Goal: Task Accomplishment & Management: Complete application form

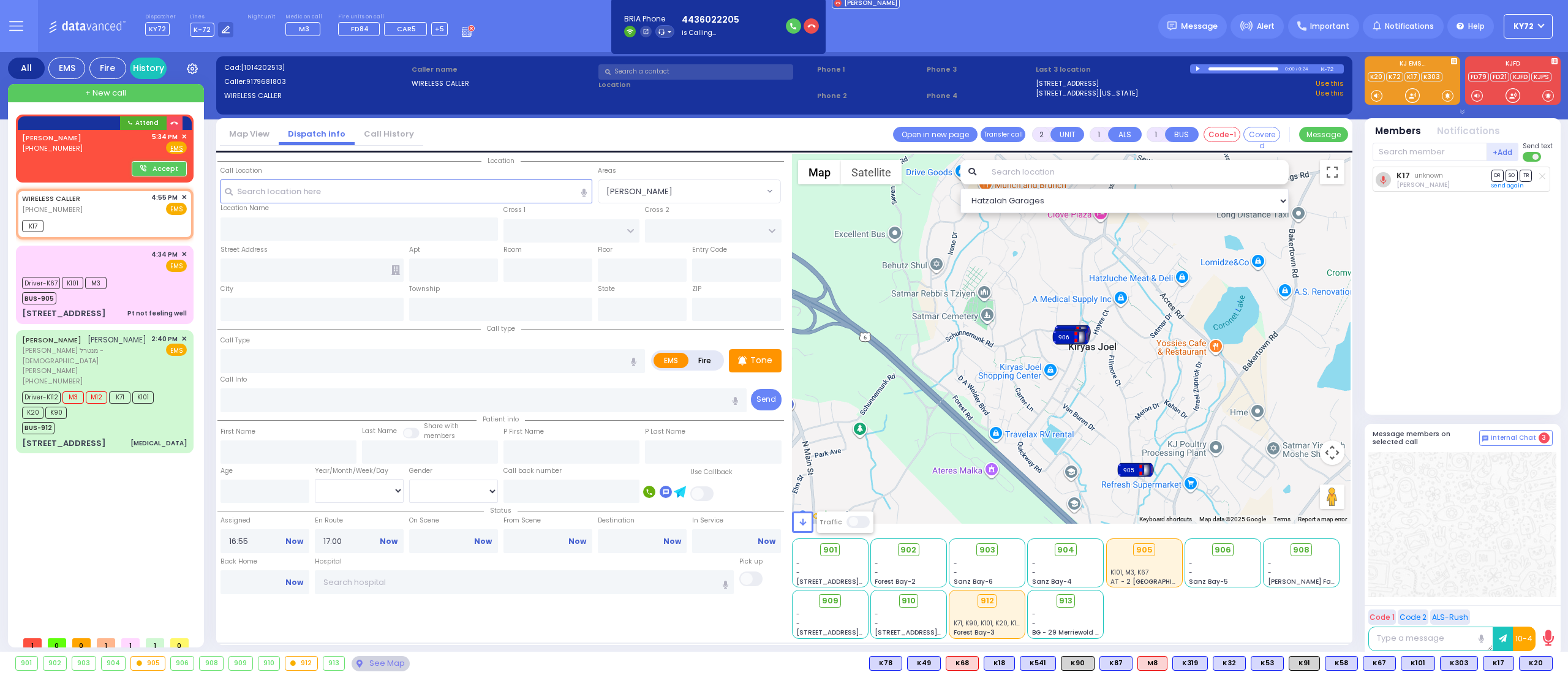
select select
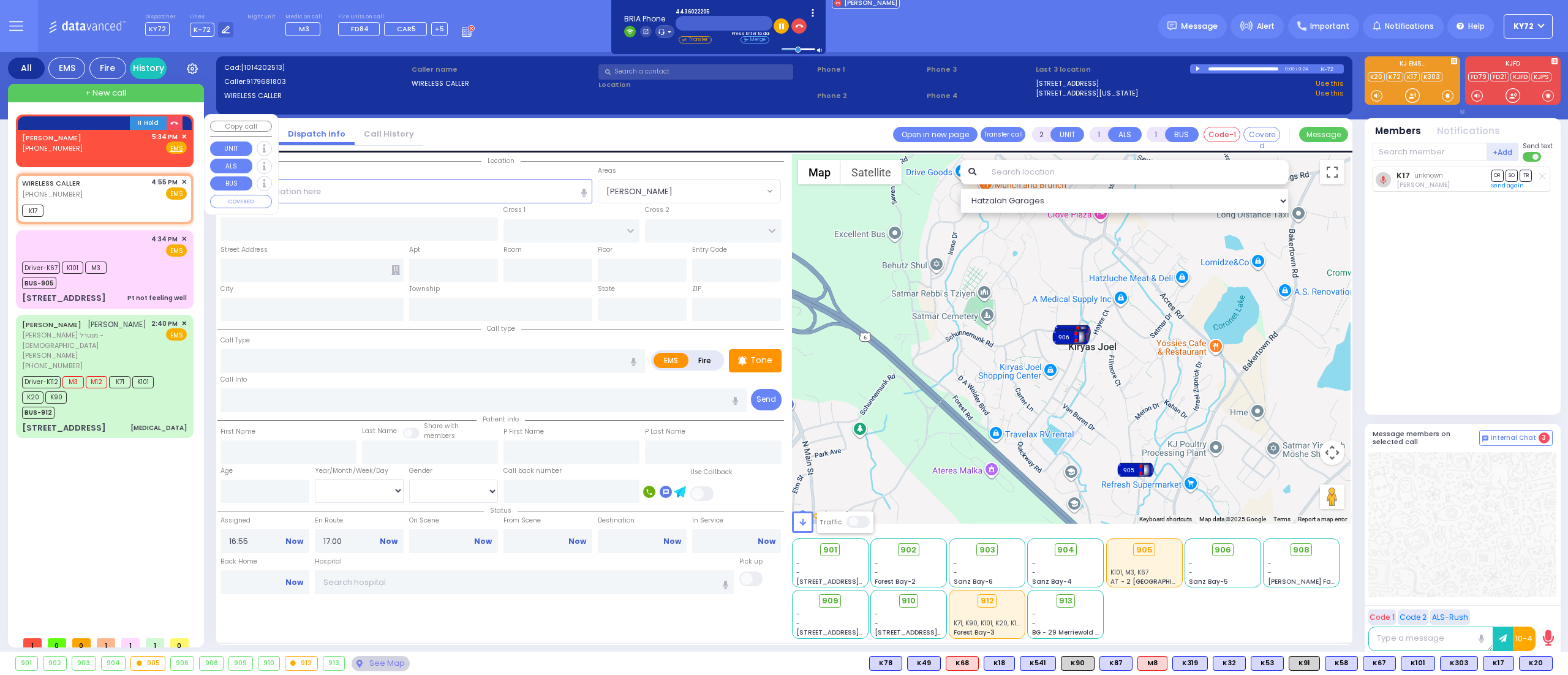
click at [62, 130] on div "GOLOSKOV,STEVEN (443) 602-2205 5:34 PM ✕ Fire EMS" at bounding box center [105, 145] width 173 height 31
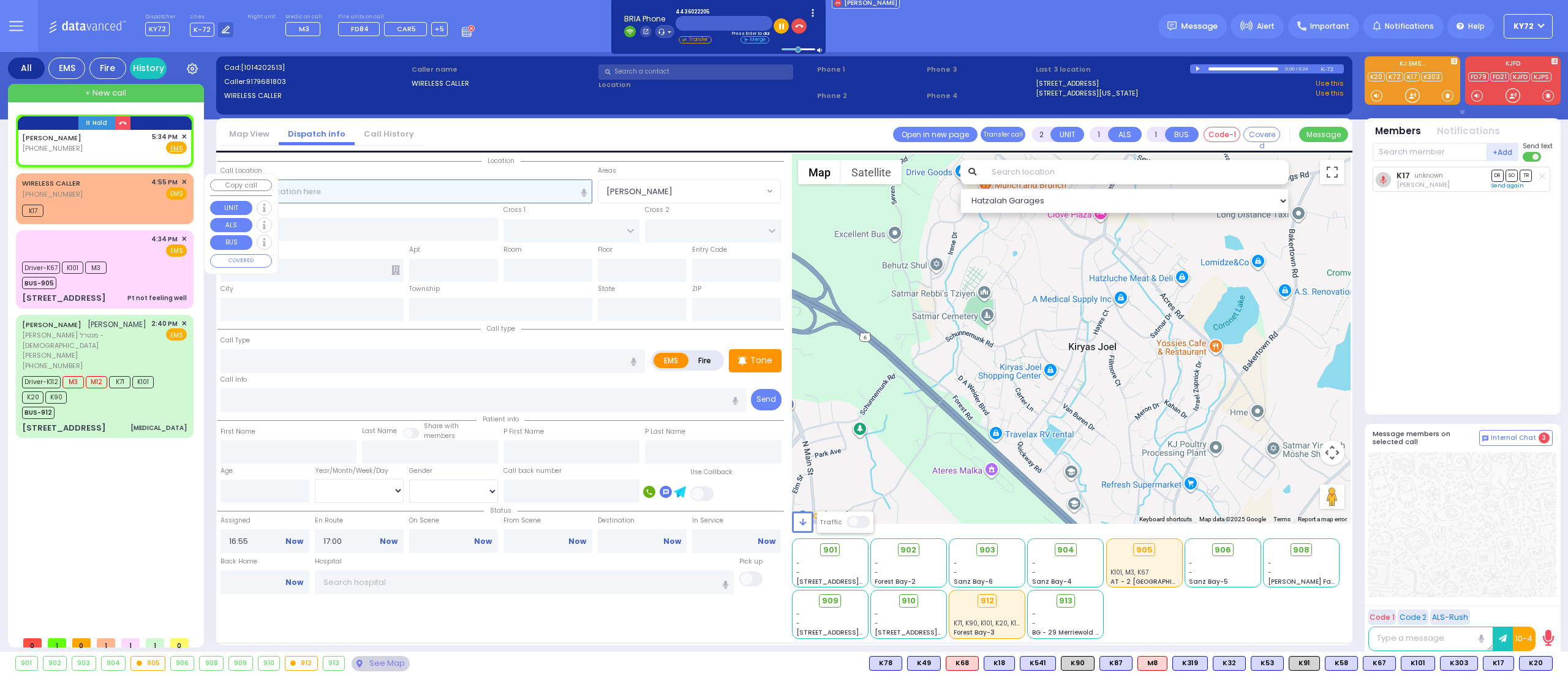
select select
radio input "true"
select select
type input "17:34"
select select "Hatzalah Garages"
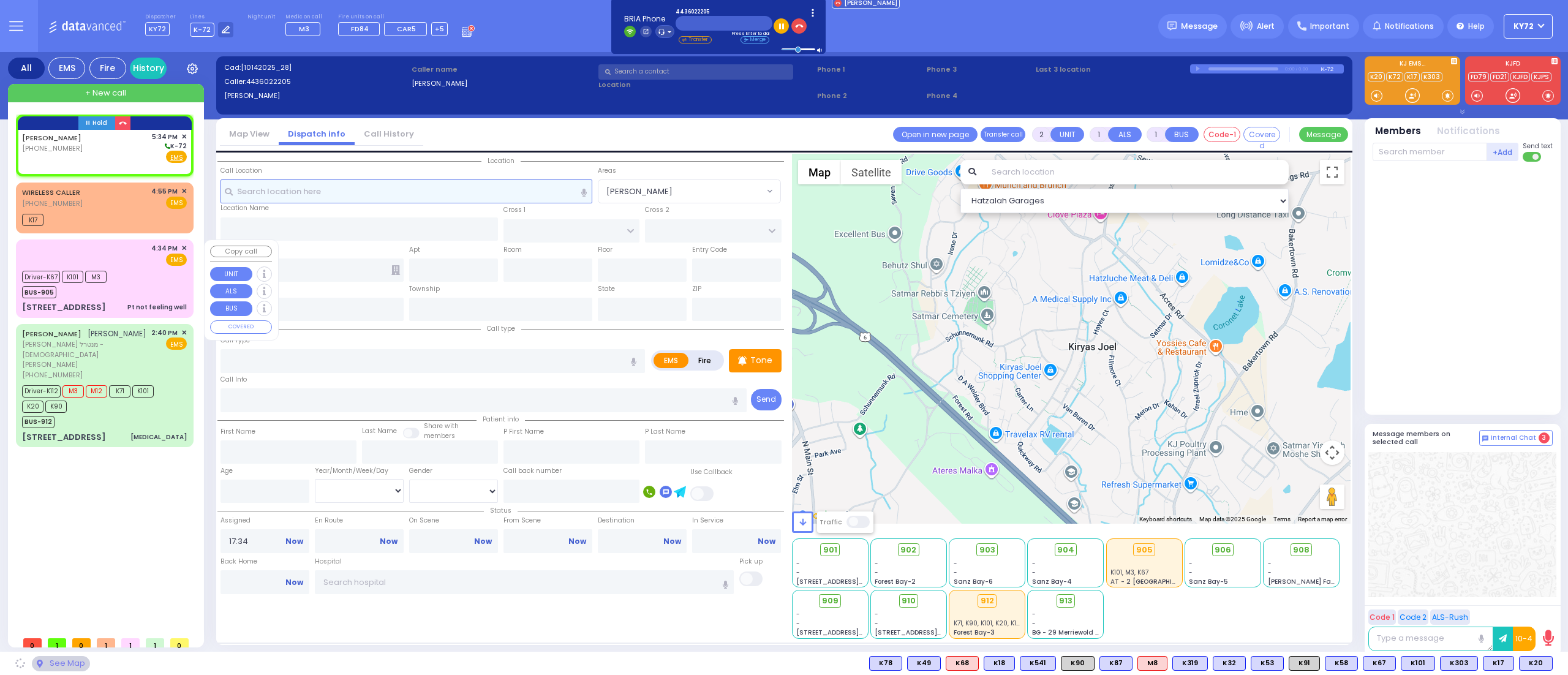
select select
radio input "true"
select select
select select "Hatzalah Garages"
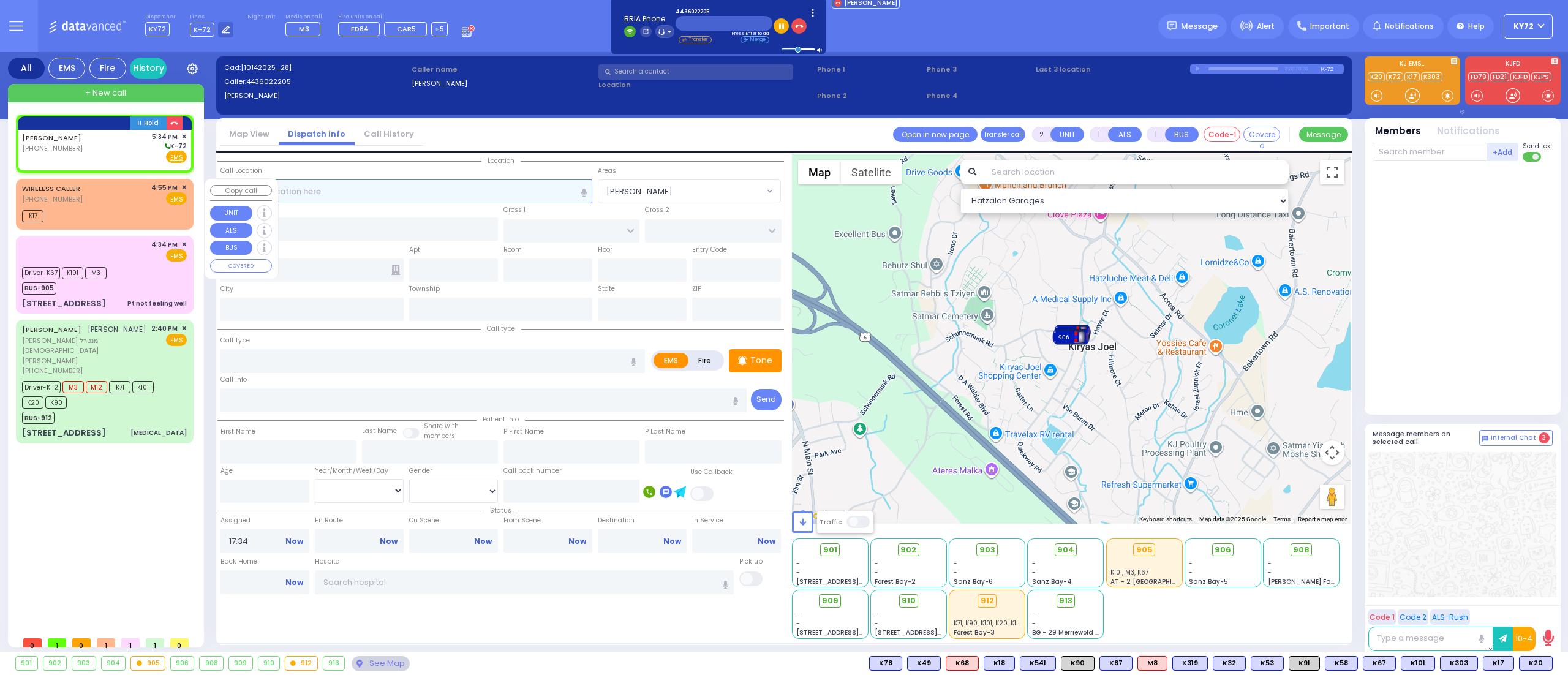
select select
radio input "true"
select select
select select "Hatzalah Garages"
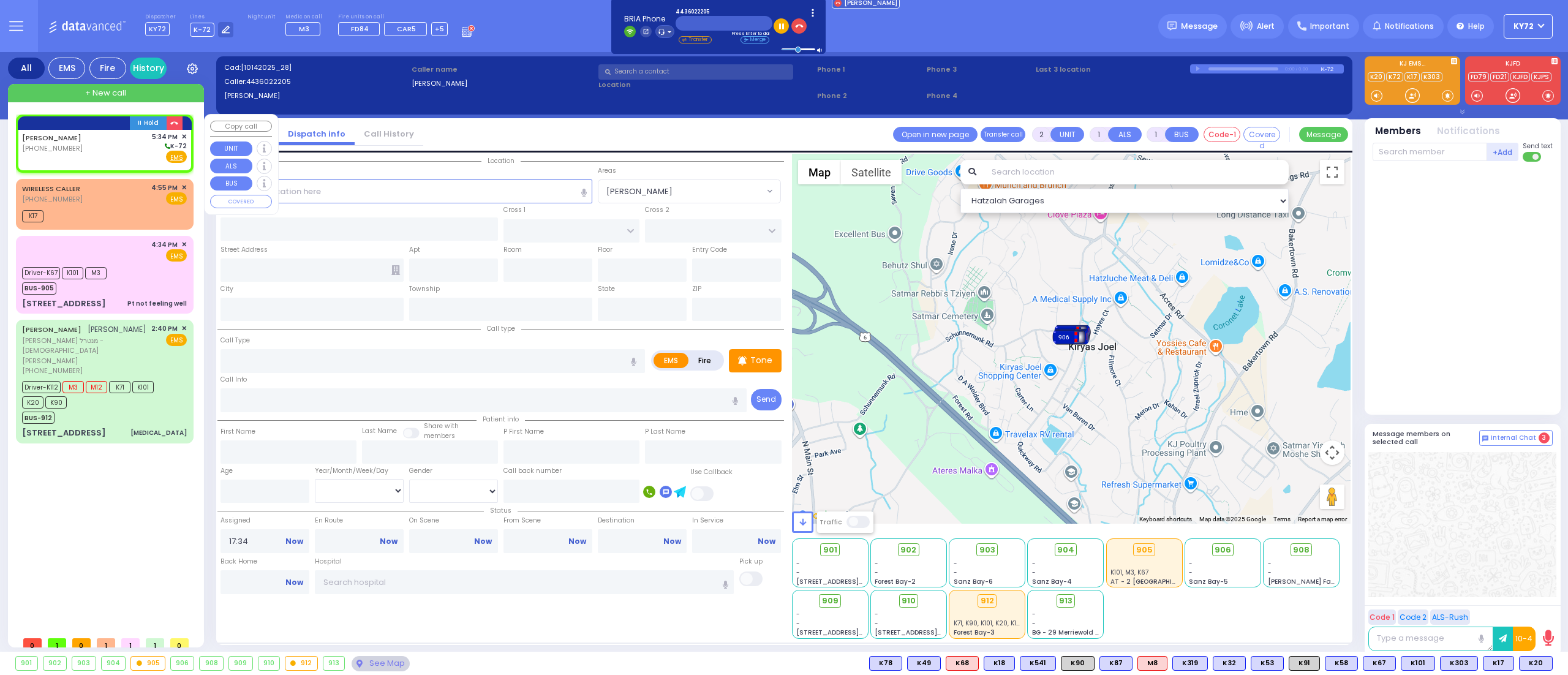
click at [109, 146] on div "GOLOSKOV,STEVEN (443) 602-2205 5:34 PM ✕ K-72" at bounding box center [104, 148] width 165 height 32
select select
radio input "true"
select select
select select "Hatzalah Garages"
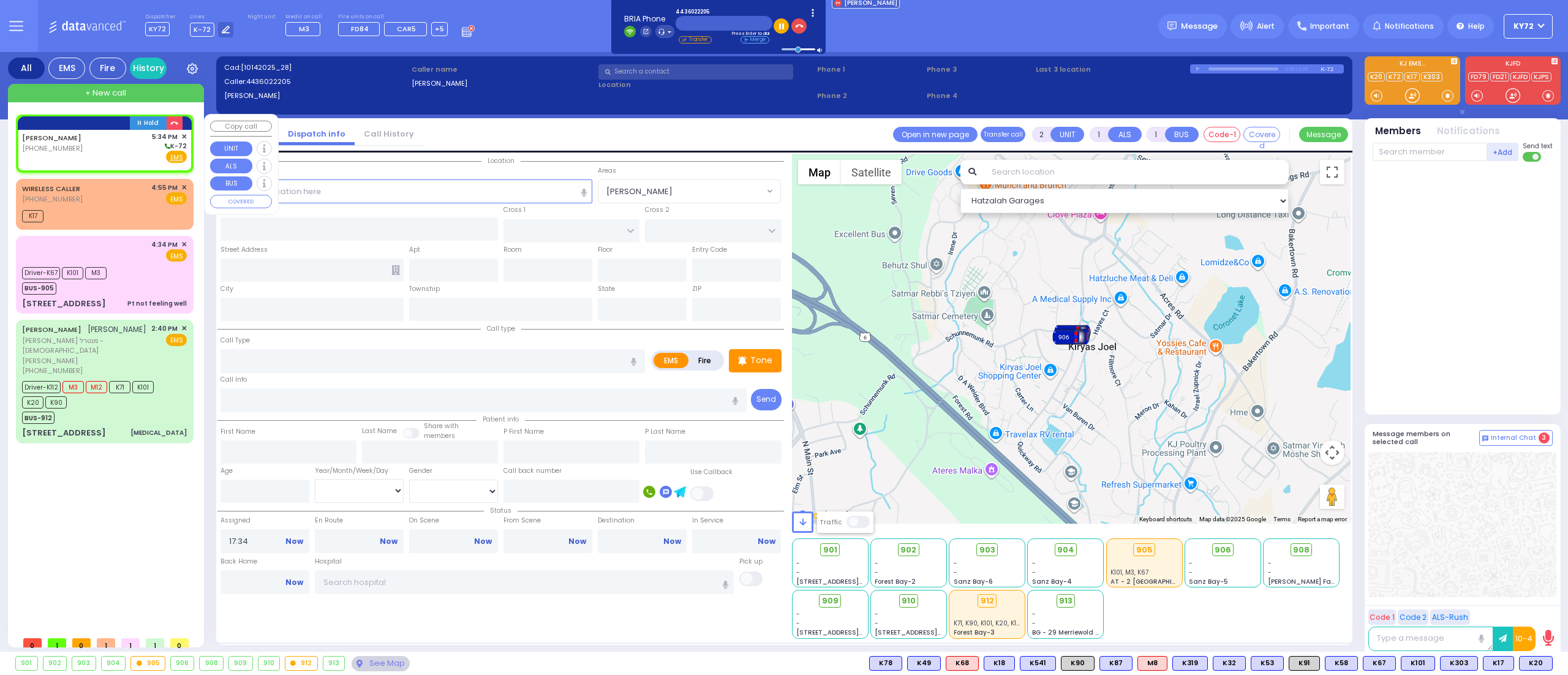
click at [59, 152] on span "(443) 602-2205" at bounding box center [52, 148] width 61 height 10
select select
radio input "true"
select select
select select "Hatzalah Garages"
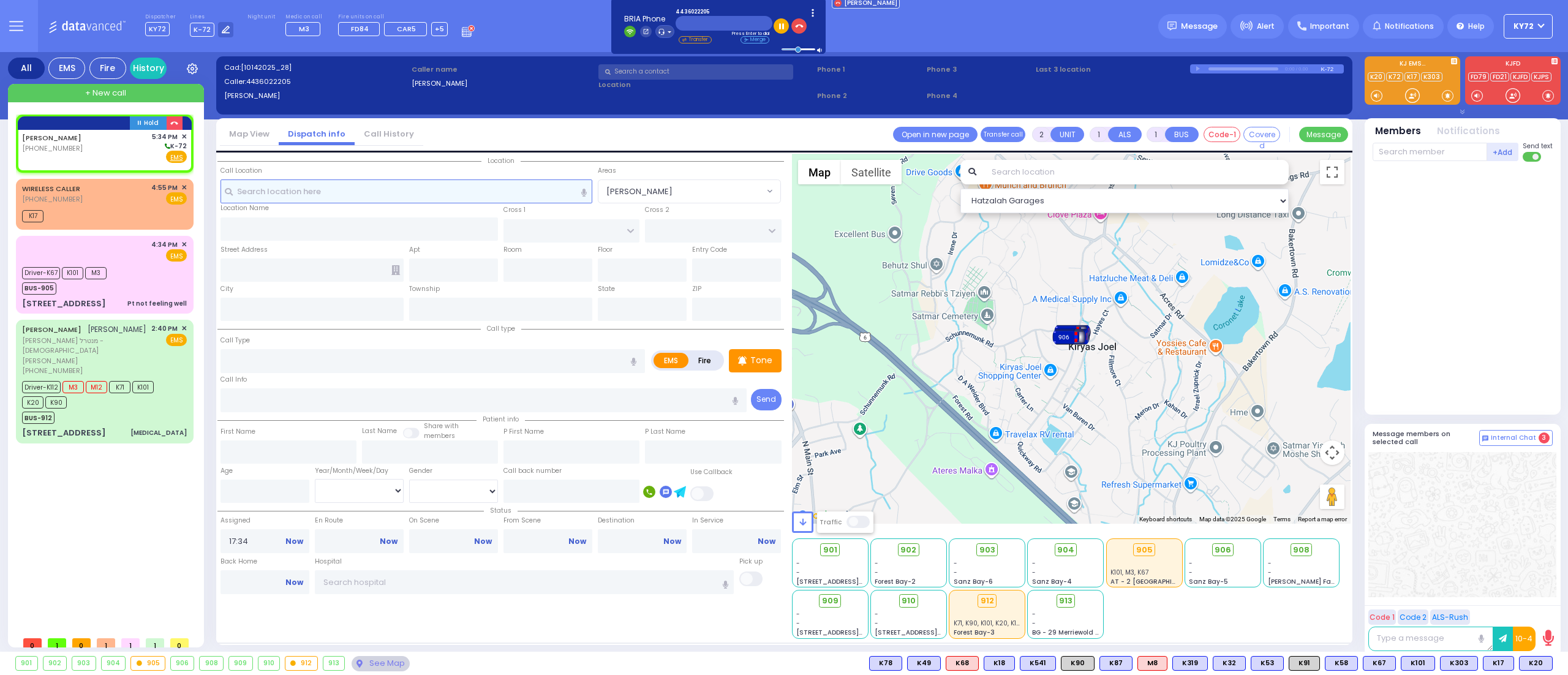
click at [440, 195] on input "text" at bounding box center [406, 191] width 372 height 23
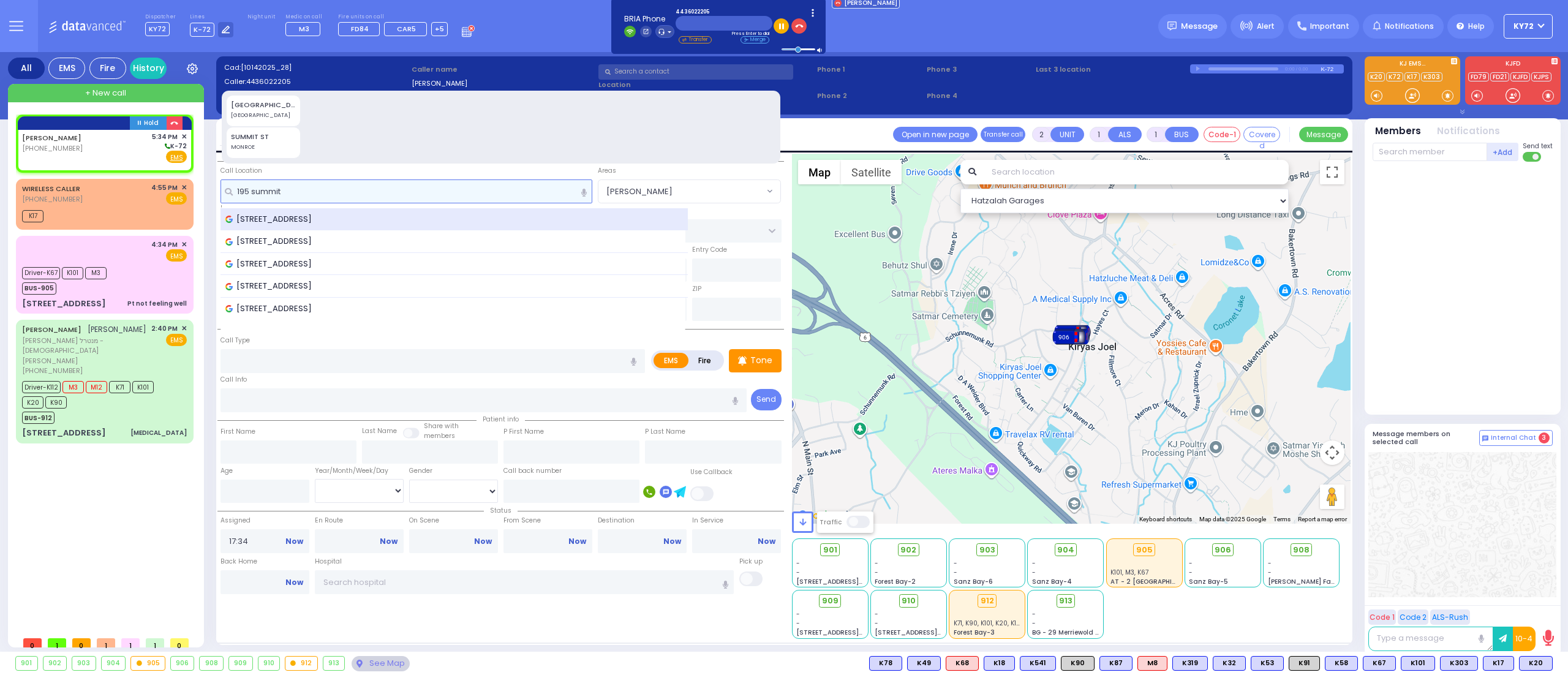
type input "195 summit"
click at [316, 213] on span "195 Summit Avenue, Central Valley, NY, USA" at bounding box center [270, 220] width 90 height 12
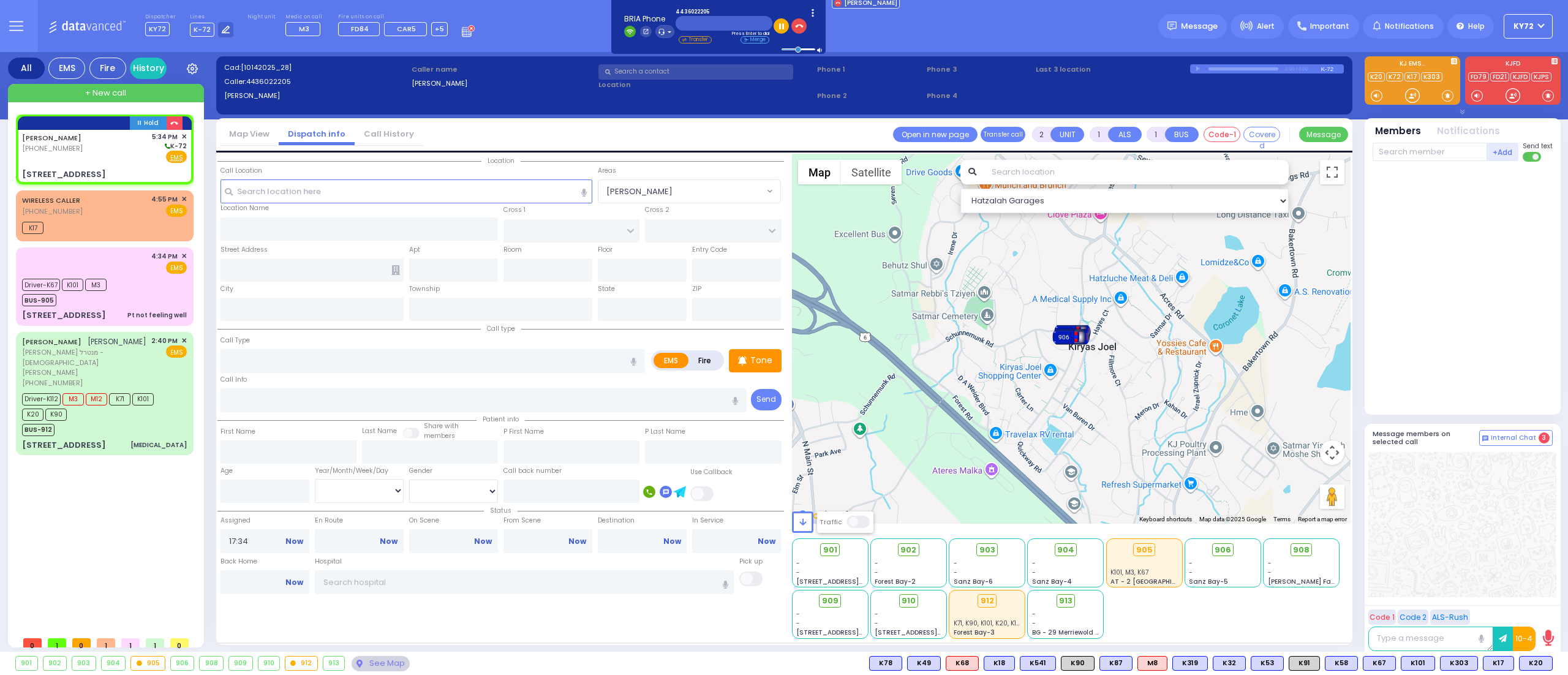
select select
radio input "true"
select select
select select "Hatzalah Garages"
type input "WOODWARD TERRACE"
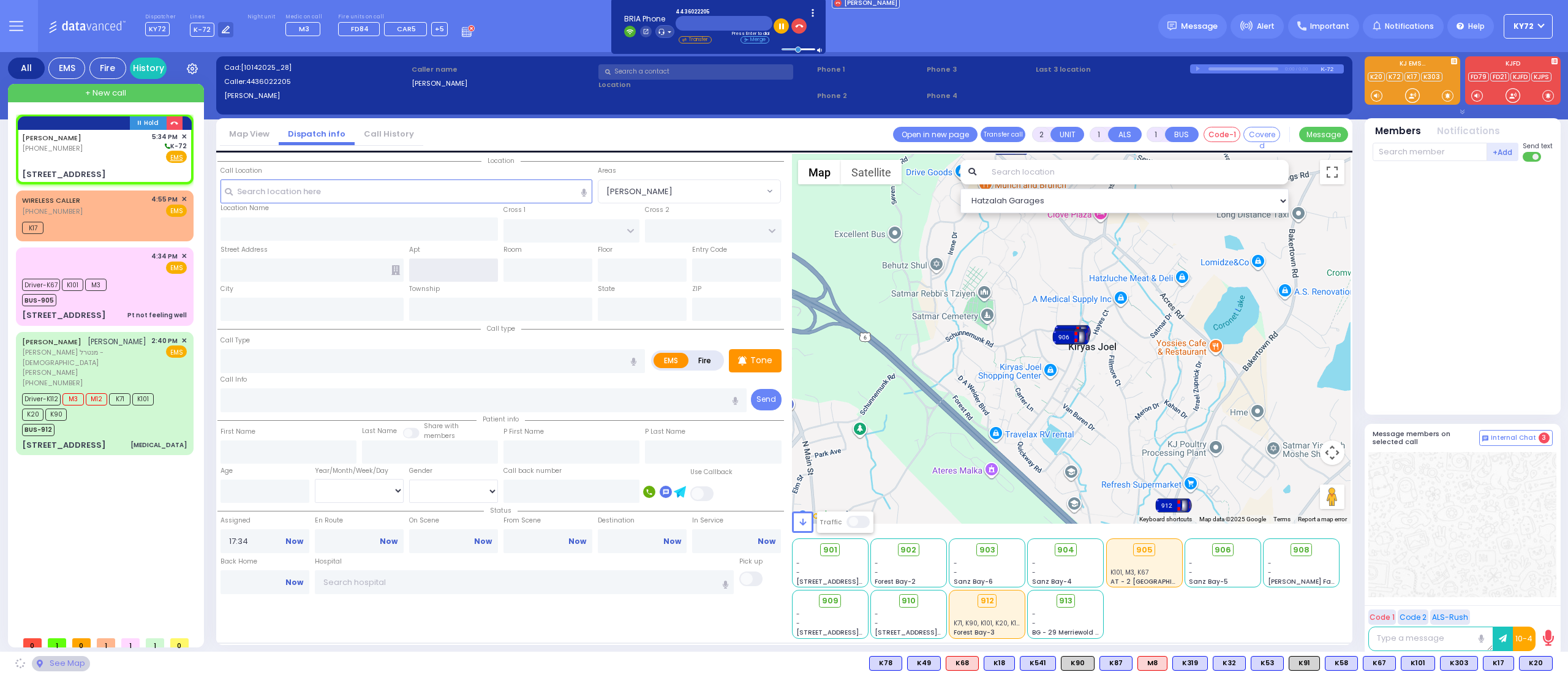
type input "DUNDERBERG RD"
type input "195 Summit Avenue"
type input "Woodbury"
type input "[US_STATE]"
type input "10917"
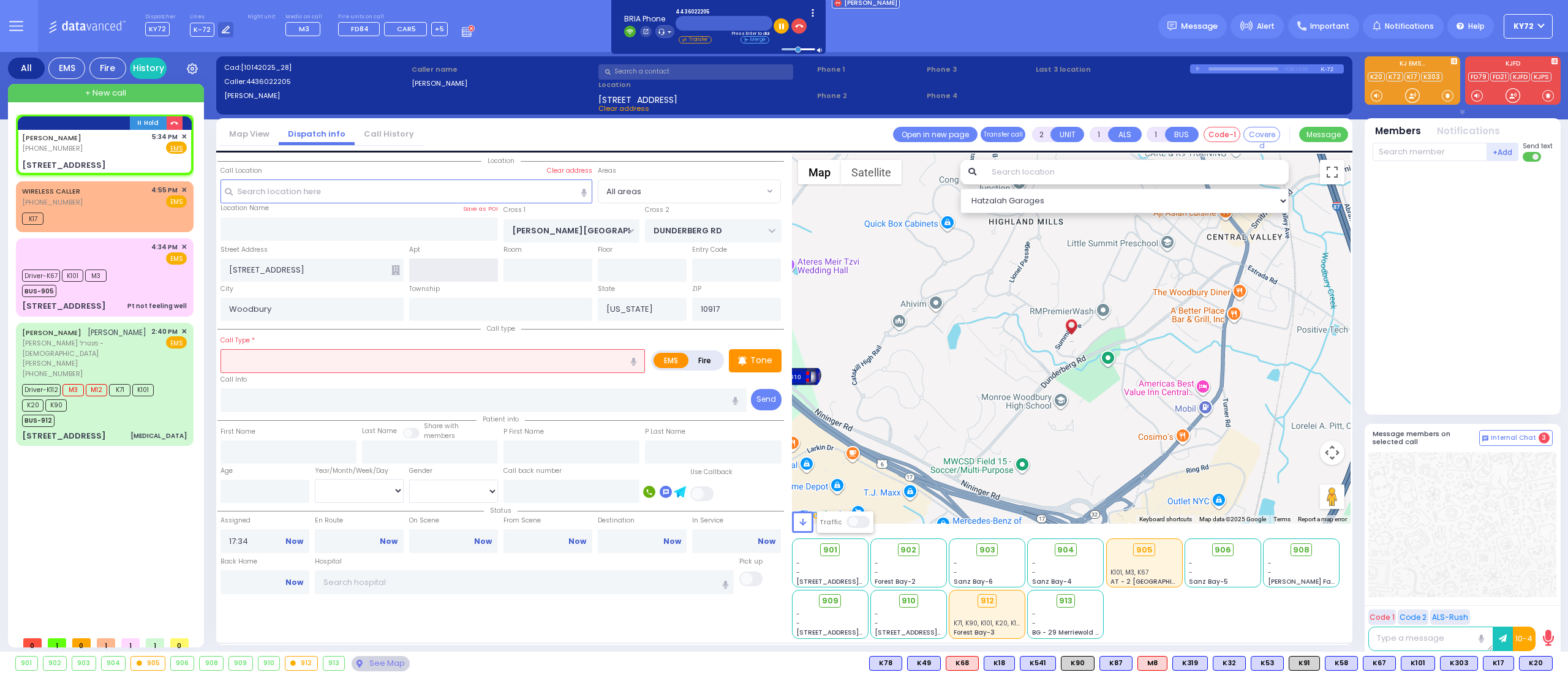
select select
radio input "true"
select select
select select "Hatzalah Garages"
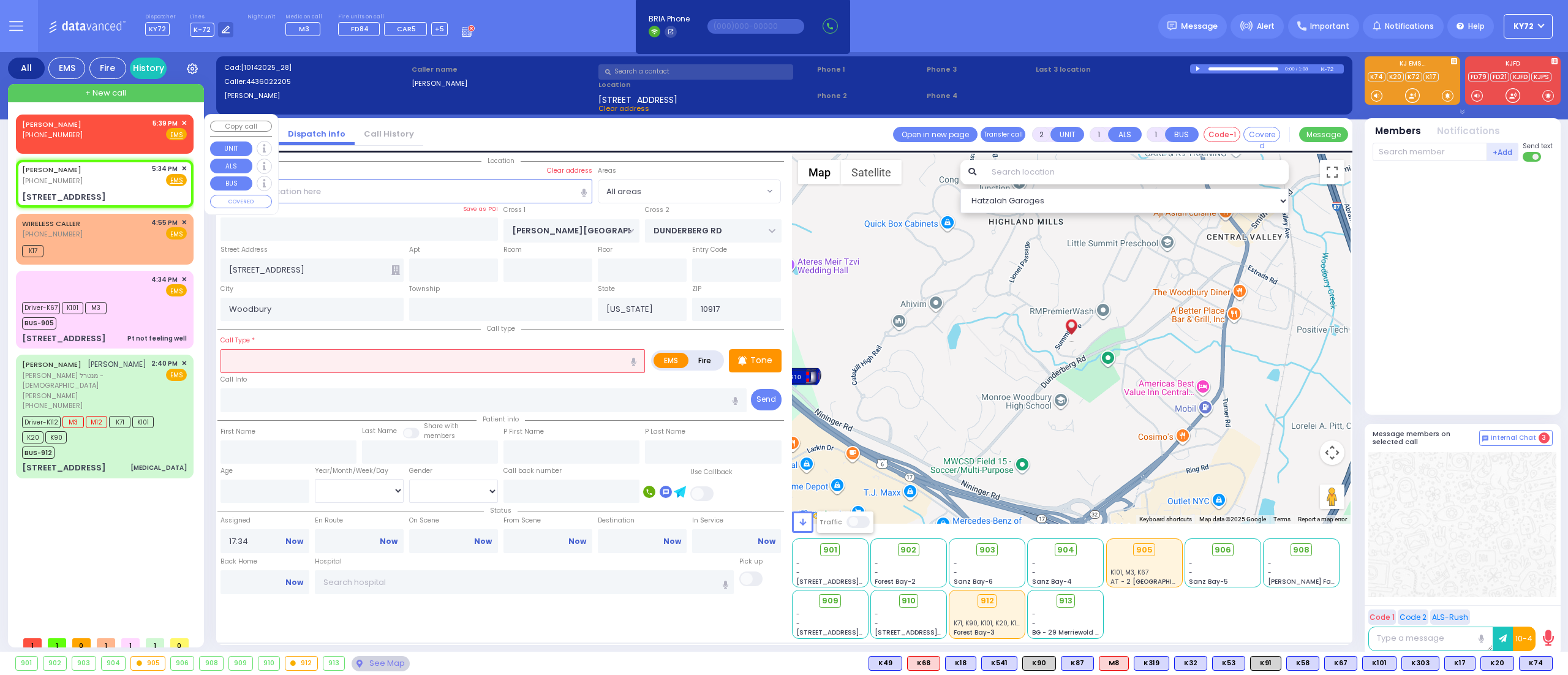
click at [108, 131] on div "GOLOSKOV,STEVEN (443) 602-2205 5:39 PM ✕ Fire EMS" at bounding box center [104, 129] width 165 height 23
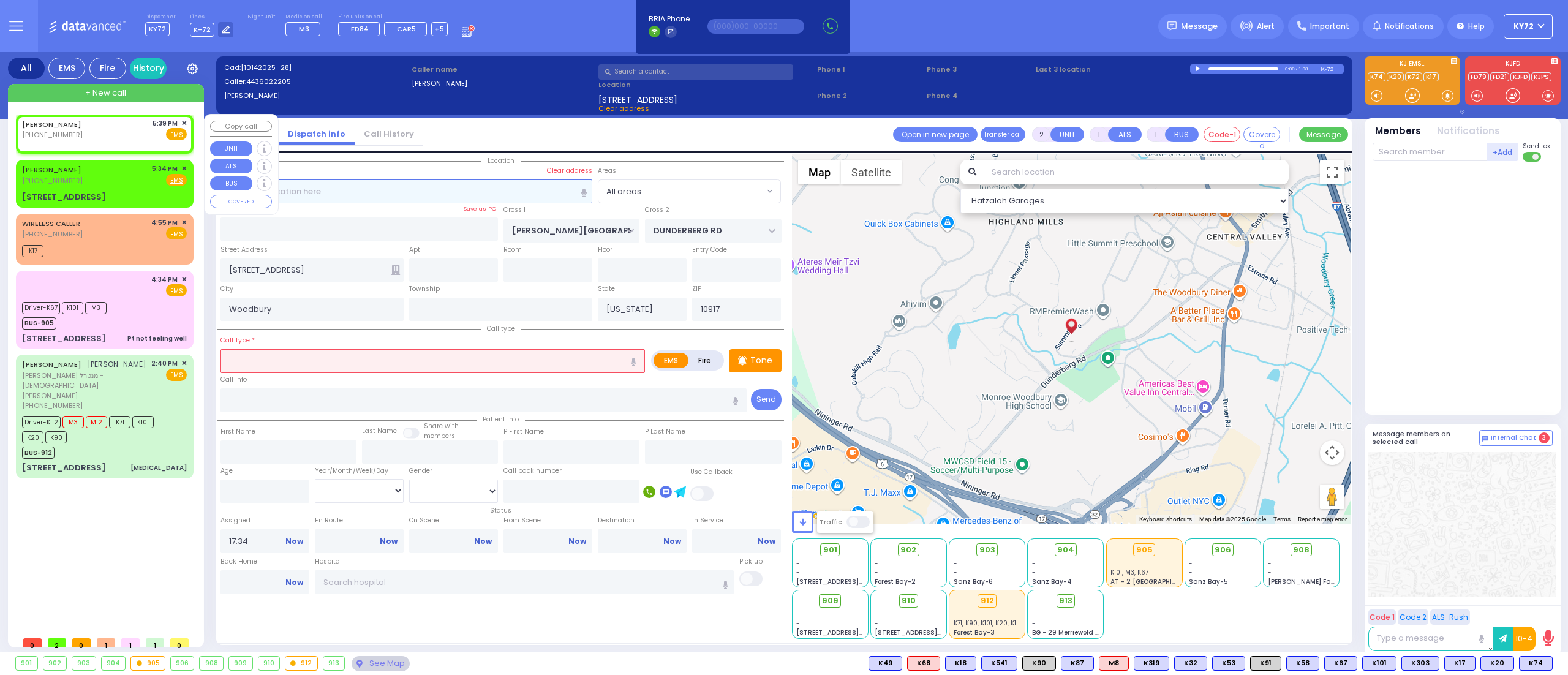
select select
radio input "true"
select select
type input "17:39"
select select "Hatzalah Garages"
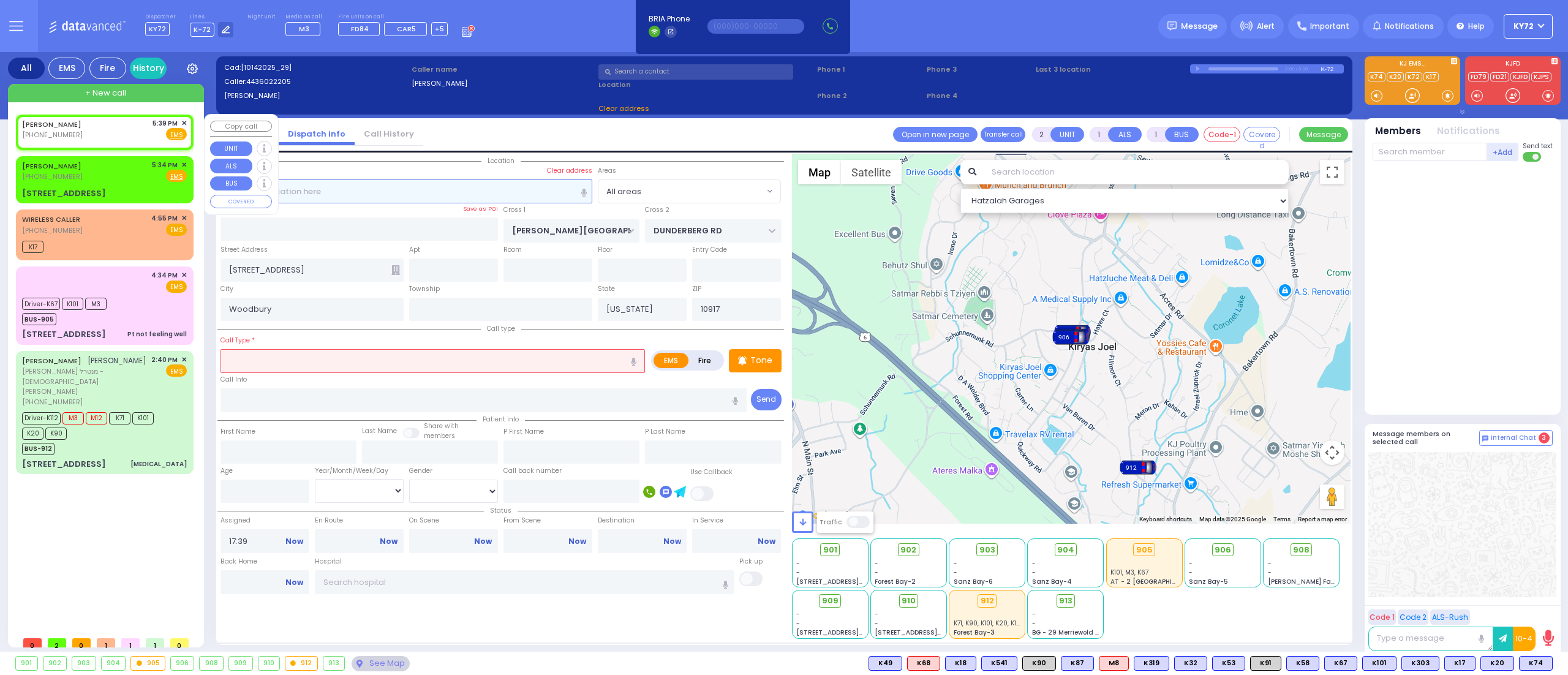
select select
radio input "true"
select select
select select "Hatzalah Garages"
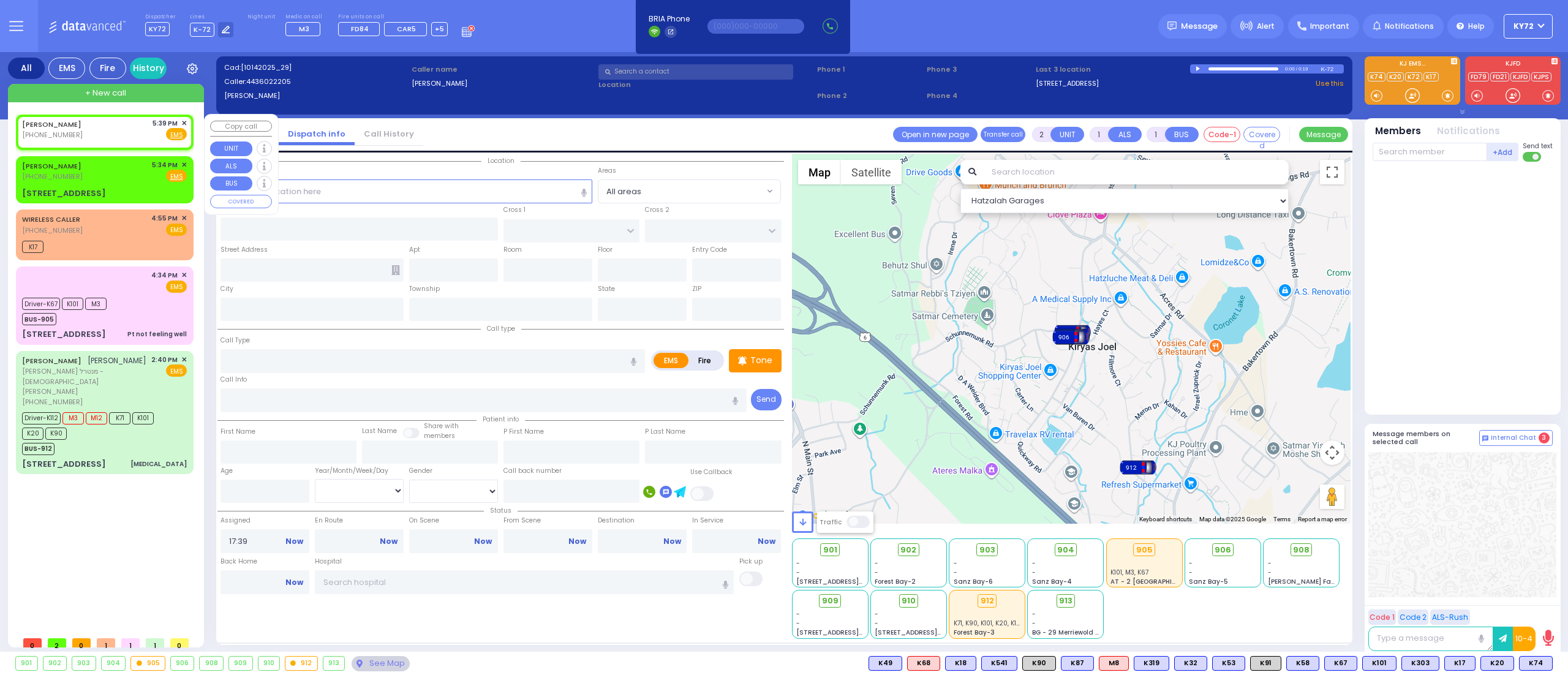
click at [185, 122] on span "✕" at bounding box center [184, 123] width 6 height 10
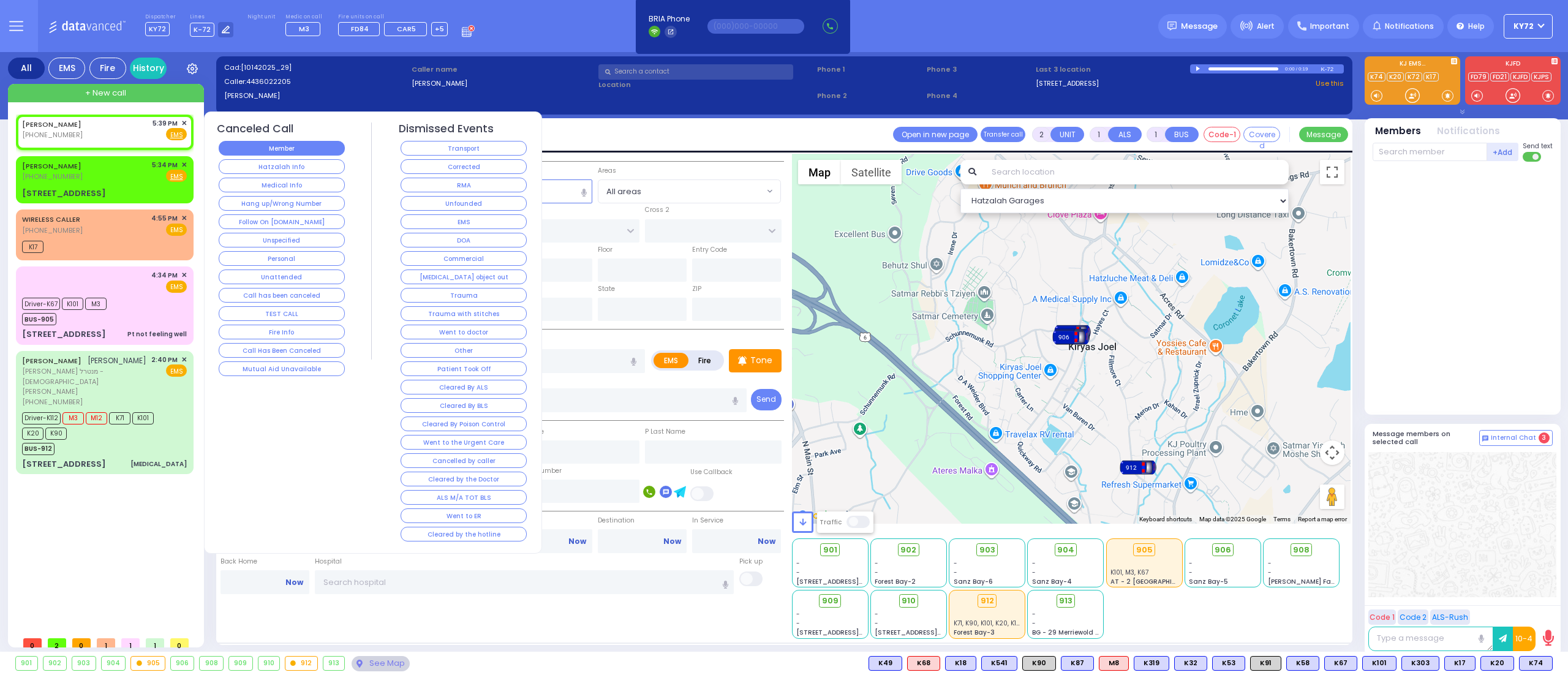
click at [307, 147] on button "Member" at bounding box center [282, 148] width 126 height 15
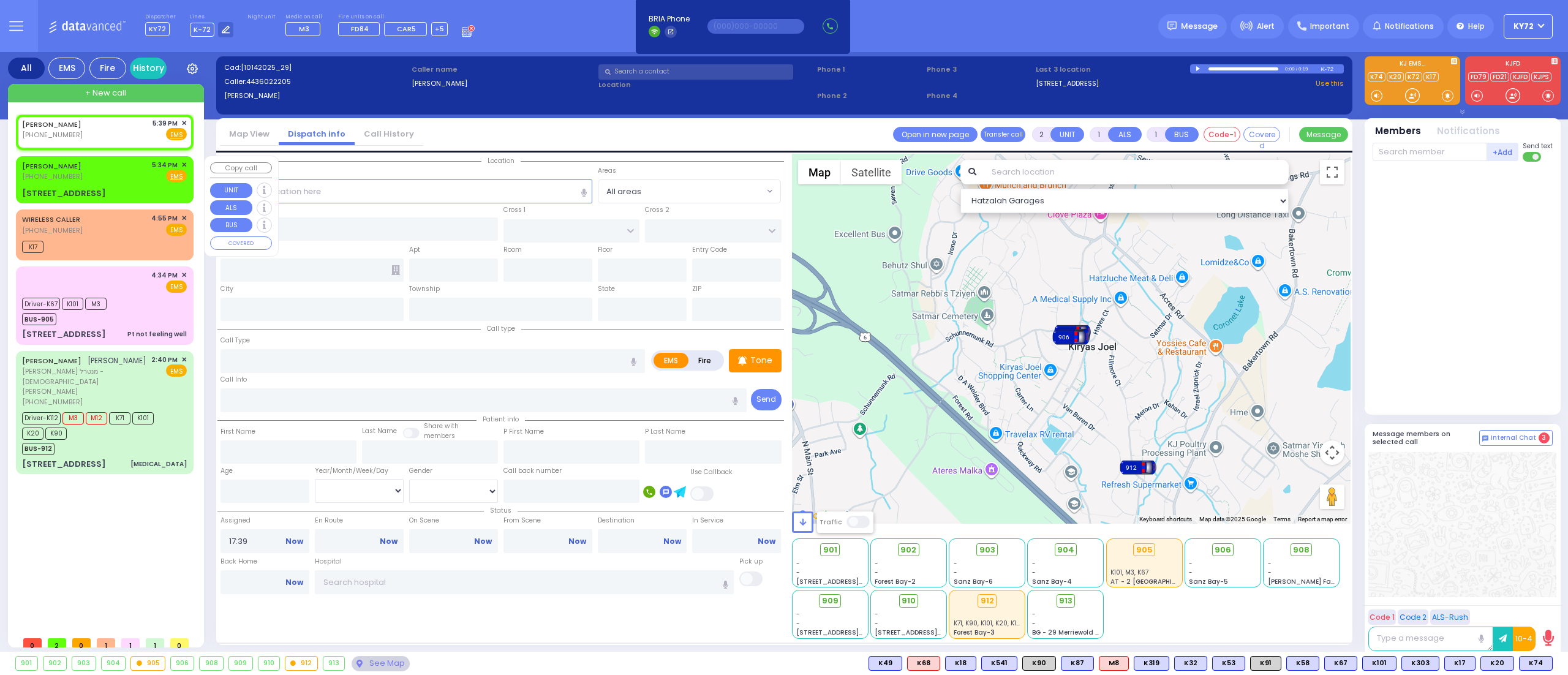
select select
radio input "true"
select select
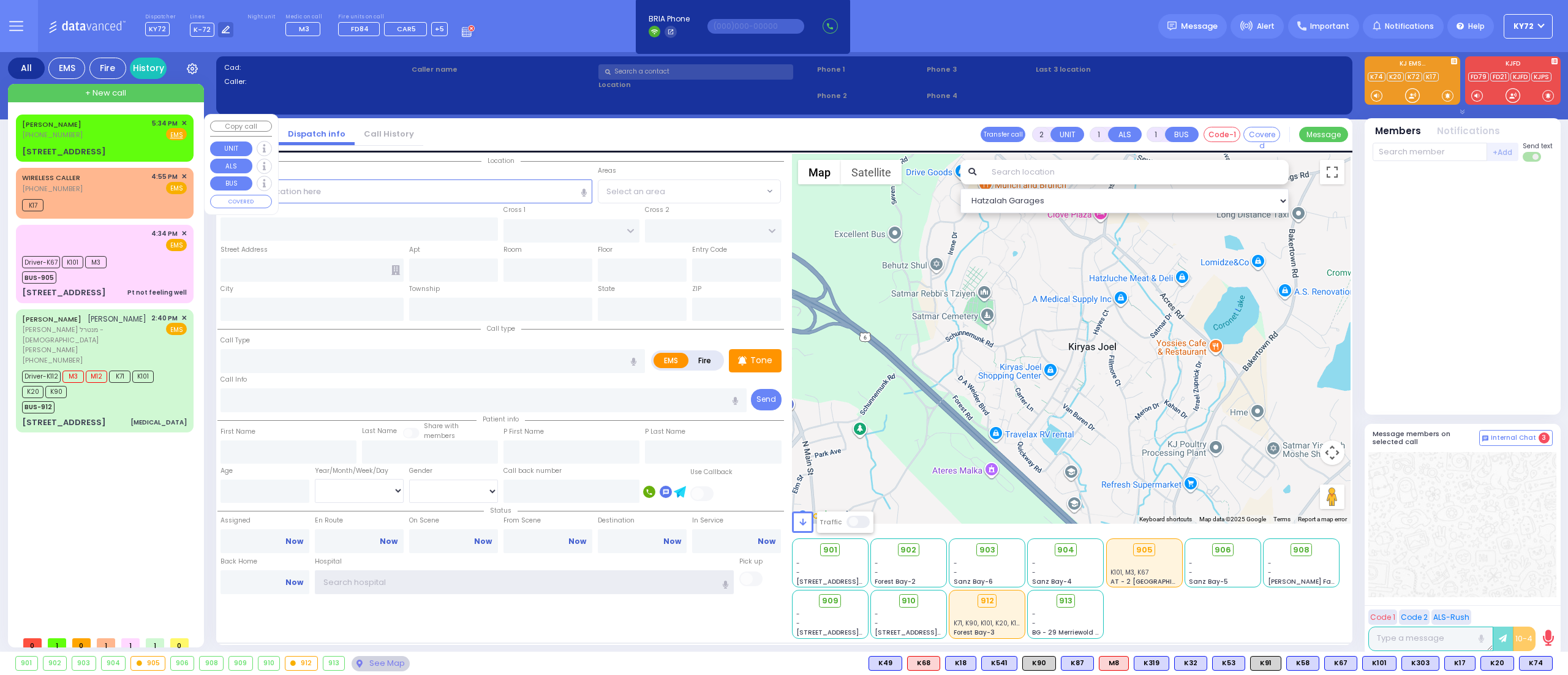
type input "KY72"
click at [182, 122] on span "✕" at bounding box center [184, 123] width 6 height 10
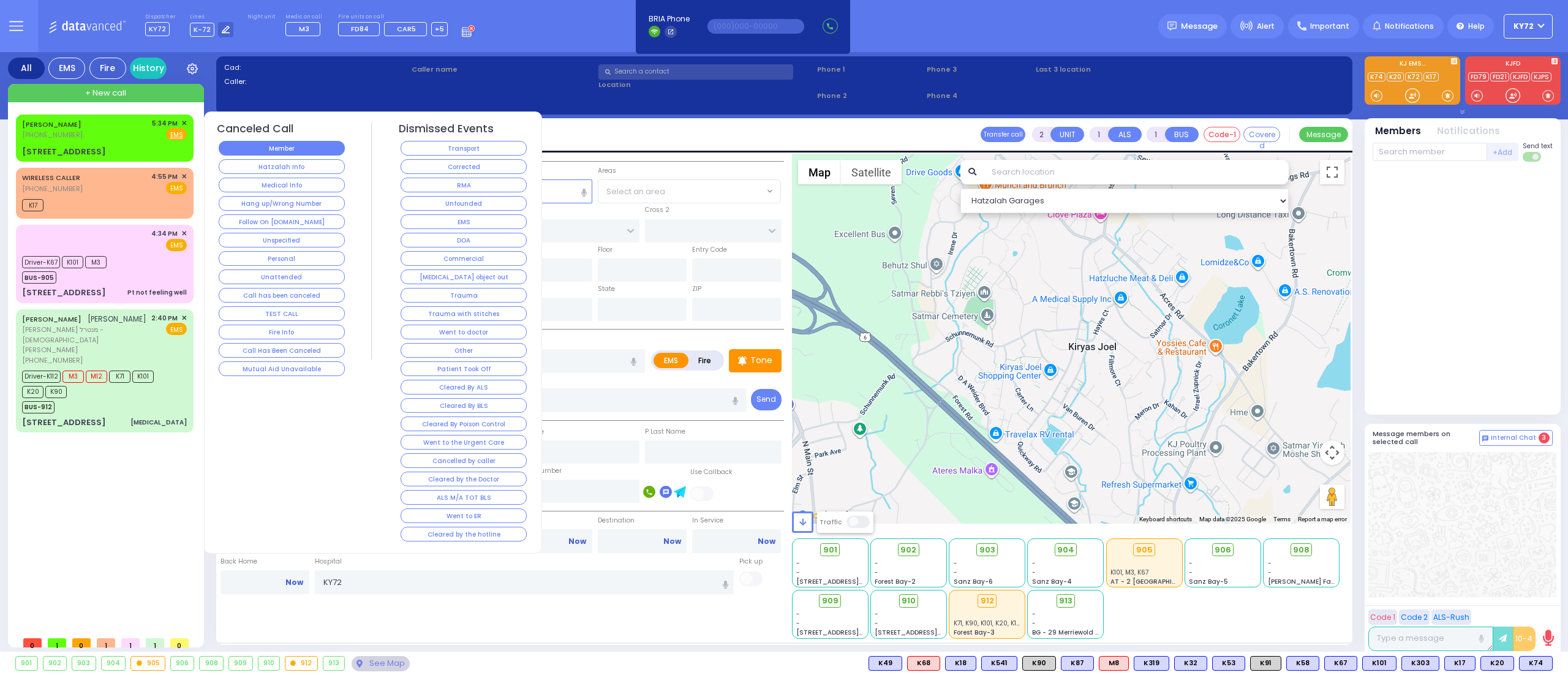
click at [238, 149] on button "Member" at bounding box center [282, 148] width 126 height 15
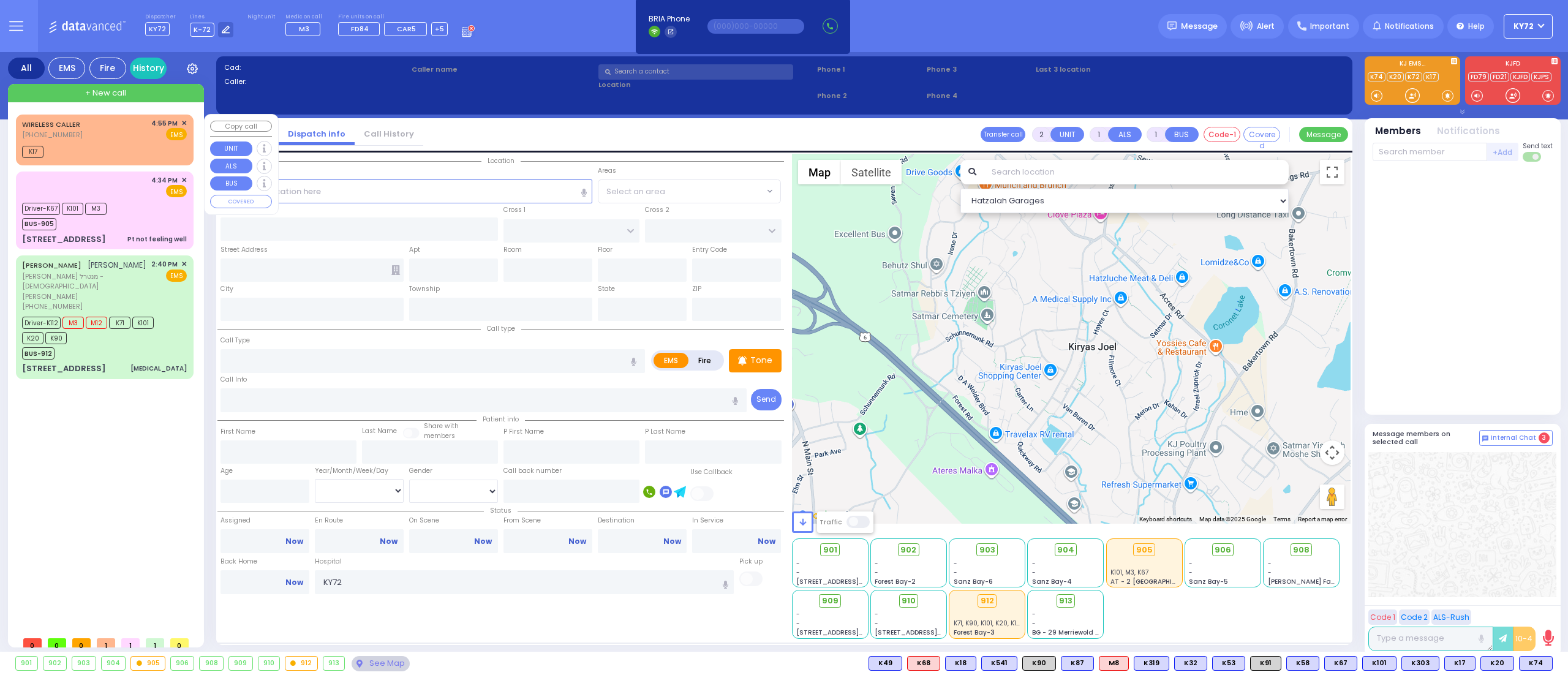
click at [109, 153] on div "K17" at bounding box center [104, 151] width 165 height 15
select select
radio input "true"
select select
type input "16:55"
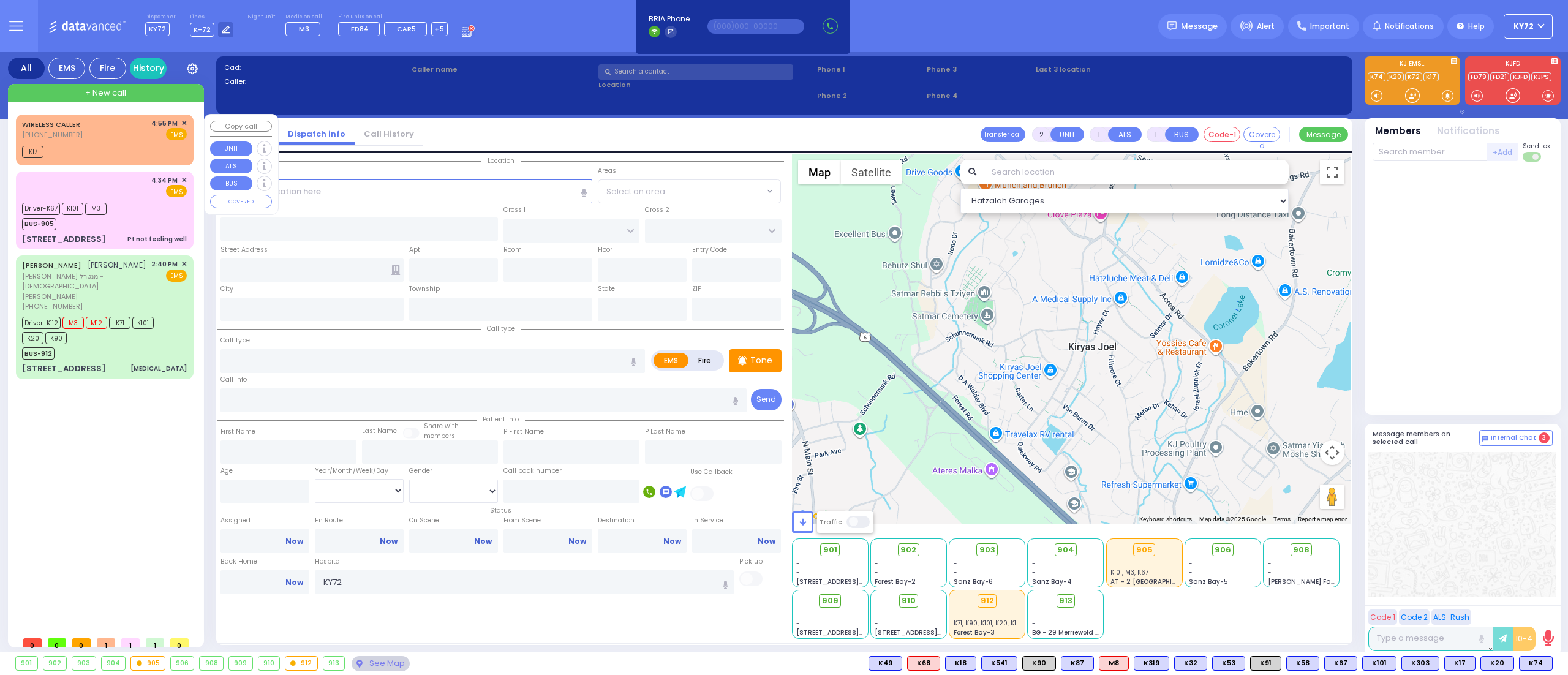
type input "17:00"
select select "Hatzalah Garages"
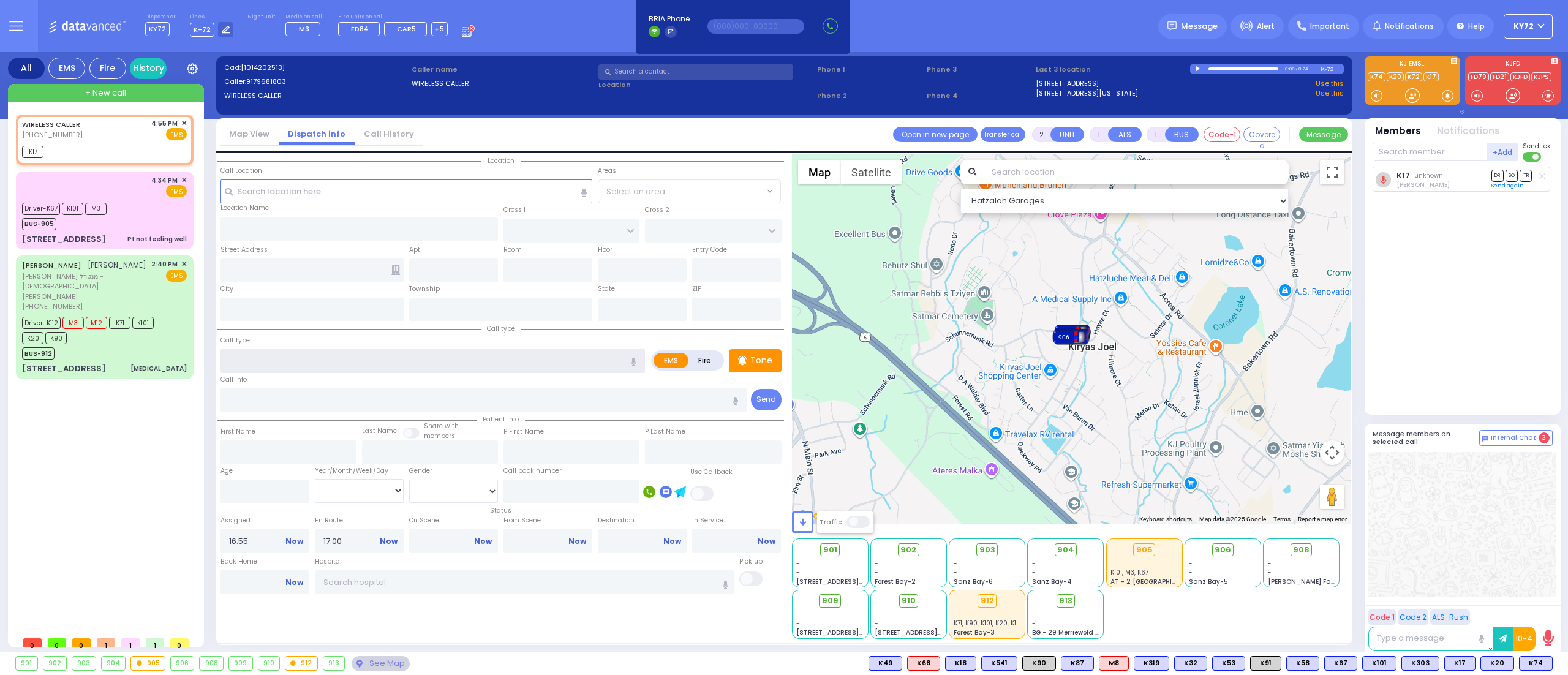
click at [315, 367] on input "text" at bounding box center [432, 361] width 425 height 23
type input "contact"
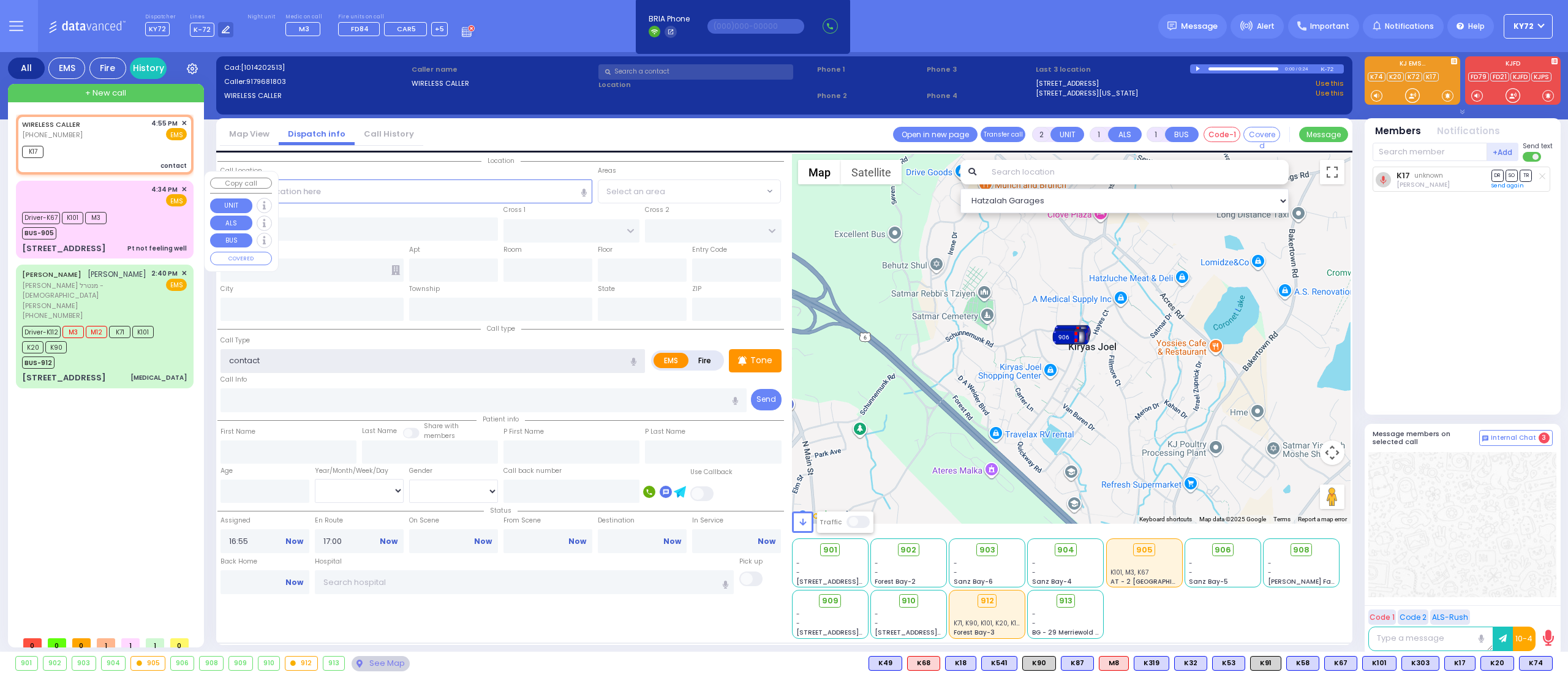
select select
radio input "true"
select select
select select "Hatzalah Garages"
type input "contact"
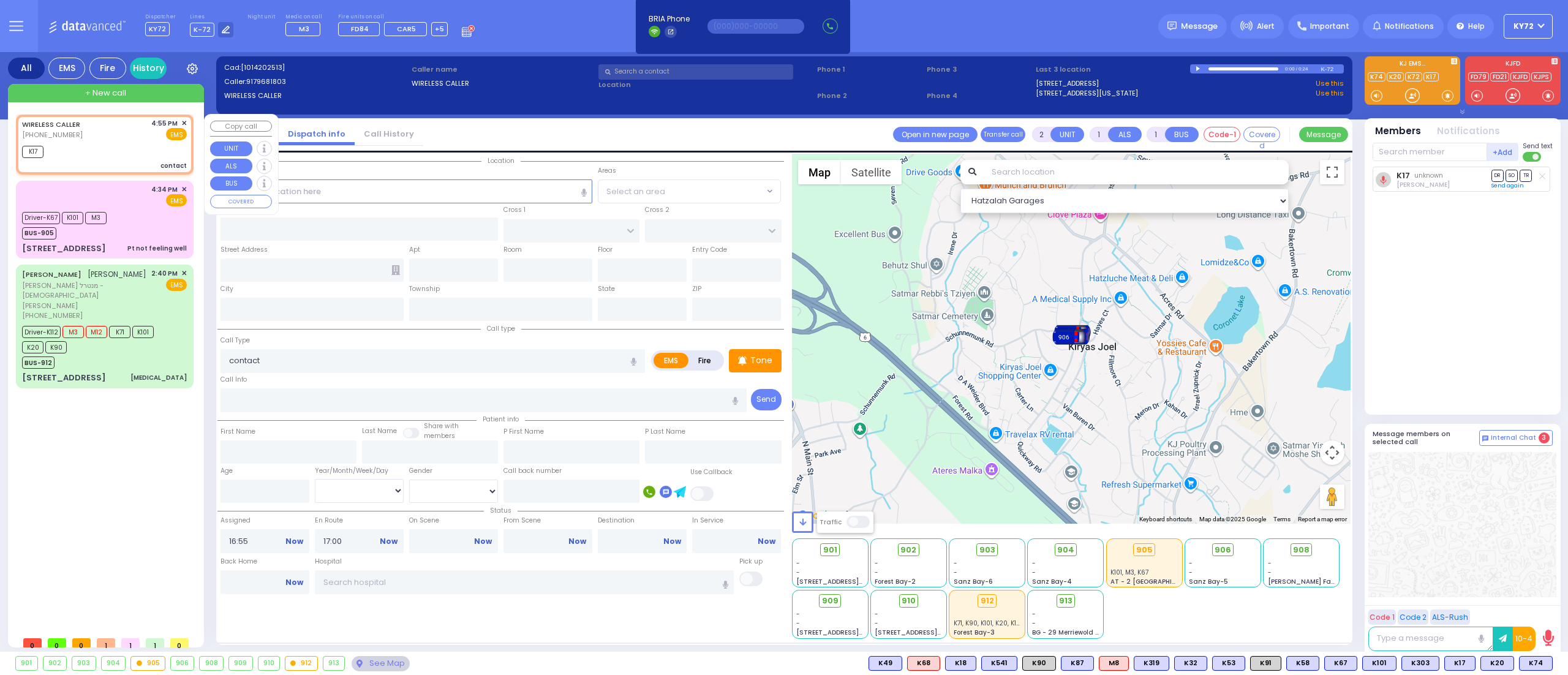
click at [185, 124] on span "✕" at bounding box center [184, 123] width 6 height 10
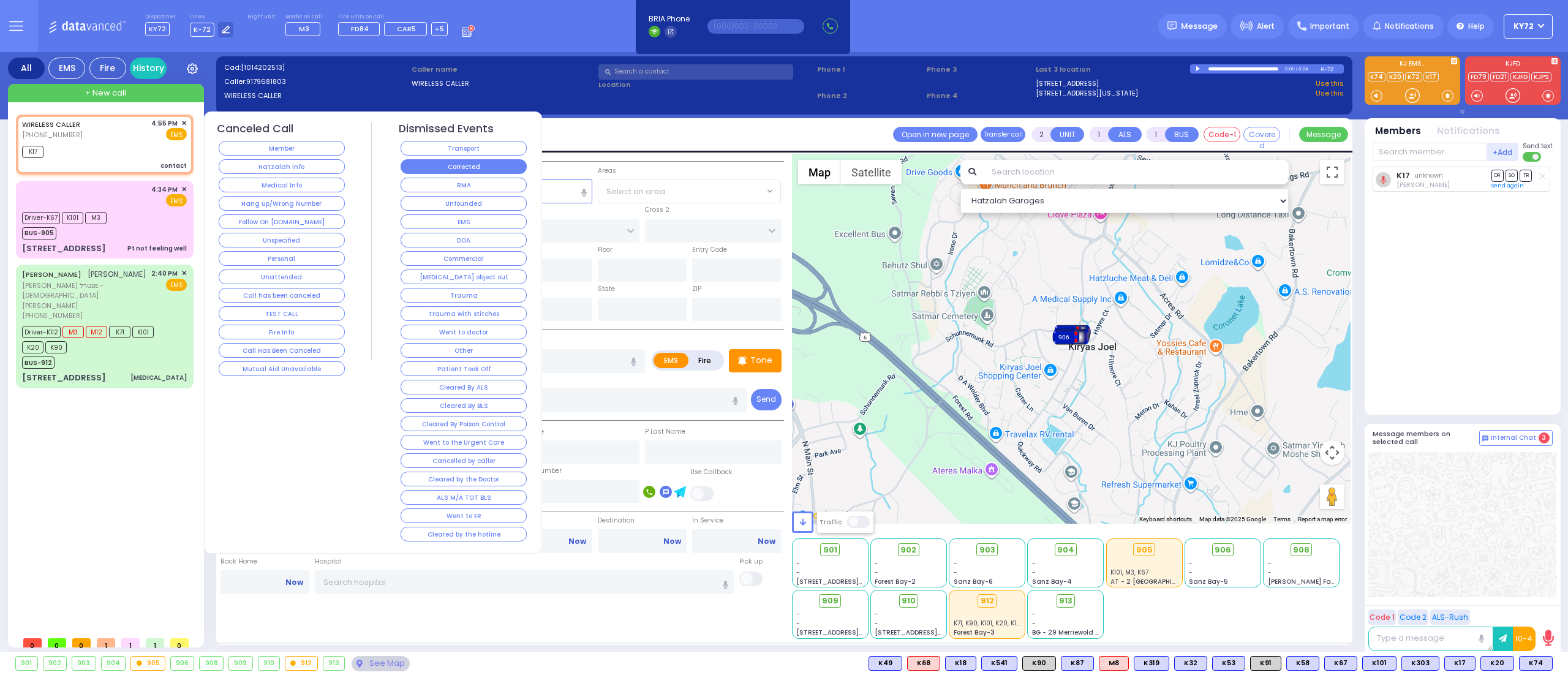
select select
radio input "true"
select select
select select "Hatzalah Garages"
click at [441, 168] on button "Corrected" at bounding box center [463, 167] width 126 height 15
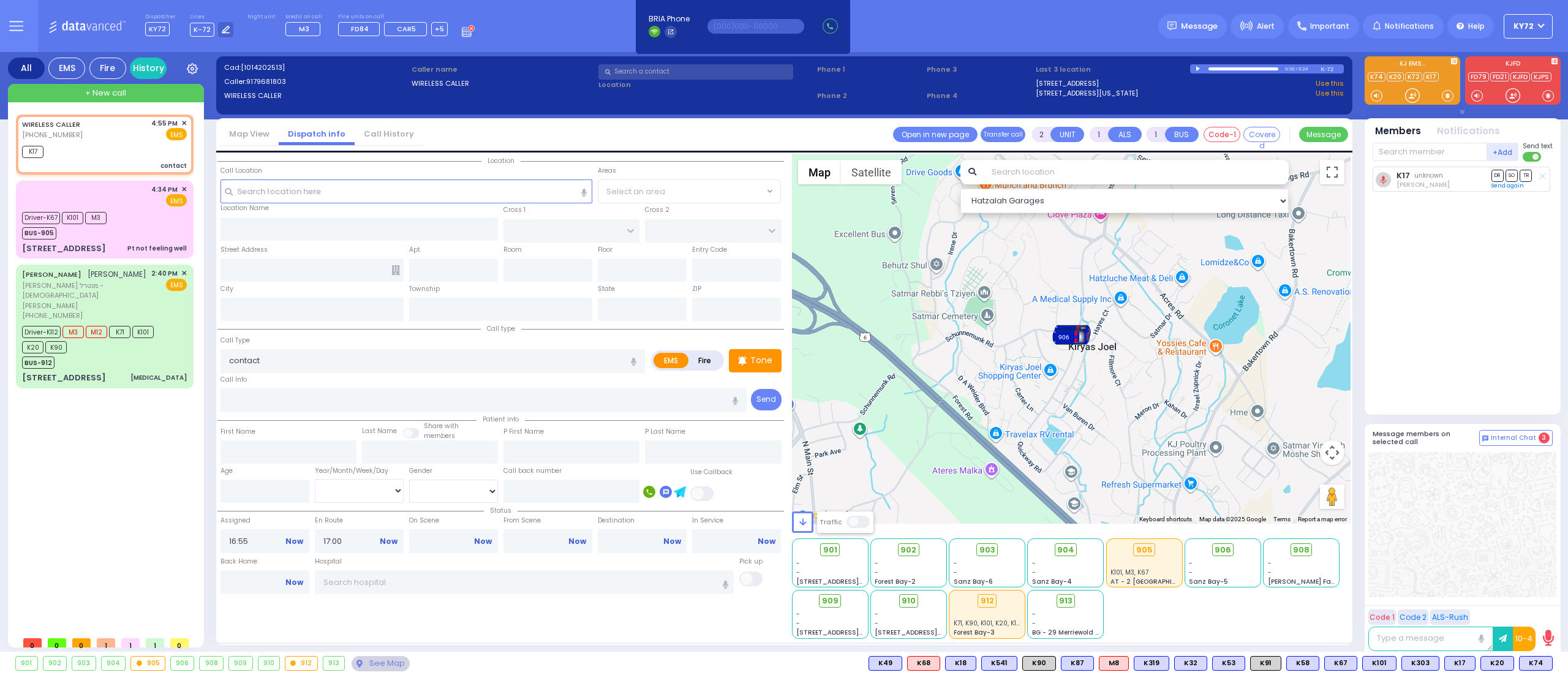
select select
radio input "true"
select select
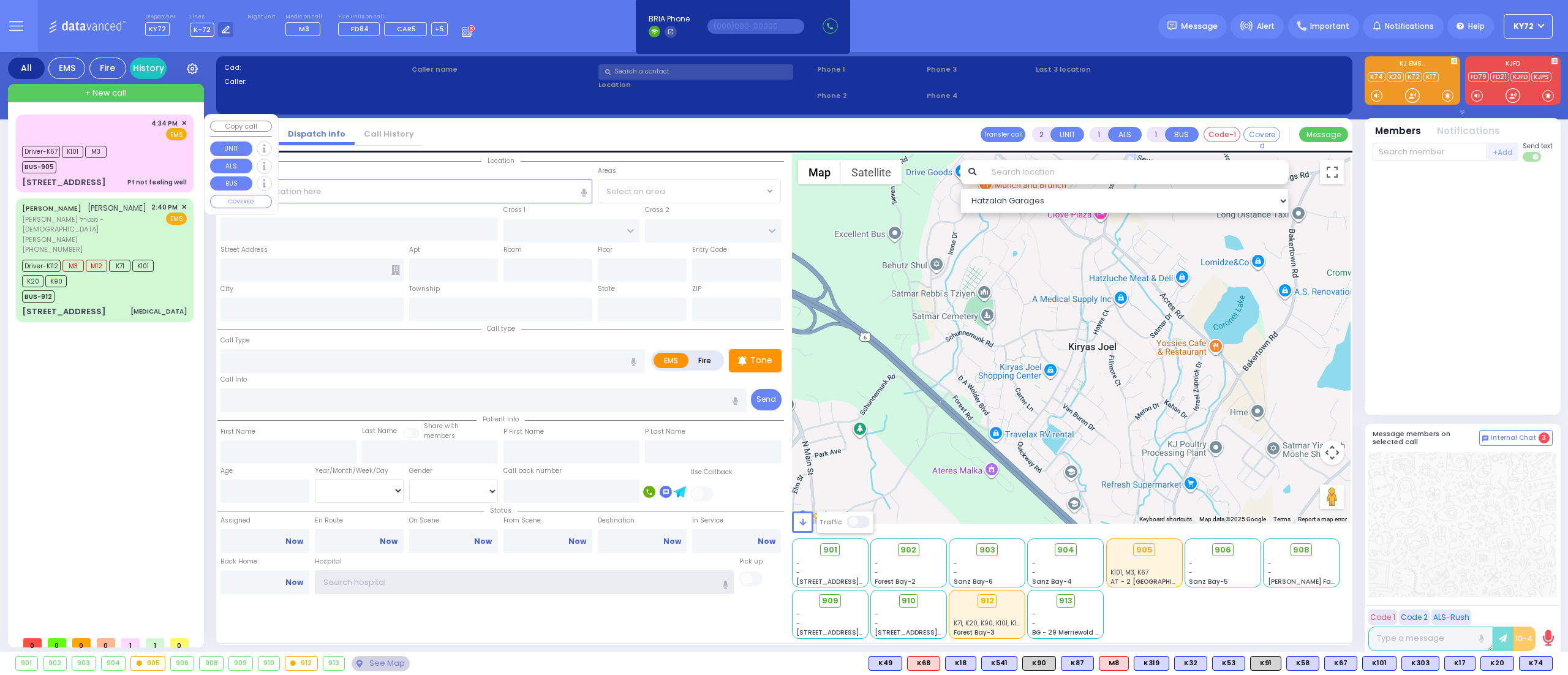
type input "KY72"
click at [146, 137] on div "4:34 PM ✕ EMS" at bounding box center [104, 129] width 165 height 23
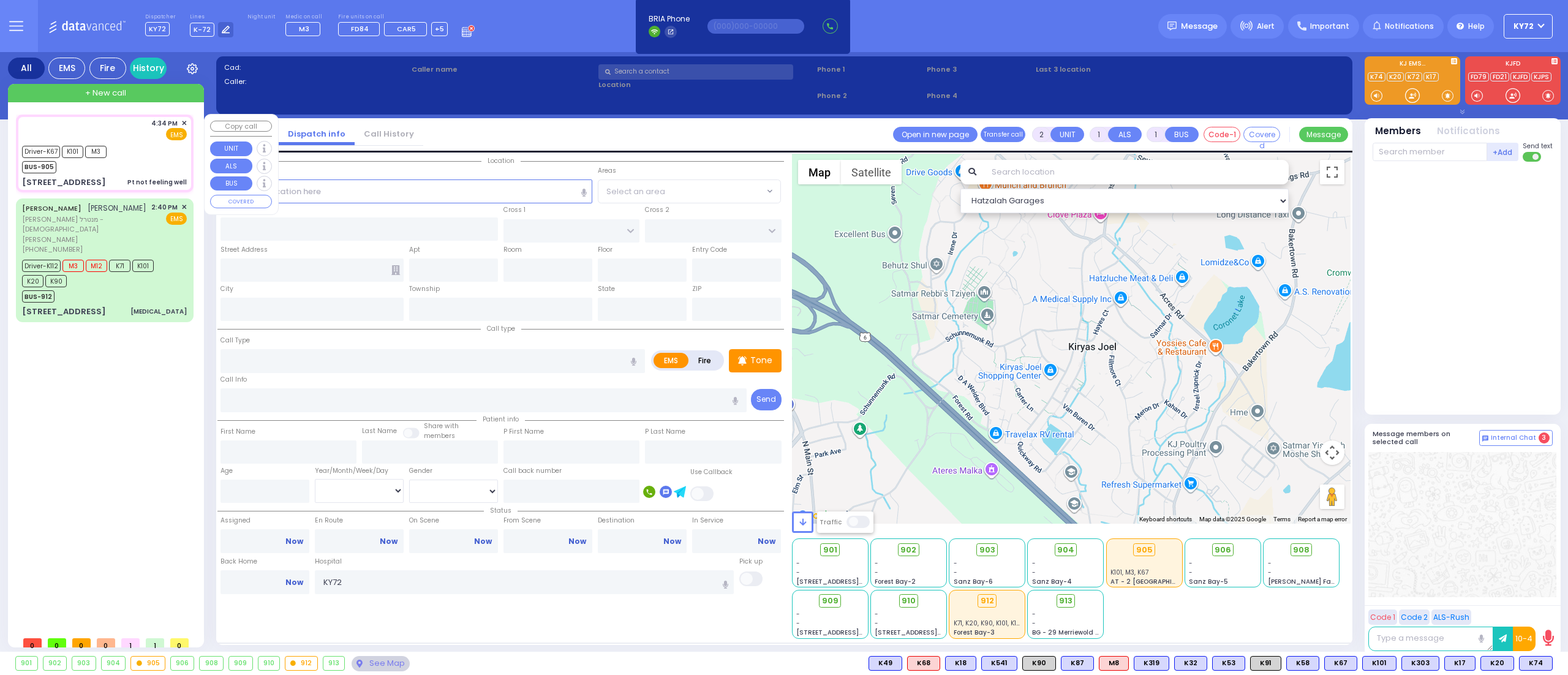
type input "6"
select select
type input "Pt not feeling well"
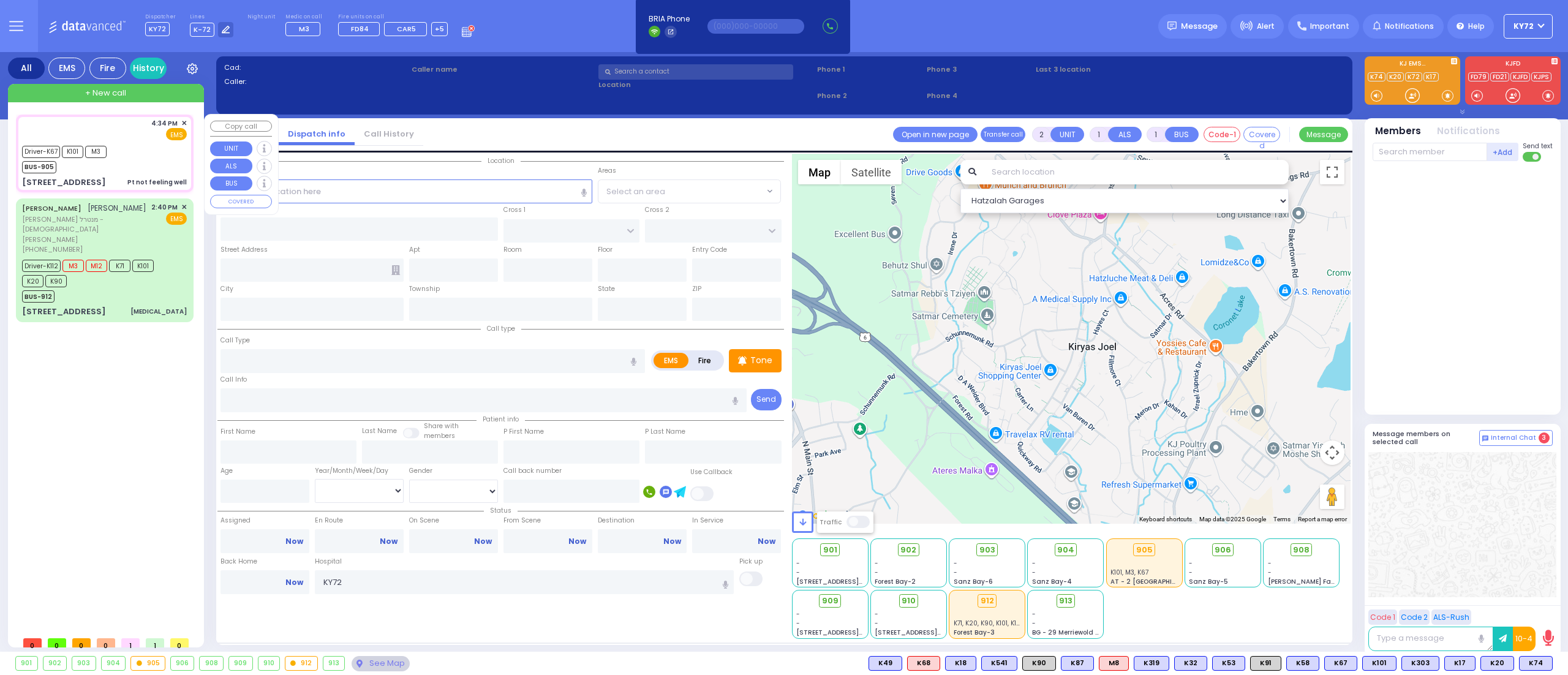
radio input "true"
type input "Frimet"
type input "[PERSON_NAME]"
type input "19"
select select "Year"
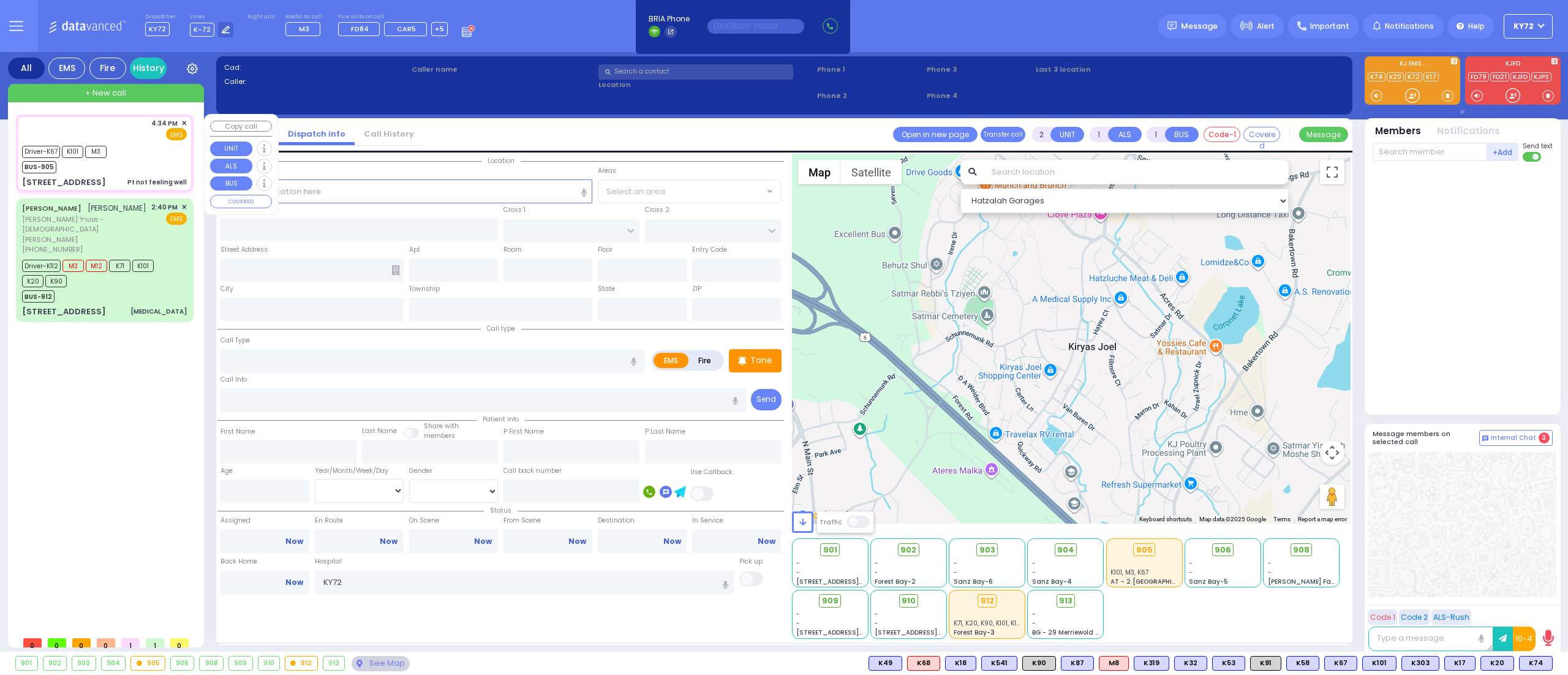
select select "[DEMOGRAPHIC_DATA]"
type input "16:34"
type input "16:35"
type input "16:40"
type input "17:15"
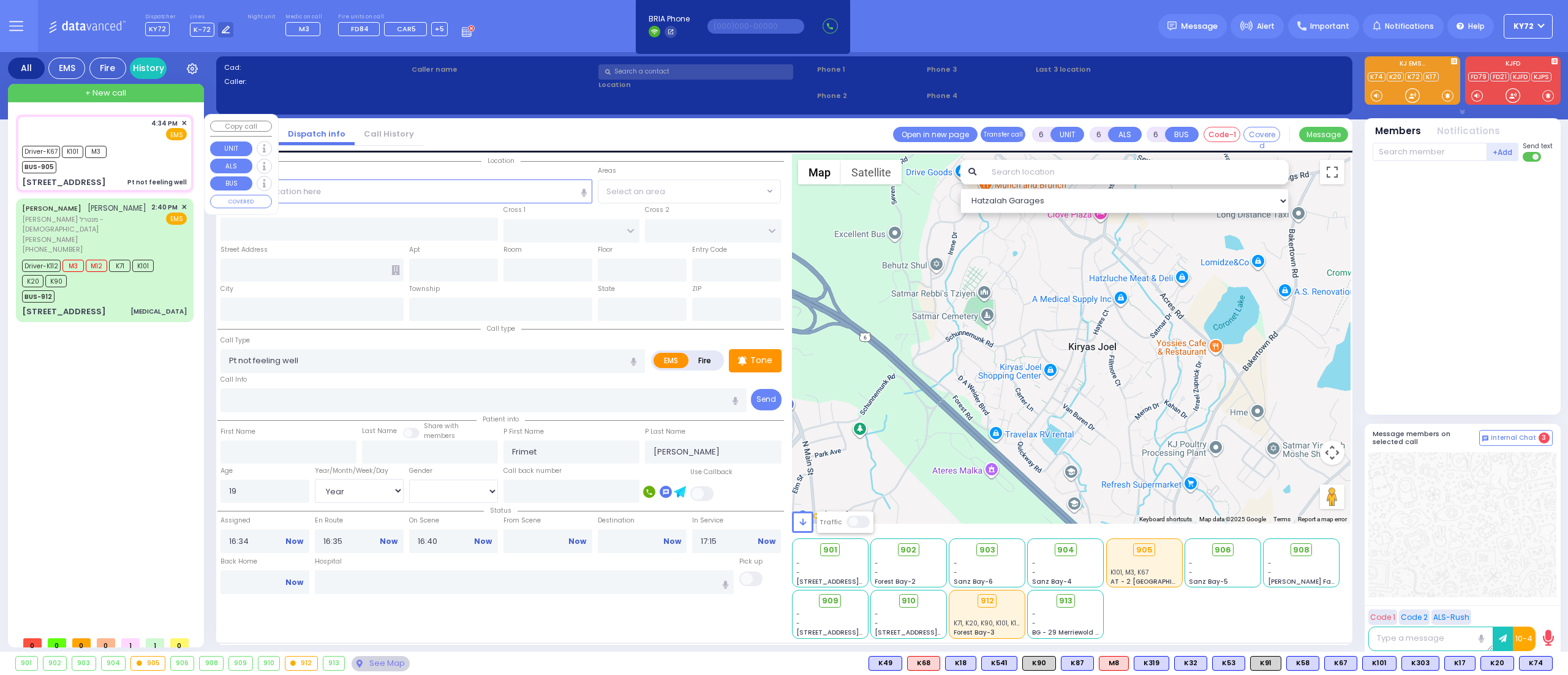
select select "Hatzalah Garages"
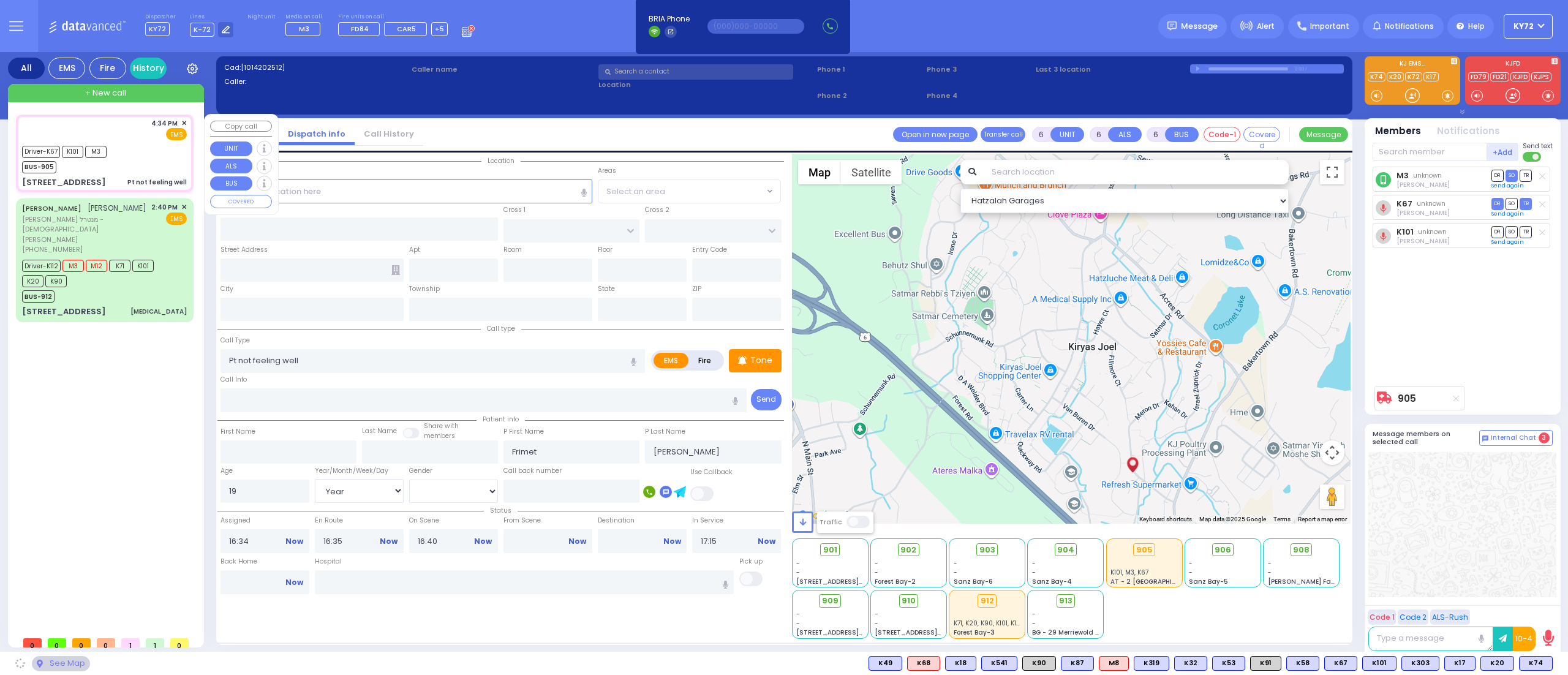
type input "PRAG BLVD"
type input "DAJ BLVD"
type input "[STREET_ADDRESS]"
type input "201"
type input "Monroe"
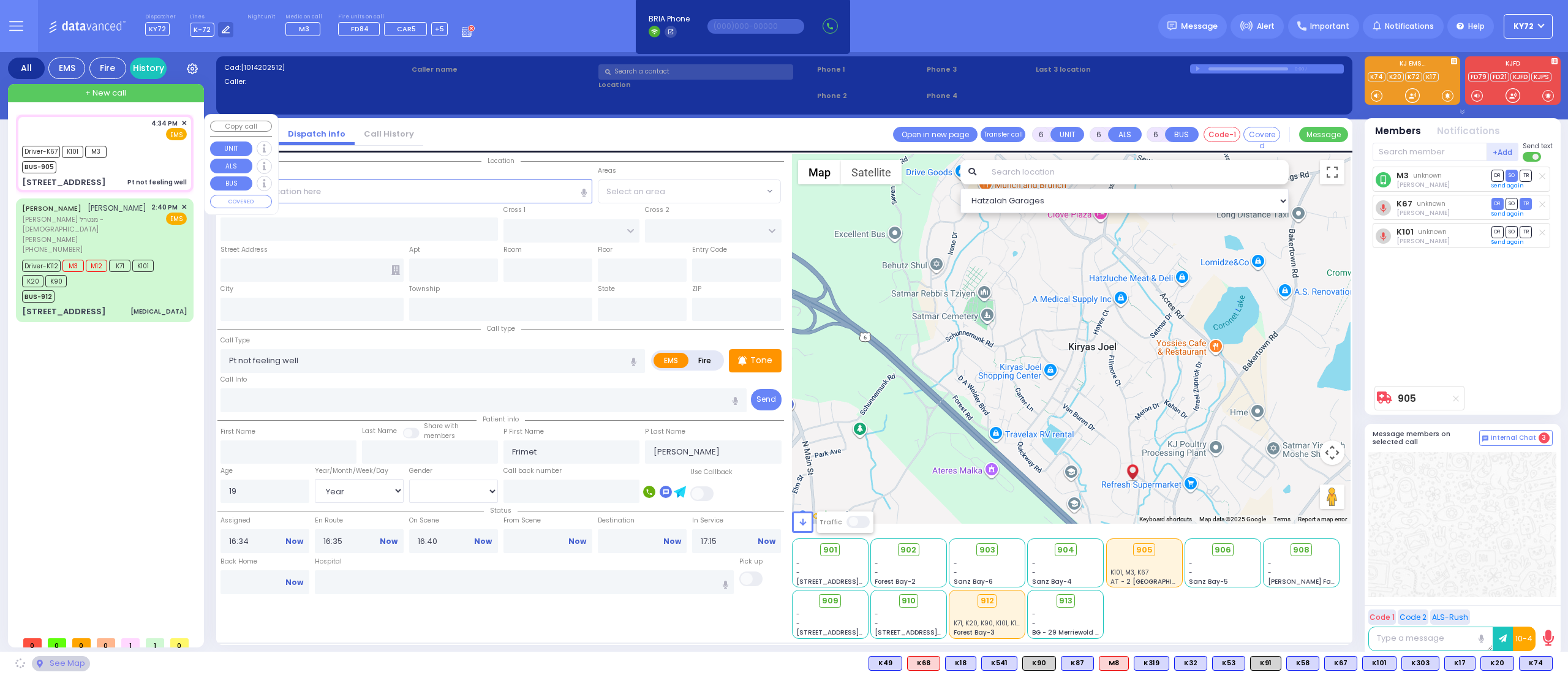
type input "[US_STATE]"
type input "10950"
select select "SECTION 6"
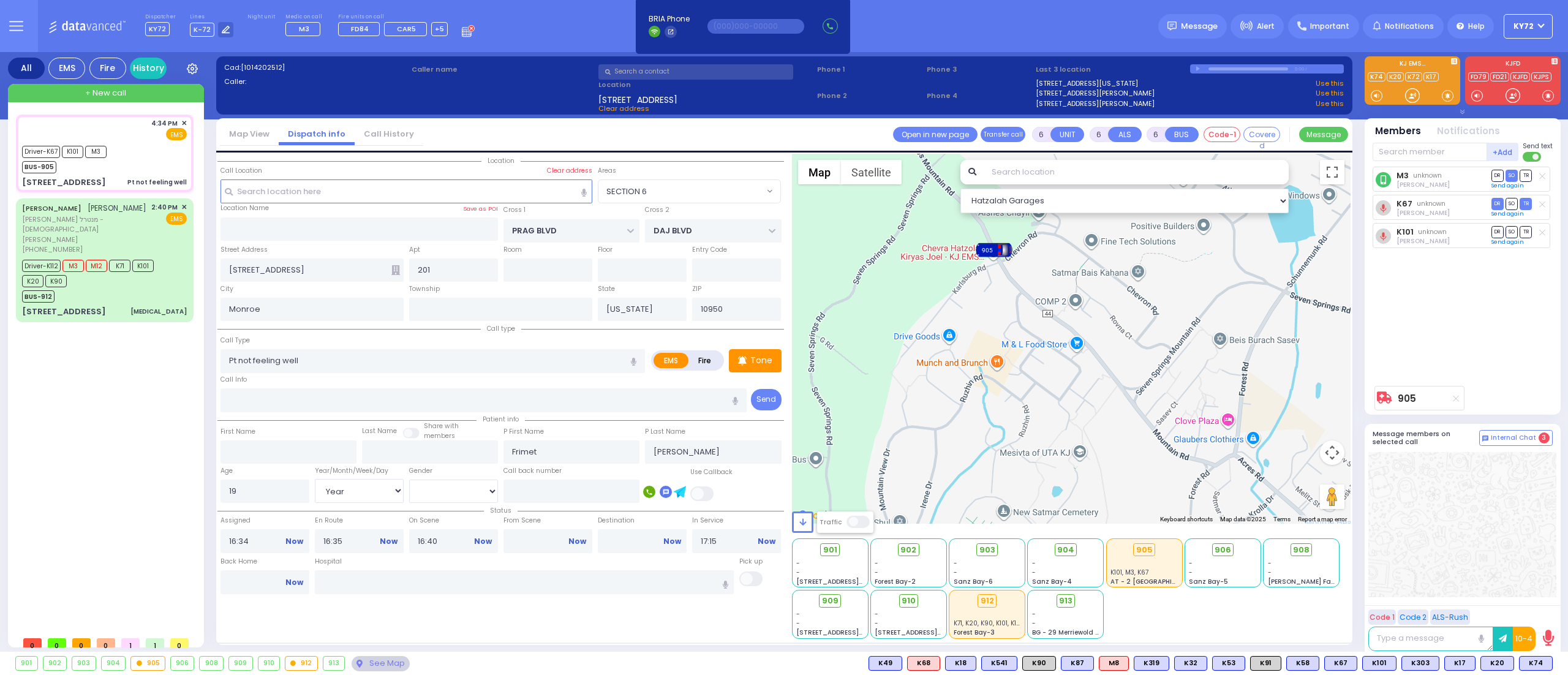
drag, startPoint x: 1058, startPoint y: 247, endPoint x: 1014, endPoint y: 327, distance: 91.3
click at [1014, 327] on div "To activate drag with keyboard, press Alt + Enter. Once in keyboard drag state,…" at bounding box center [1072, 339] width 560 height 370
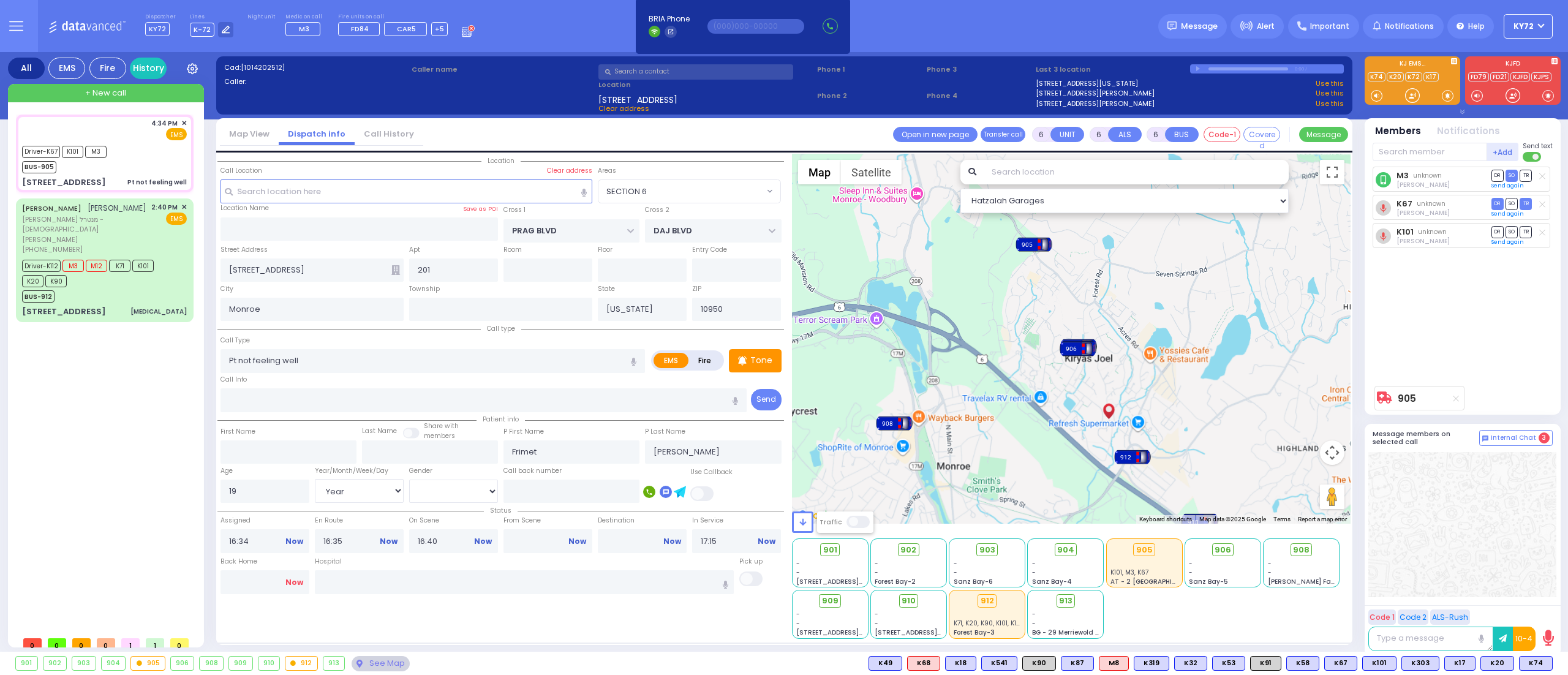
click at [300, 581] on link "Now" at bounding box center [294, 582] width 18 height 11
type input "17:42"
select select
radio input "true"
select select
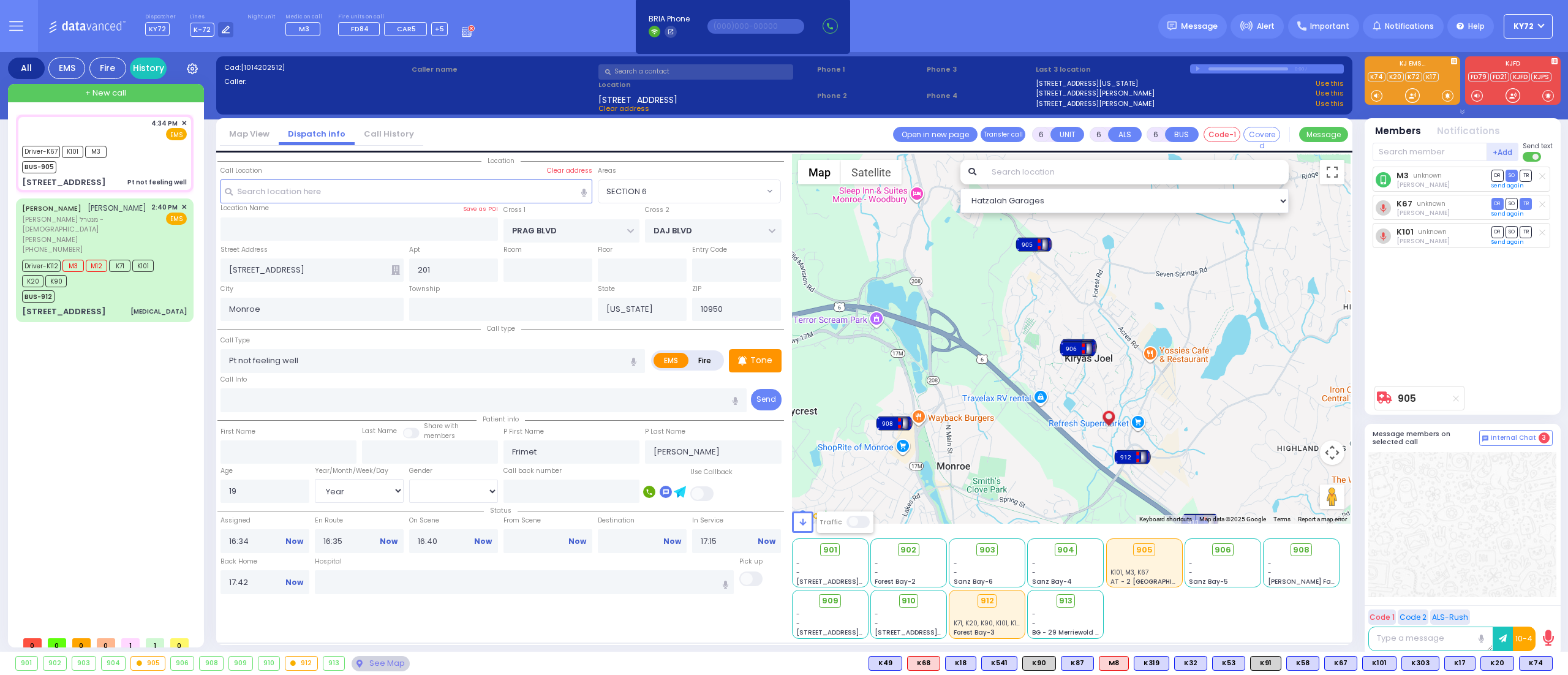
select select
select select "Hatzalah Garages"
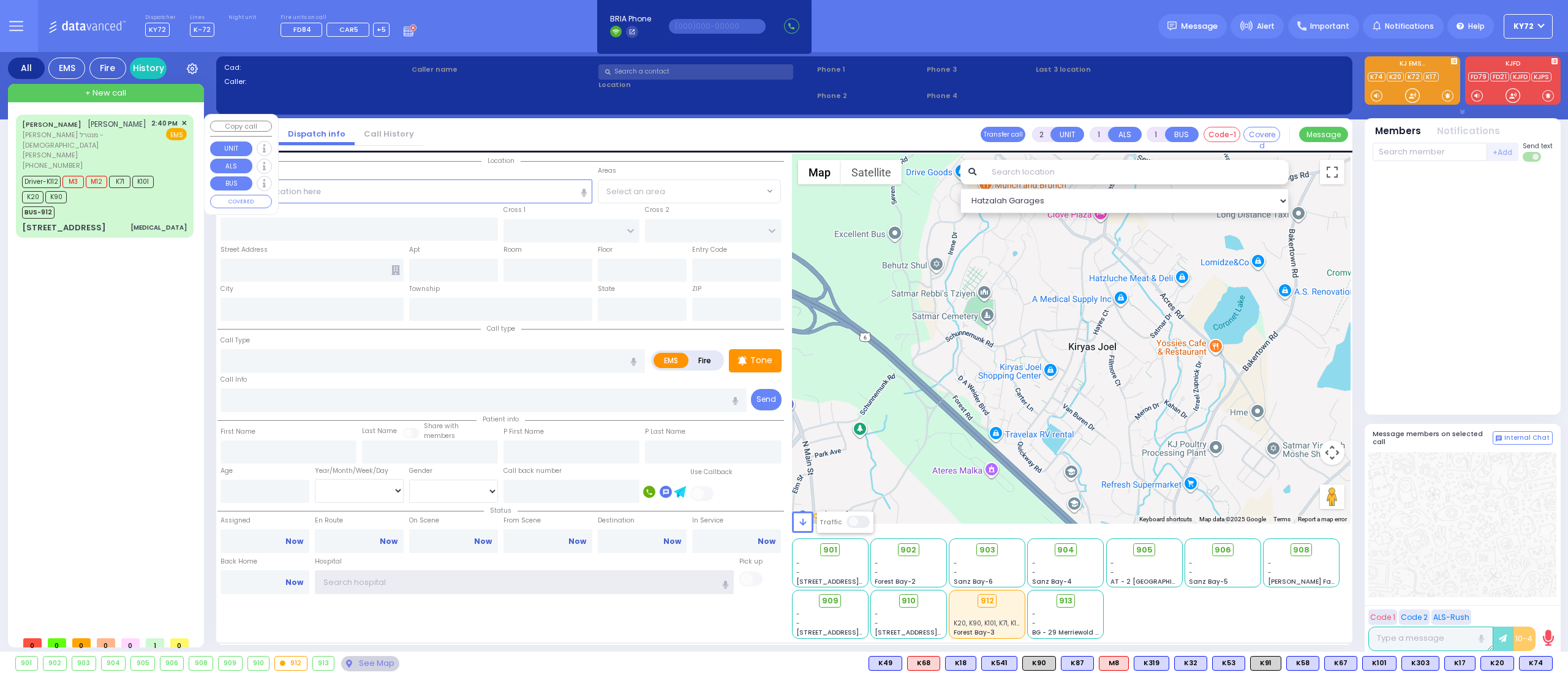
type input "KY72"
click at [153, 203] on div "BUS-912" at bounding box center [99, 211] width 153 height 15
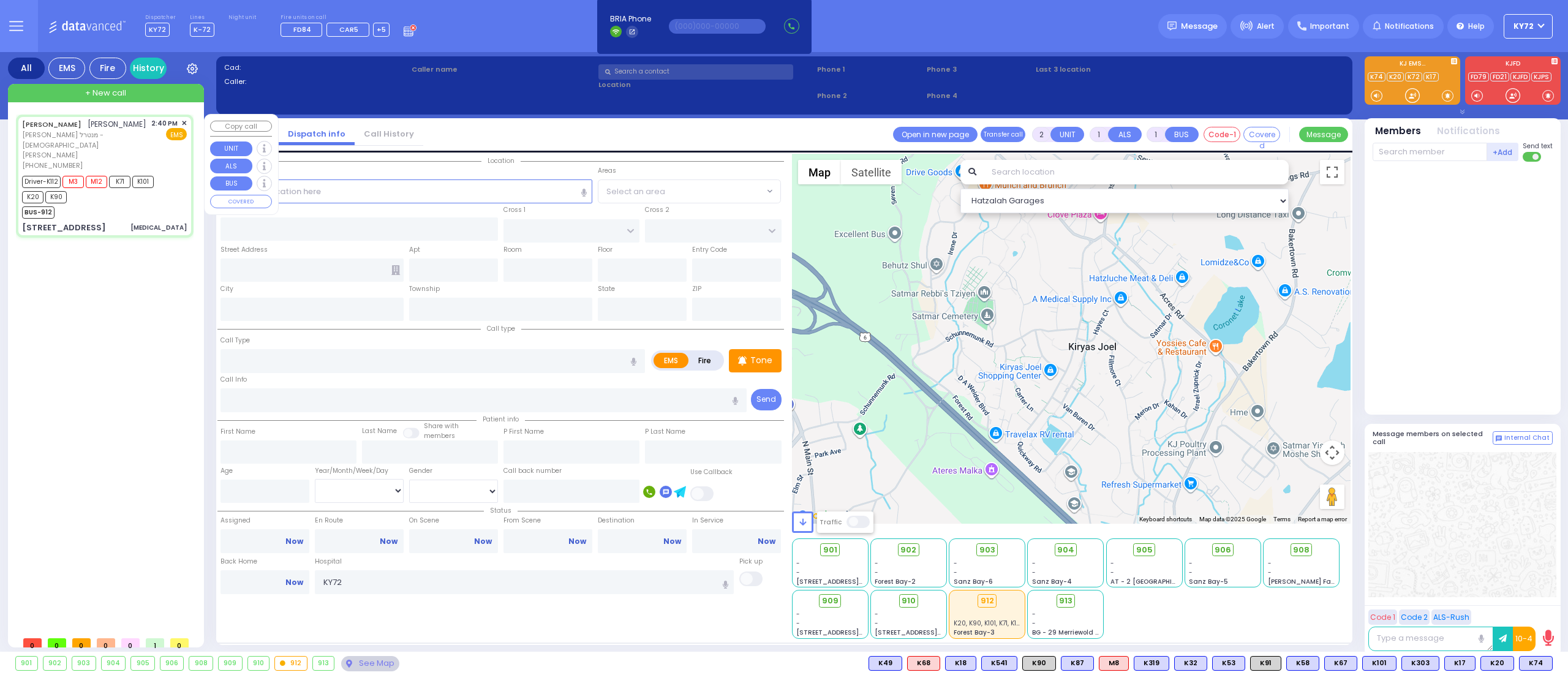
type input "6"
select select
type input "[MEDICAL_DATA]"
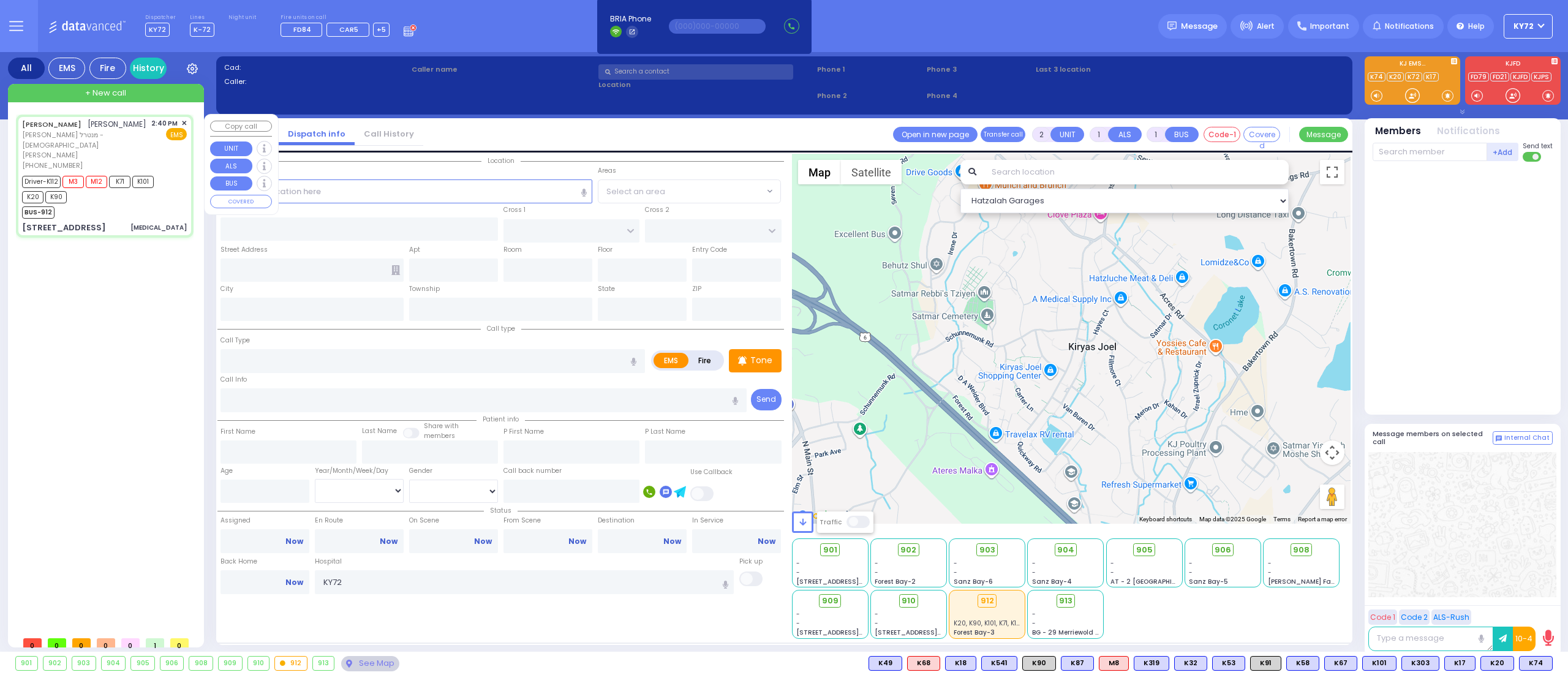
radio input "true"
type input "JOEL"
type input "MEISLISH"
type input "Rachel"
type input "Meisels"
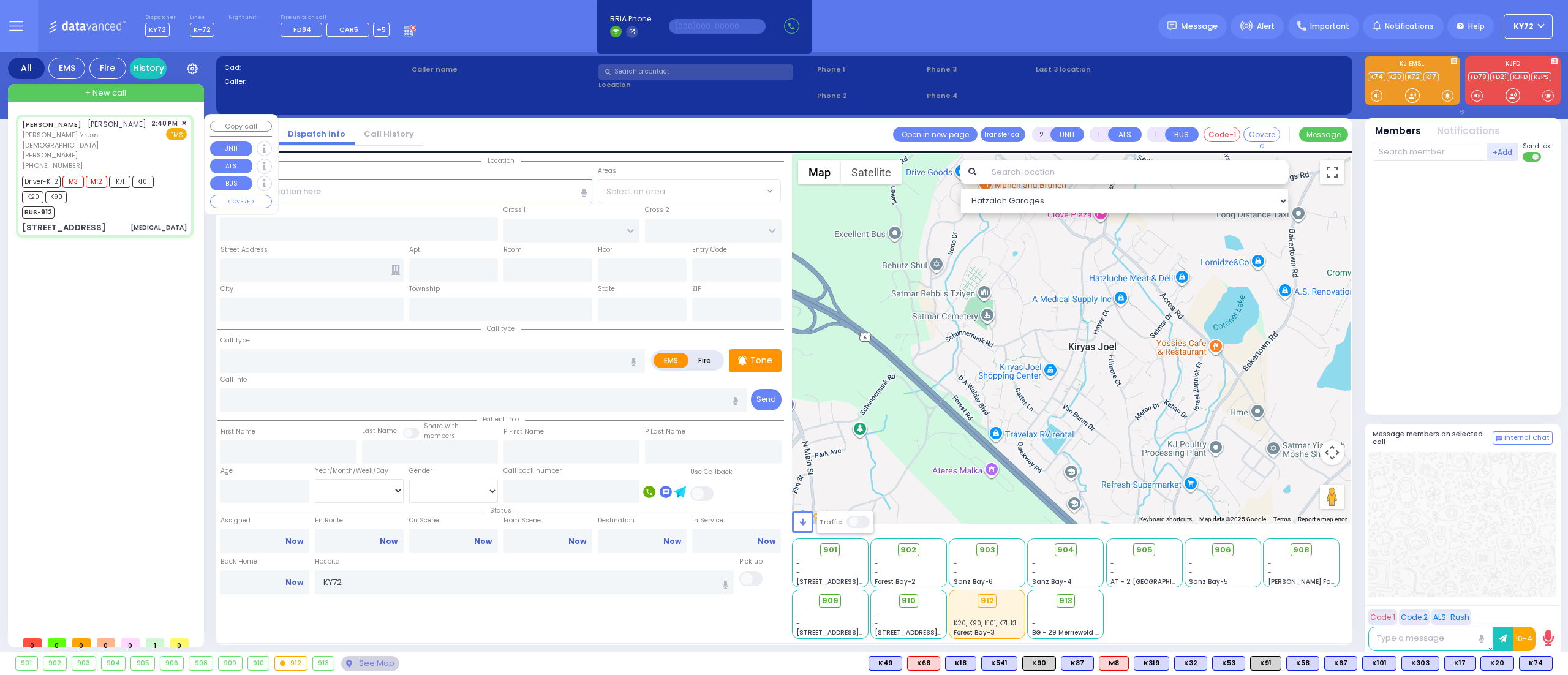
type input "8"
select select "Month"
select select "[DEMOGRAPHIC_DATA]"
type input "14:40"
type input "14:41"
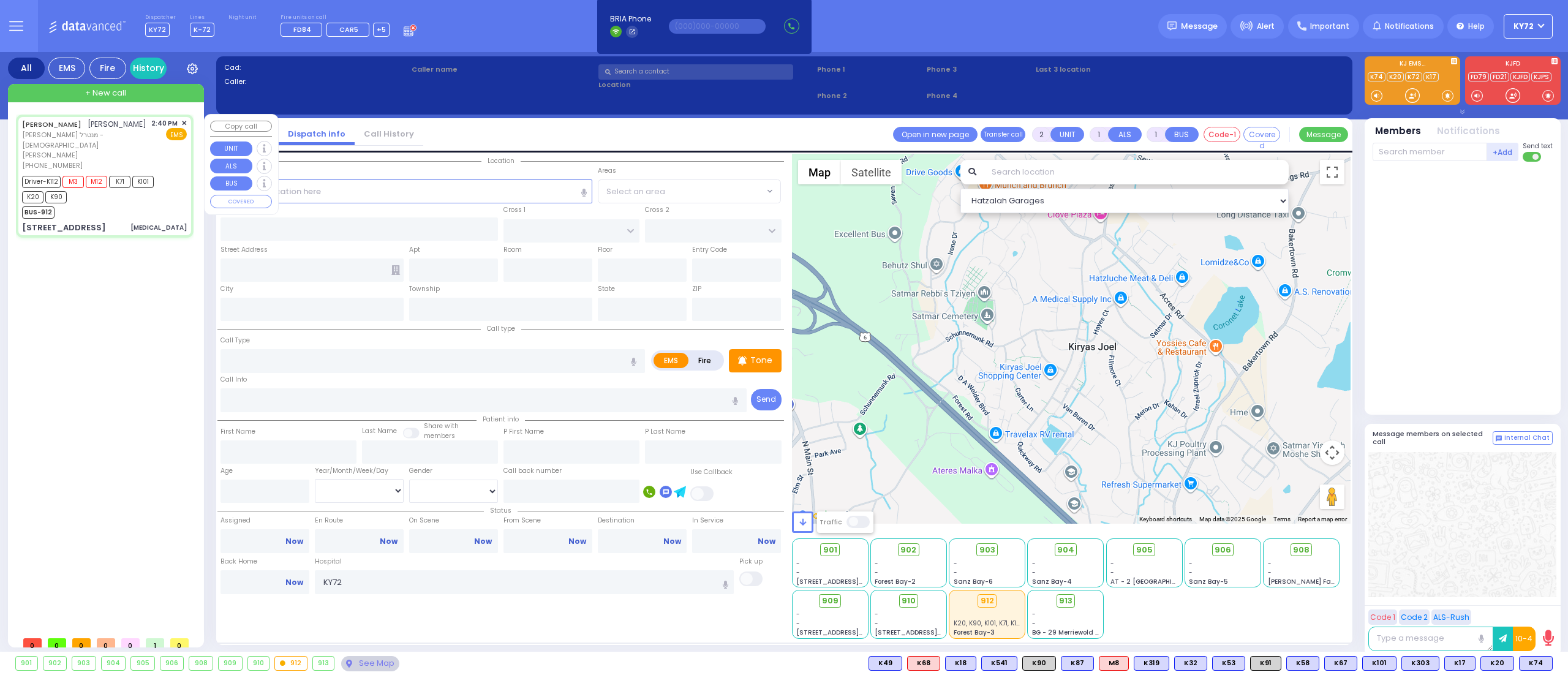
type input "14:42"
type input "14:48"
type input "15:51"
type input "16:45"
type input "New York Presbyterian Hospital- Columbia Campus 622, West 168th Street New York…"
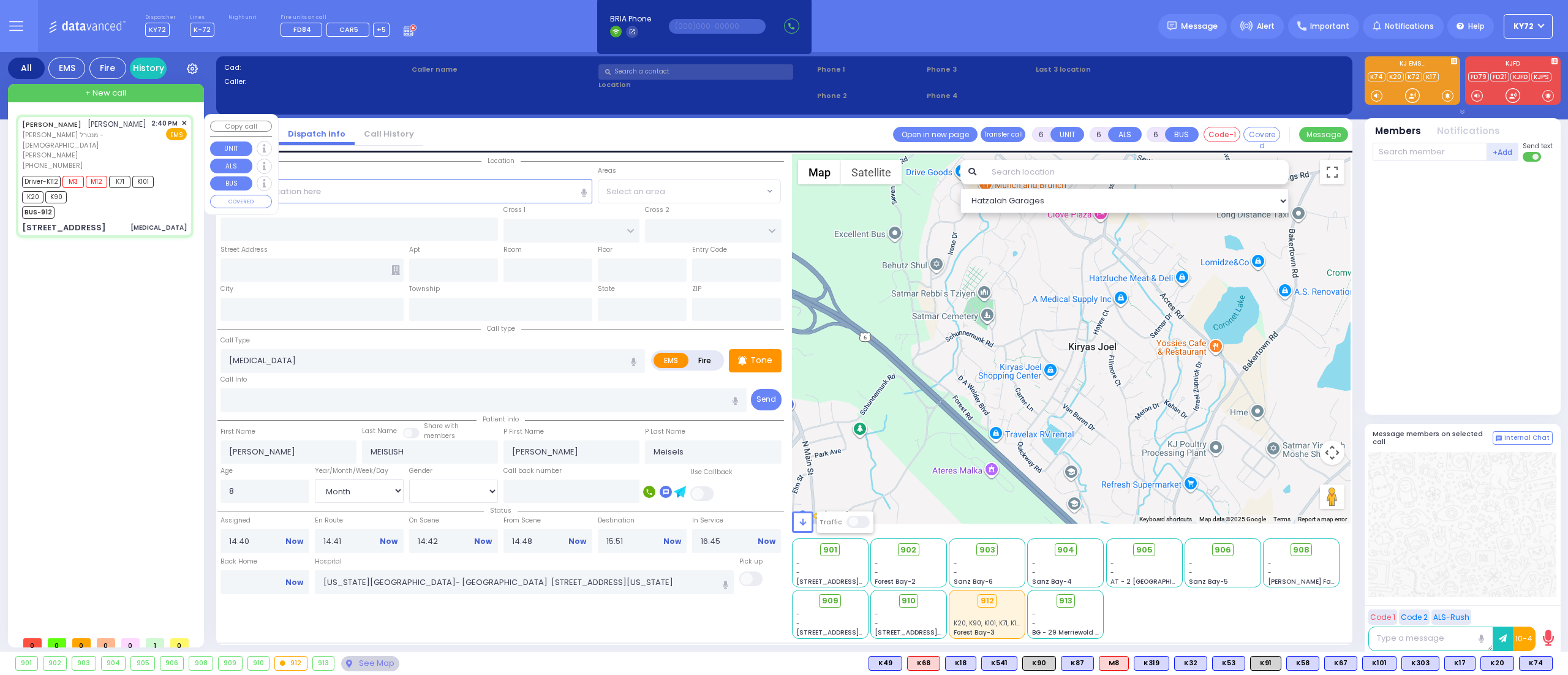
select select "Hatzalah Garages"
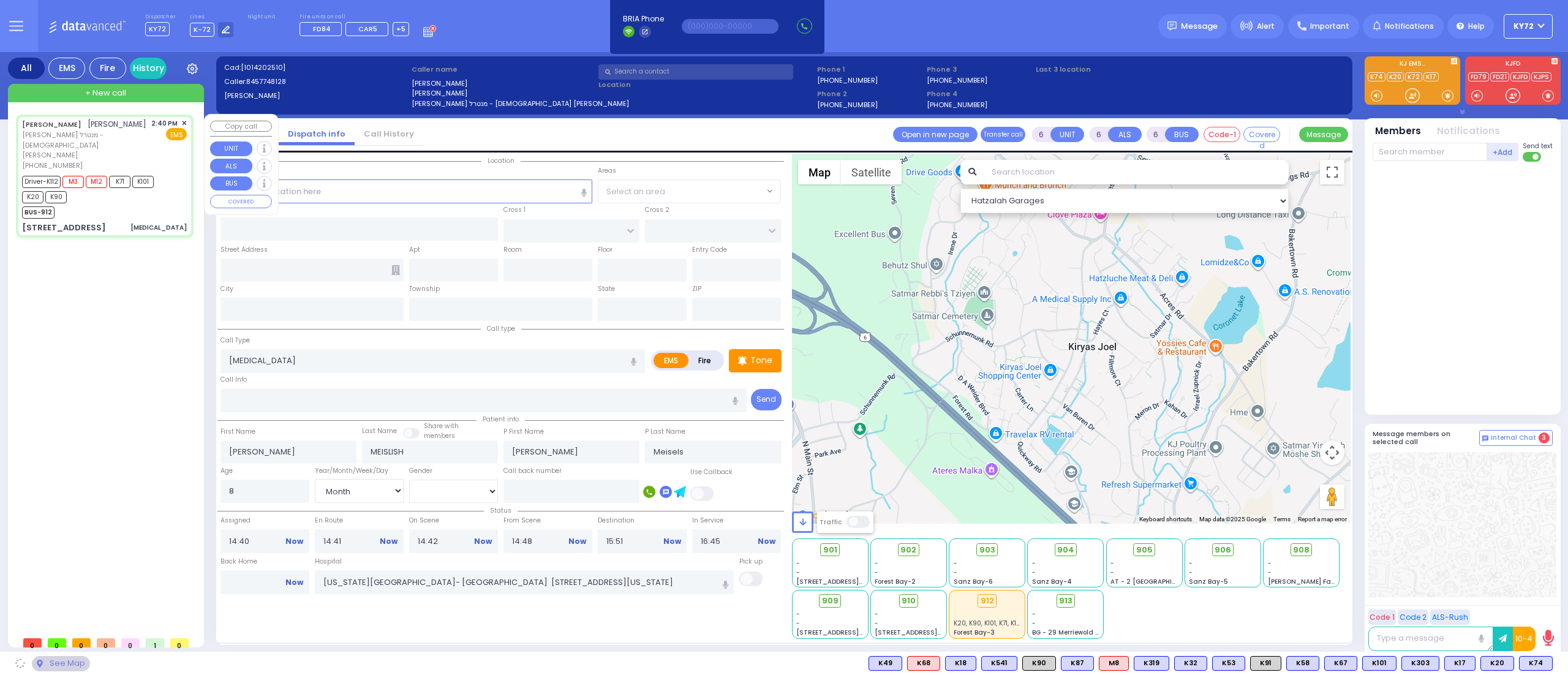
type input "CHUST RD"
type input "[GEOGRAPHIC_DATA]"
type input "10 AUSTRA PKWY"
type input "104"
type input "Kiryas Joel"
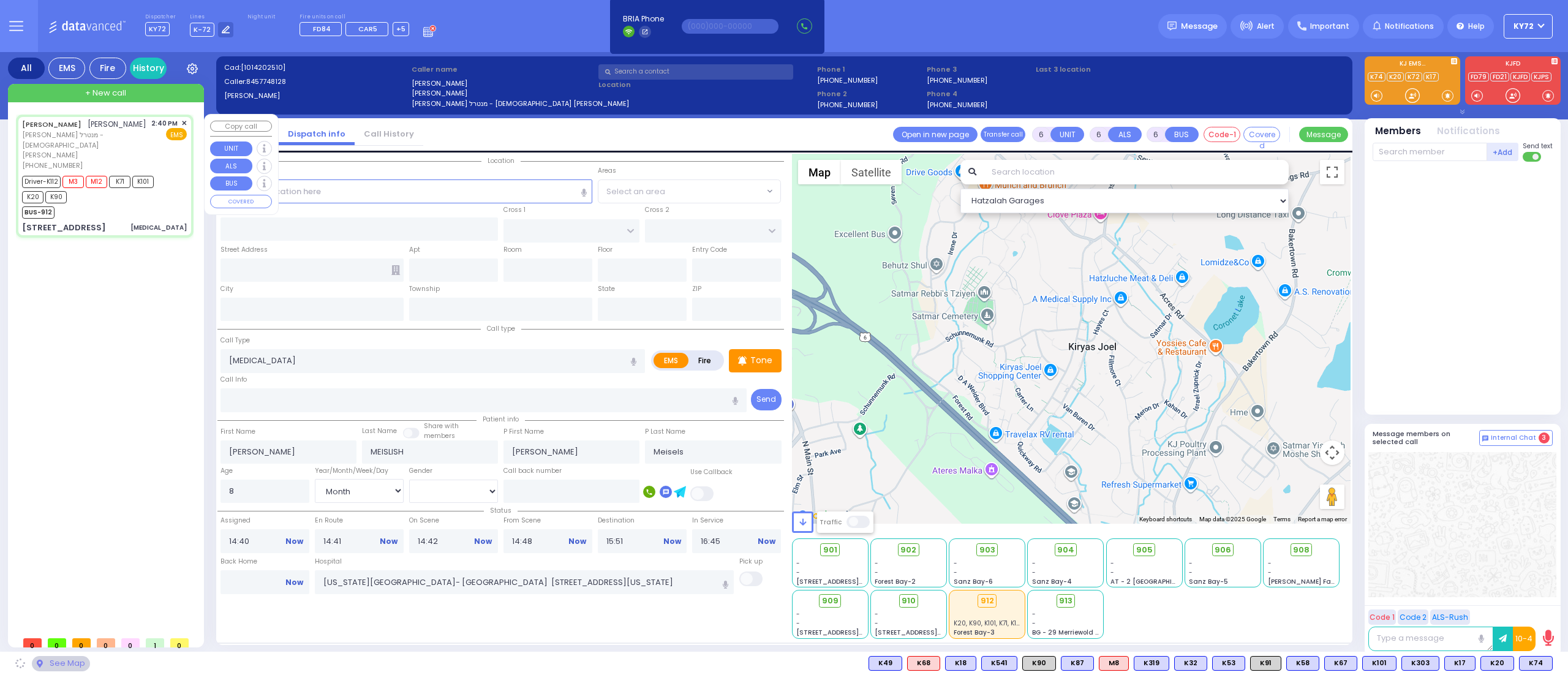
type input "[US_STATE]"
type input "10950"
select select "[PERSON_NAME]"
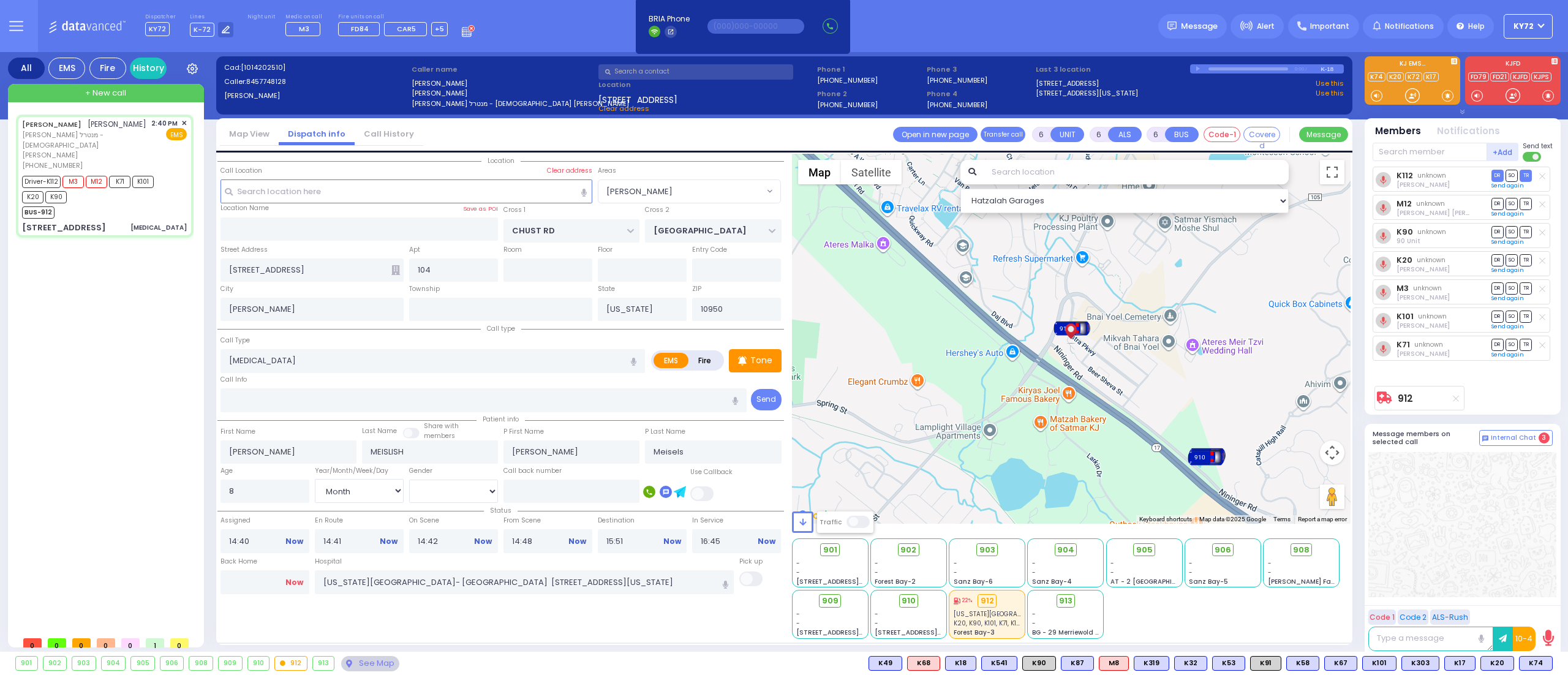
click at [292, 585] on link "Now" at bounding box center [294, 582] width 18 height 11
type input "17:42"
select select
radio input "true"
select select
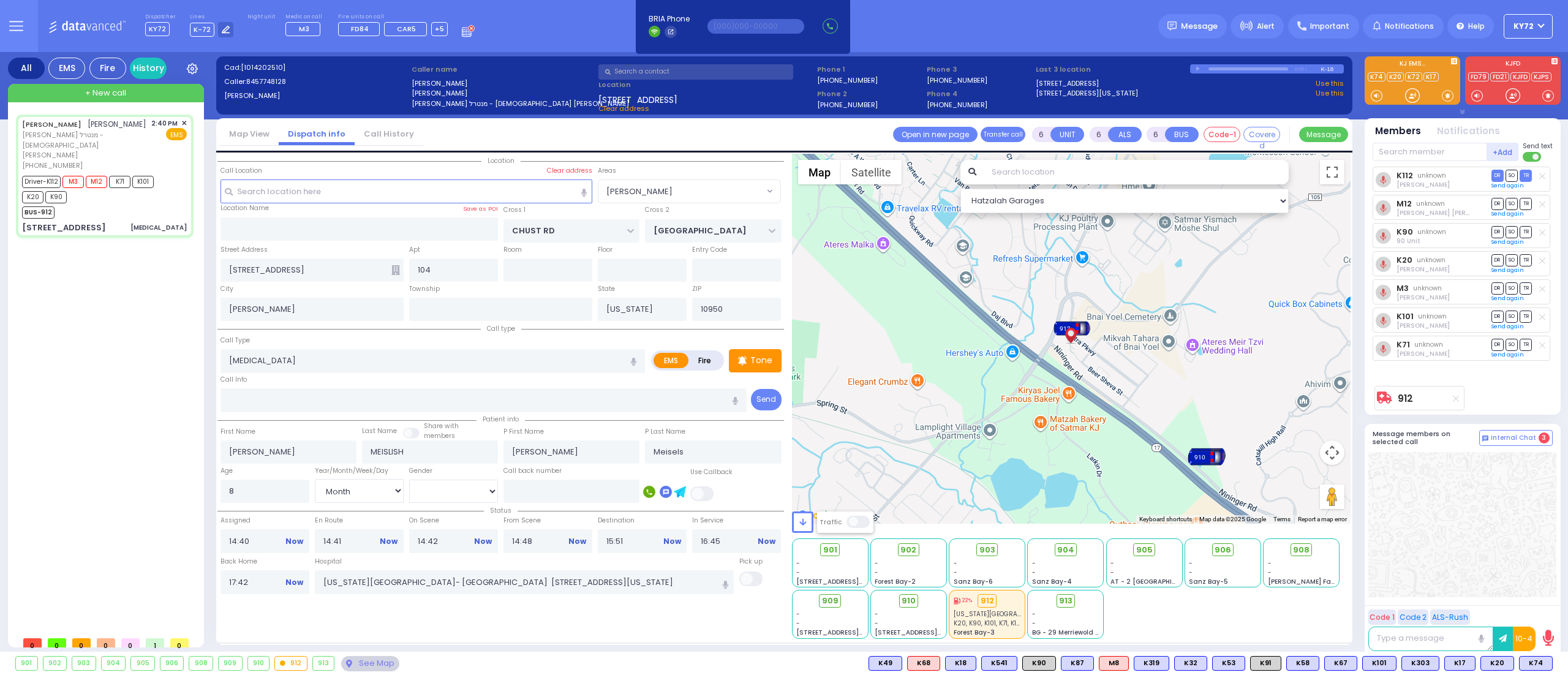
select select
select select "Hatzalah Garages"
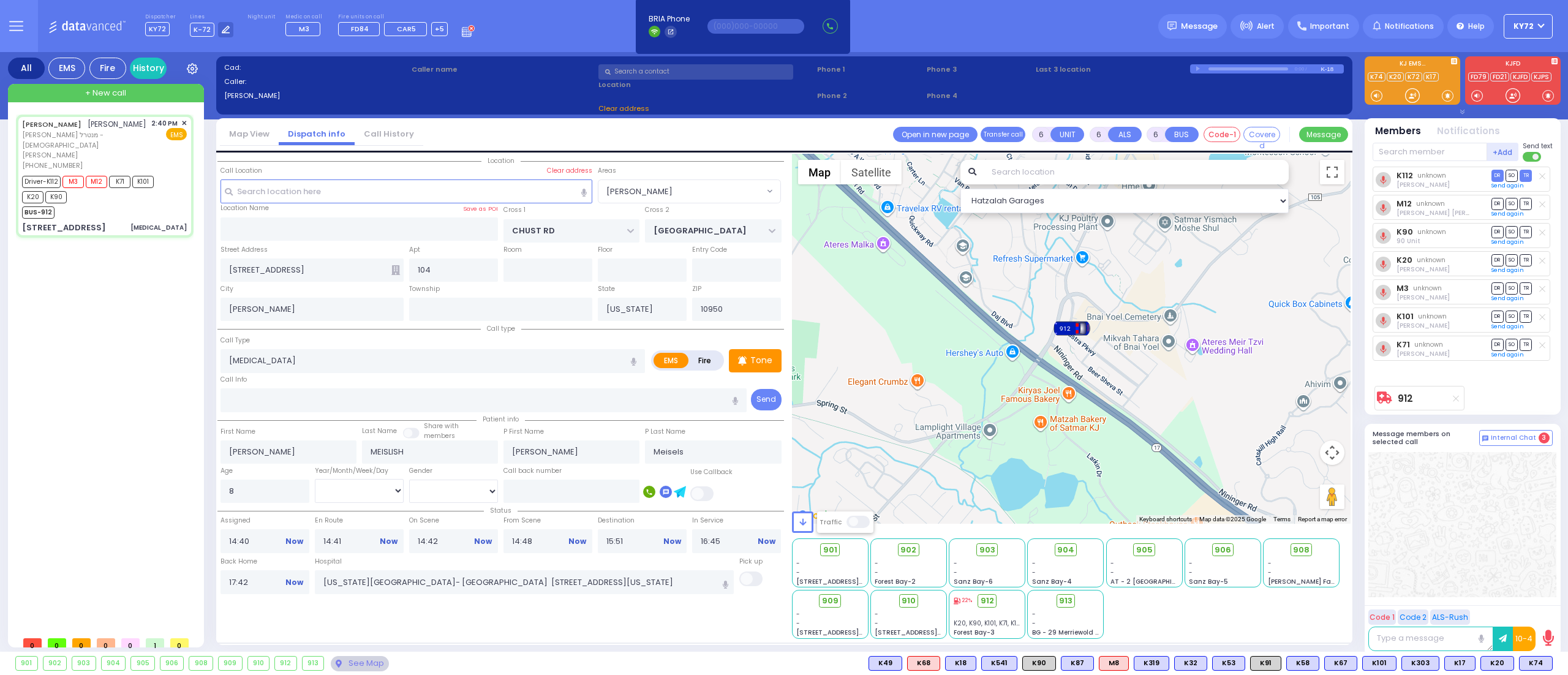
select select
radio input "true"
select select
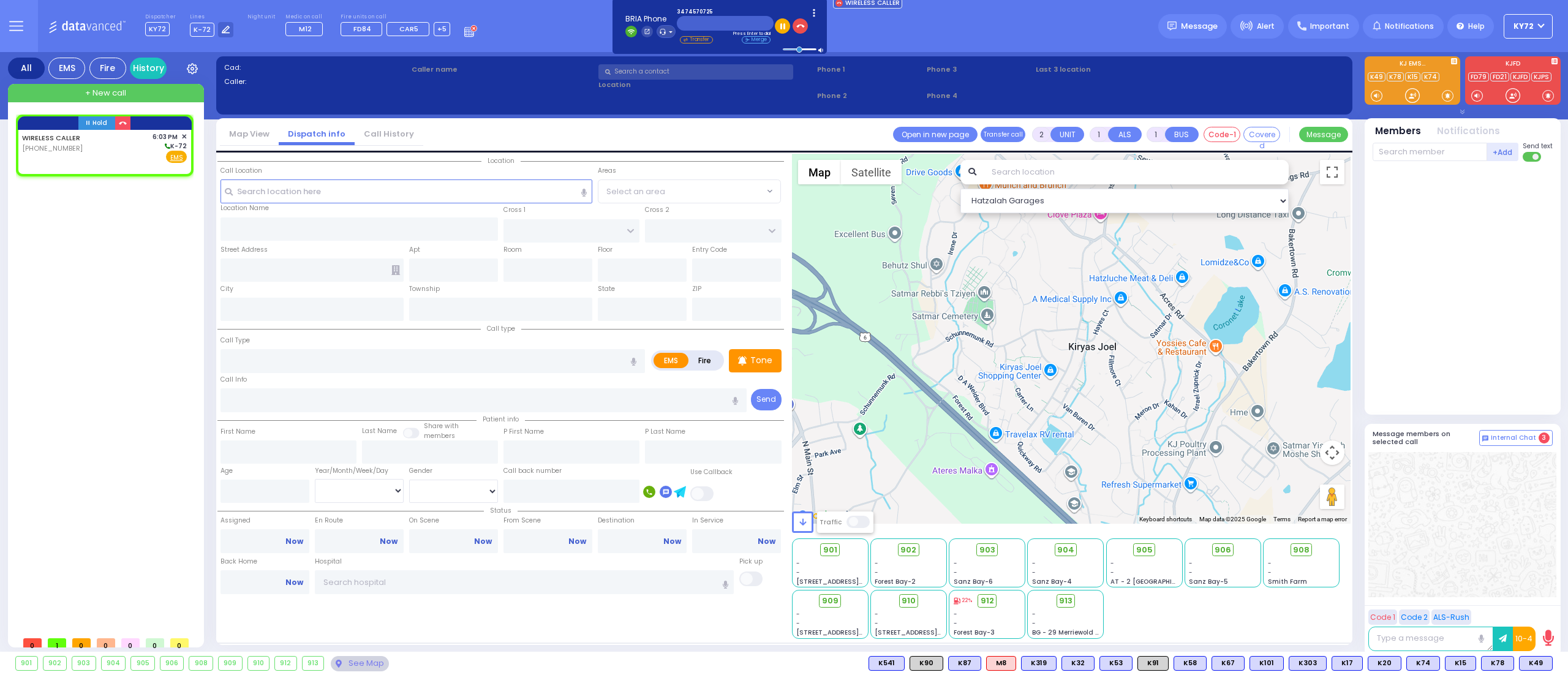
select select
radio input "true"
select select
type input "18:03"
select select "Hatzalah Garages"
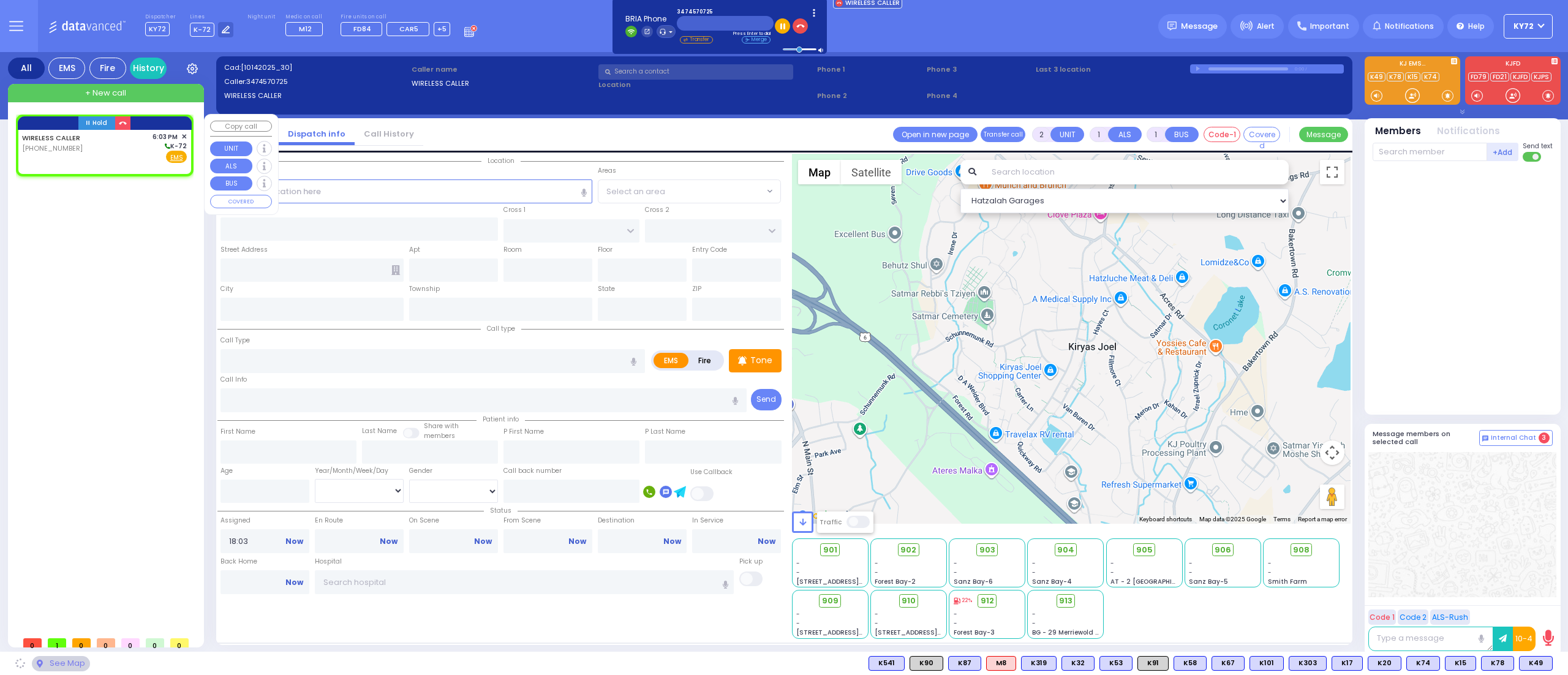
click at [82, 151] on div "WIRELESS CALLER [PHONE_NUMBER] 6:03 PM ✕ K-72" at bounding box center [104, 148] width 165 height 32
select select
radio input "true"
select select
select select "Hatzalah Garages"
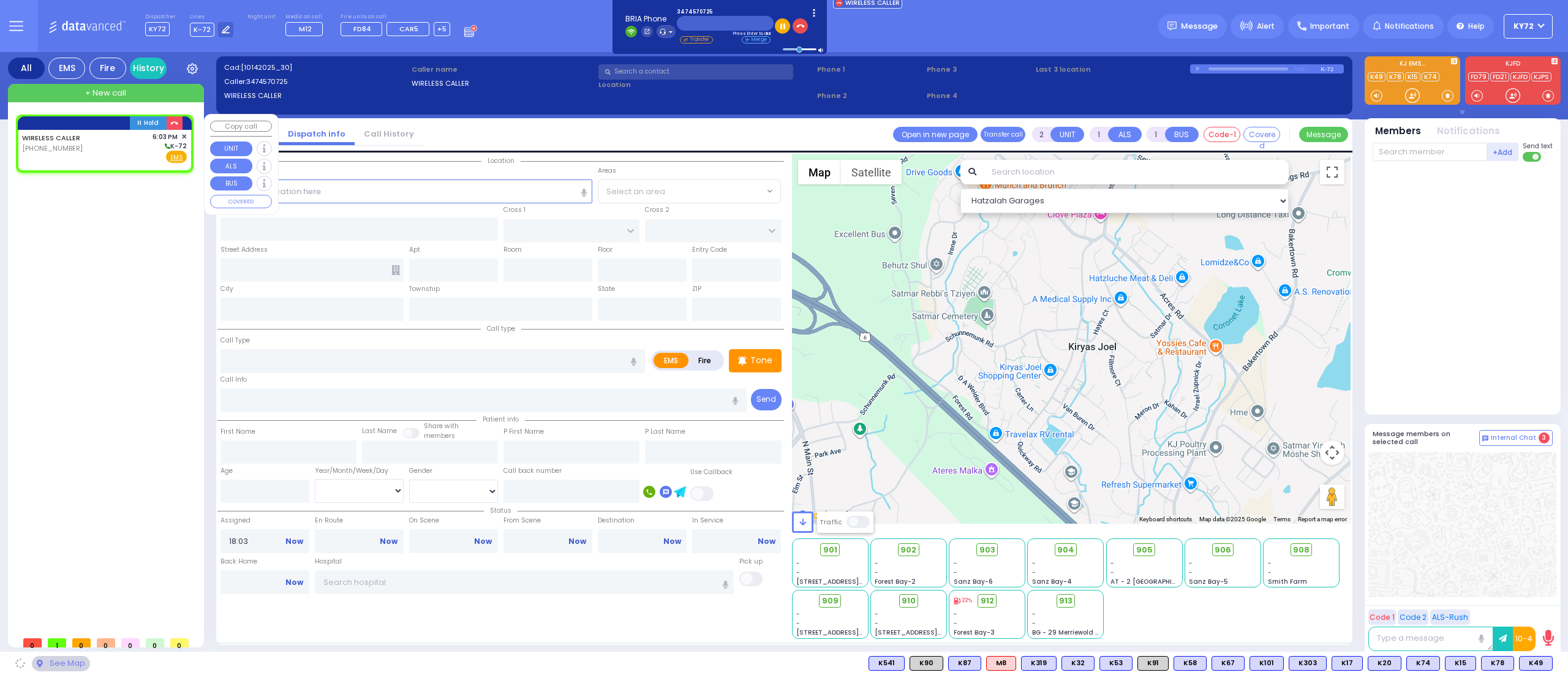
select select
radio input "true"
select select
select select "Hatzalah Garages"
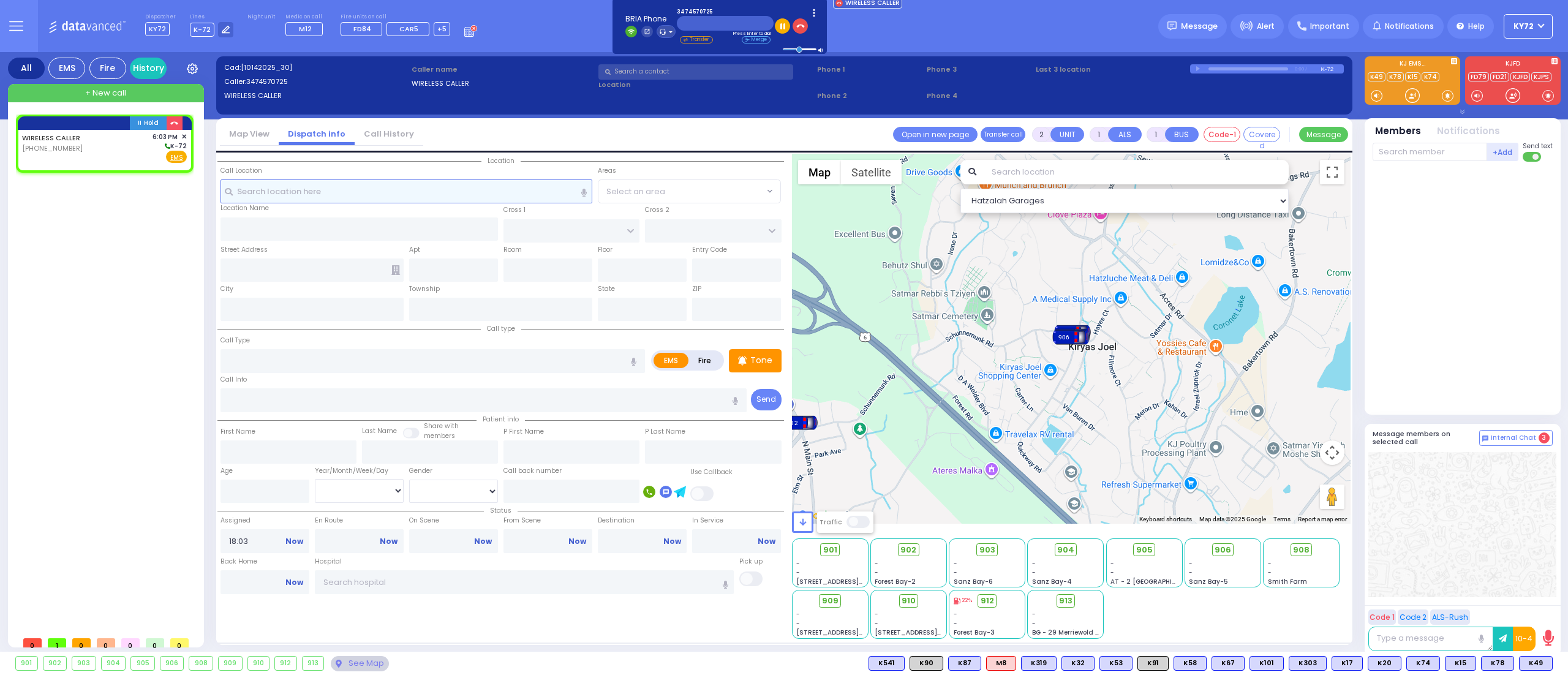
click at [295, 187] on input "text" at bounding box center [406, 191] width 372 height 23
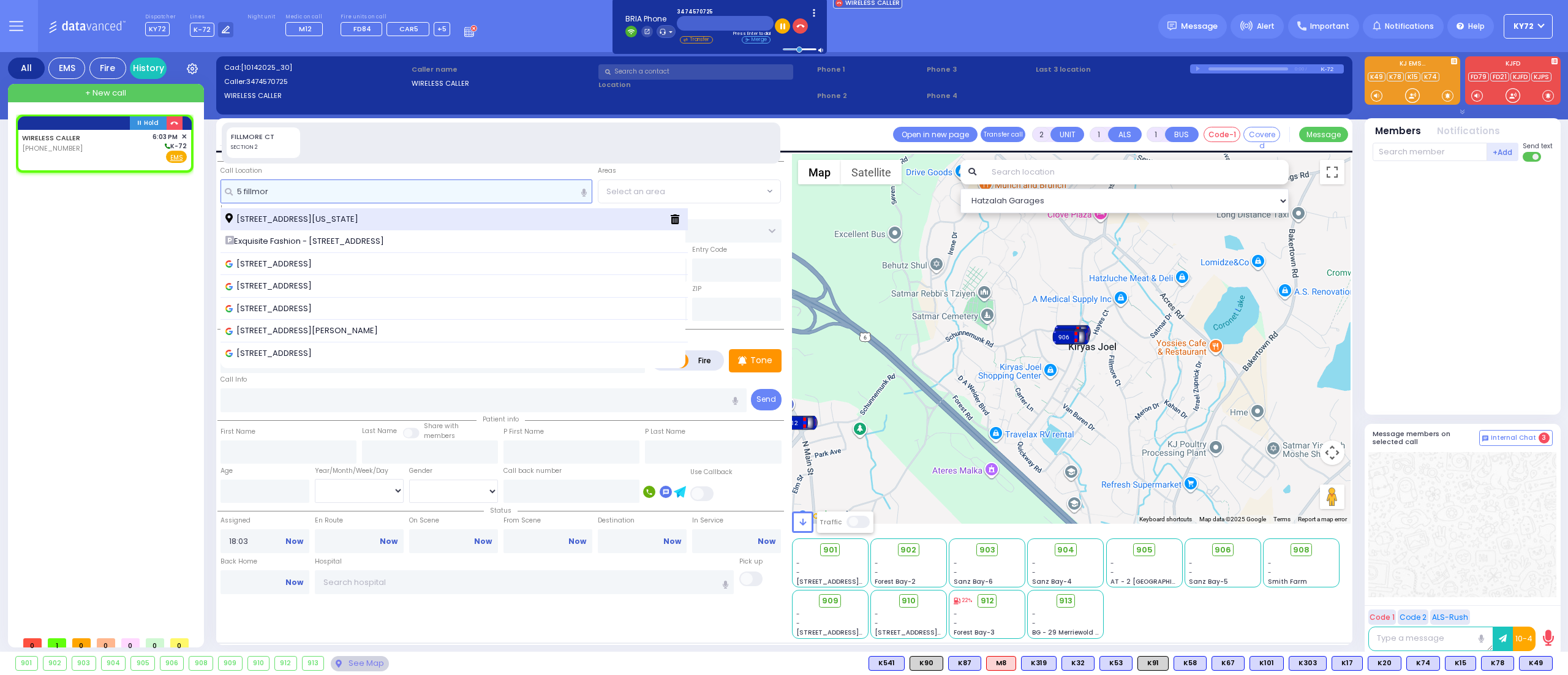
type input "5 fillmor"
click at [407, 220] on div "5 Fillmore Court Monroe New York 10950" at bounding box center [443, 220] width 435 height 12
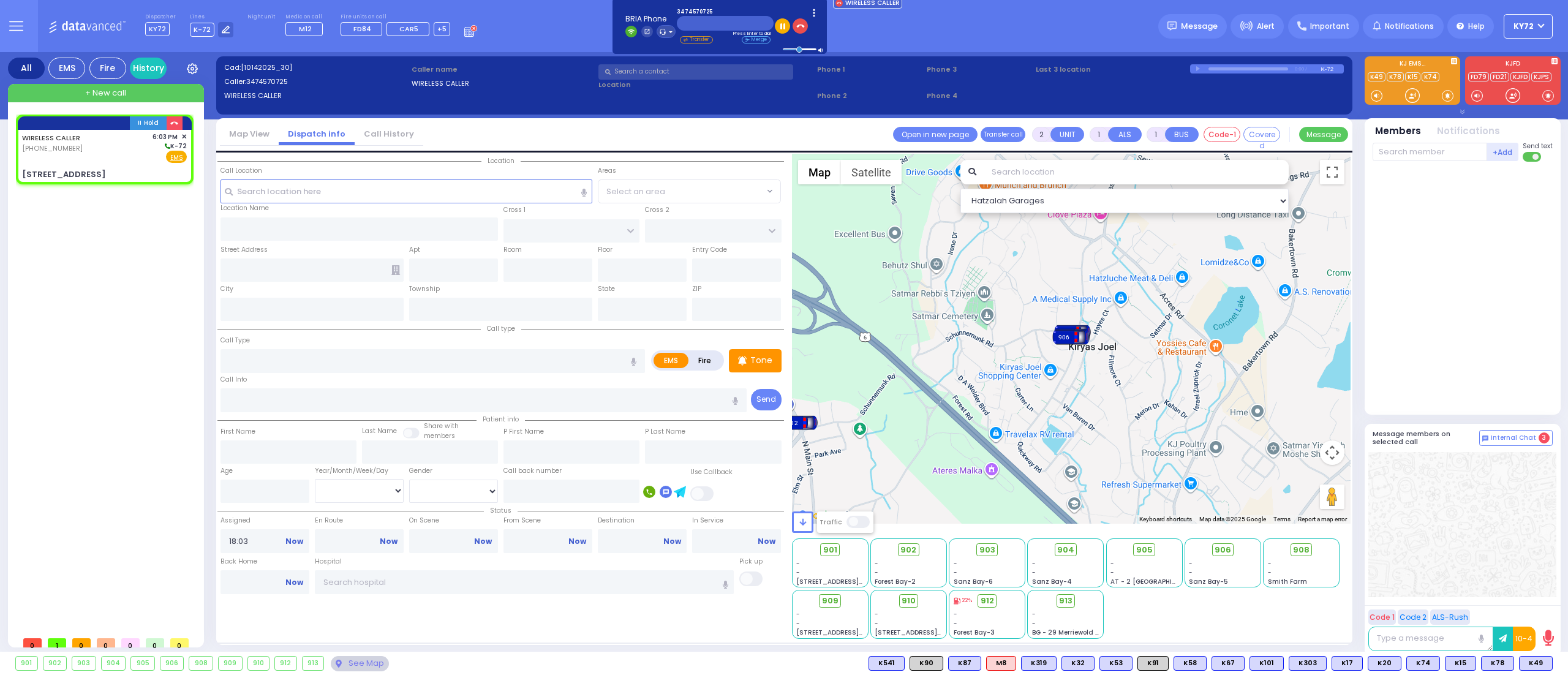
select select
radio input "true"
select select
select select "Hatzalah Garages"
type input "TAYLOR COURT"
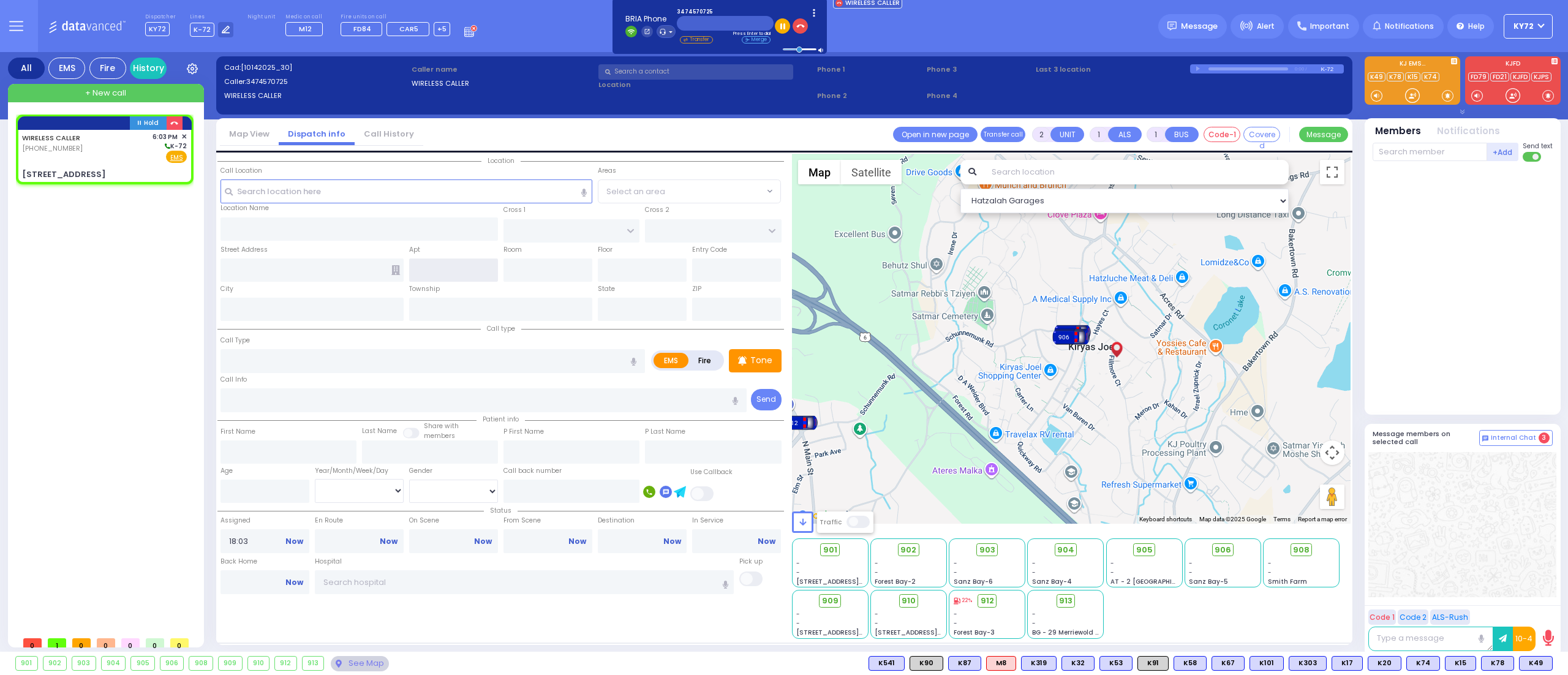
type input "TARNOPOL WAY"
type input "5 Fillmore Court"
type input "Monroe"
type input "[US_STATE]"
type input "10950"
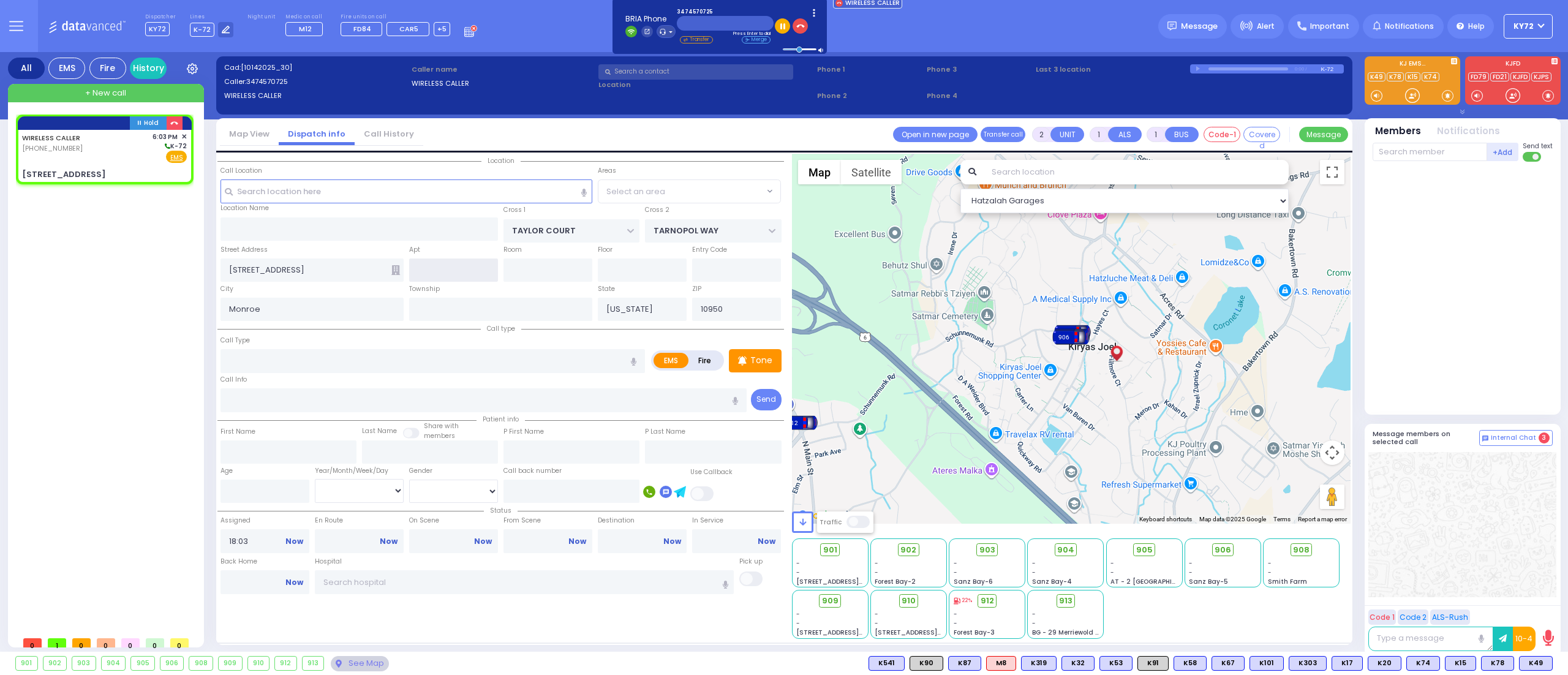
select select "SECTION 2"
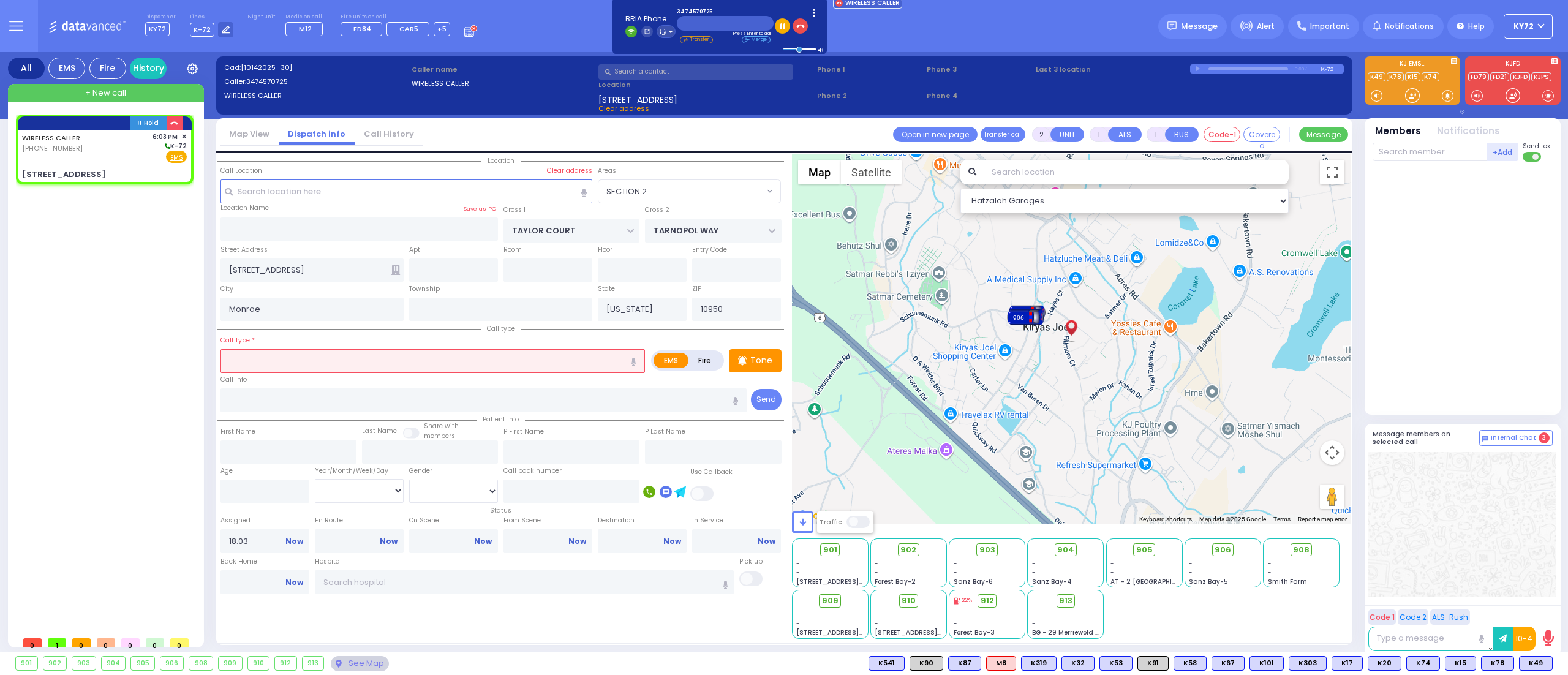
click at [301, 360] on input "text" at bounding box center [432, 361] width 425 height 23
type input "al"
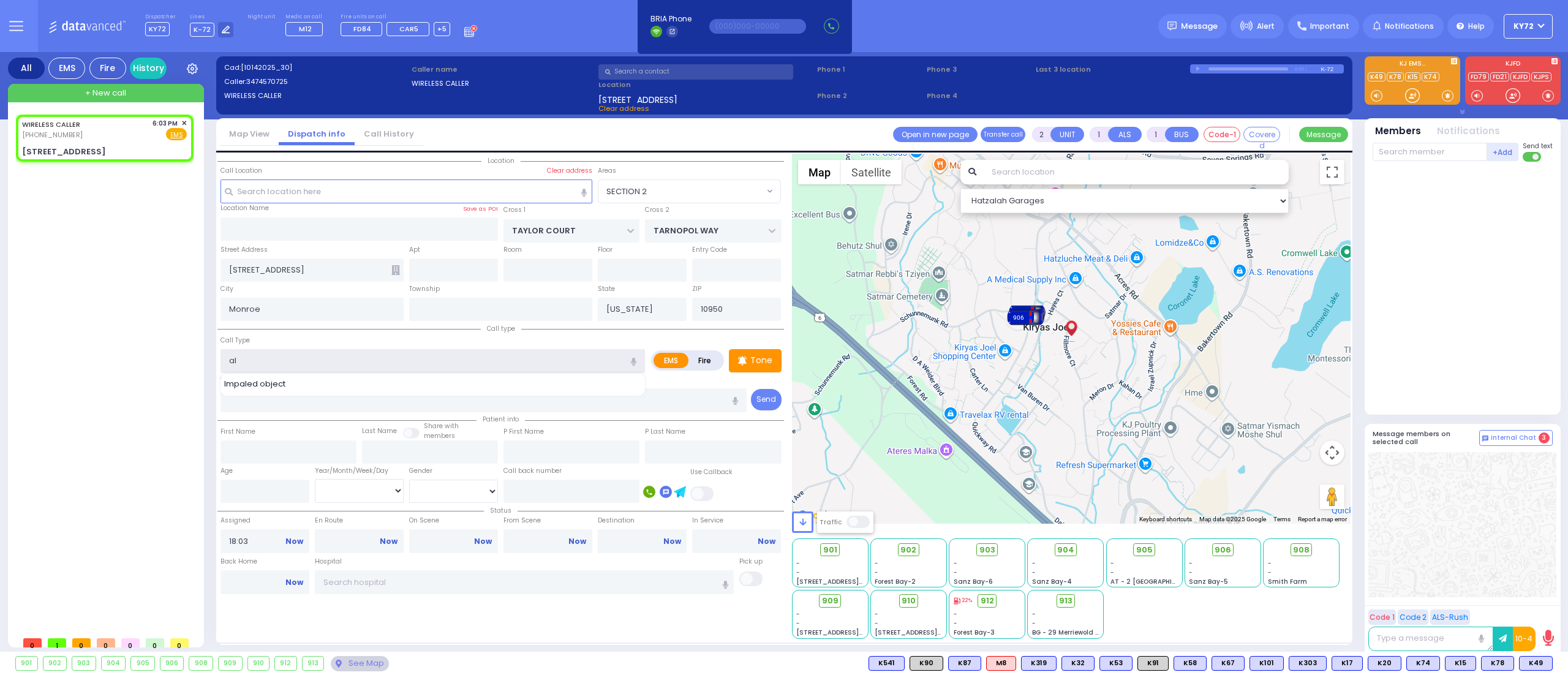
select select
radio input "true"
select select
select select "Hatzalah Garages"
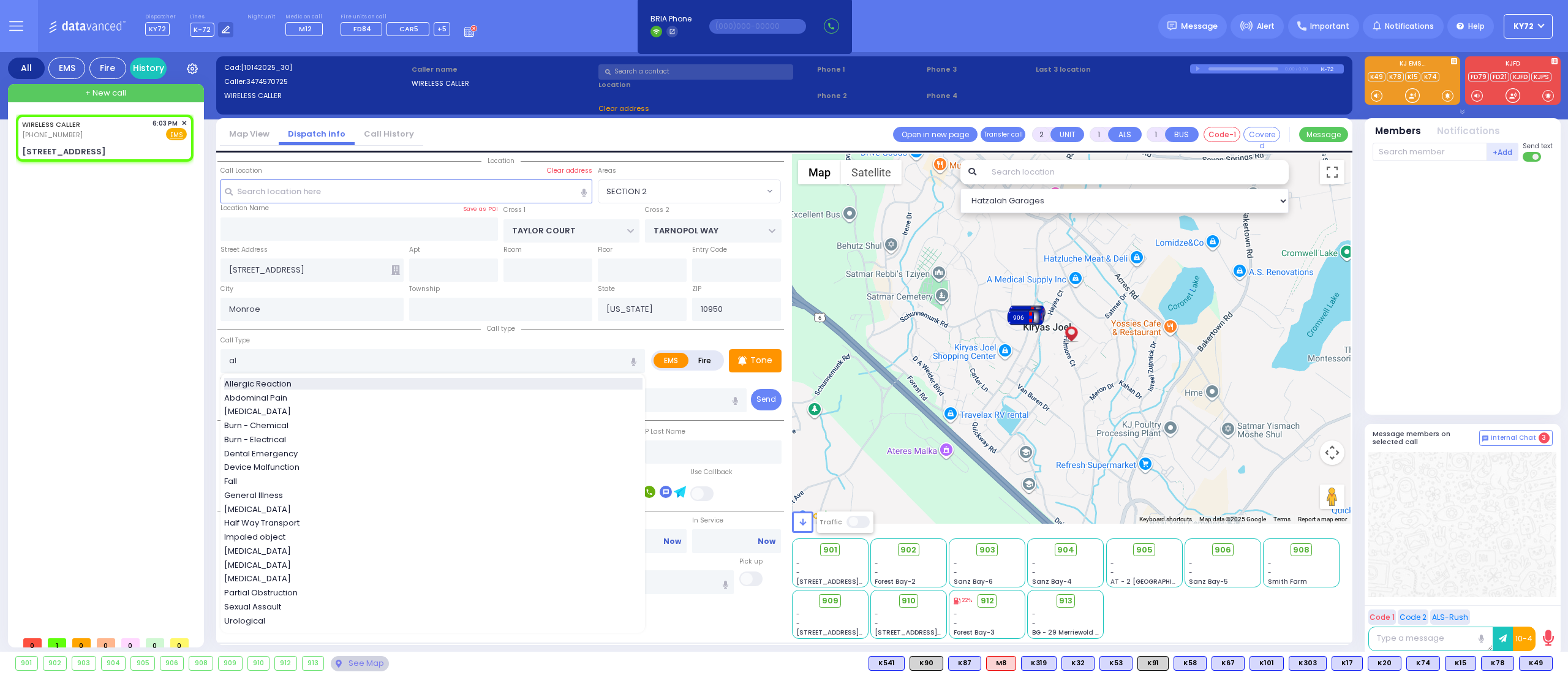
click at [287, 381] on span "Allergic Reaction" at bounding box center [260, 384] width 72 height 12
type input "Allergic Reaction"
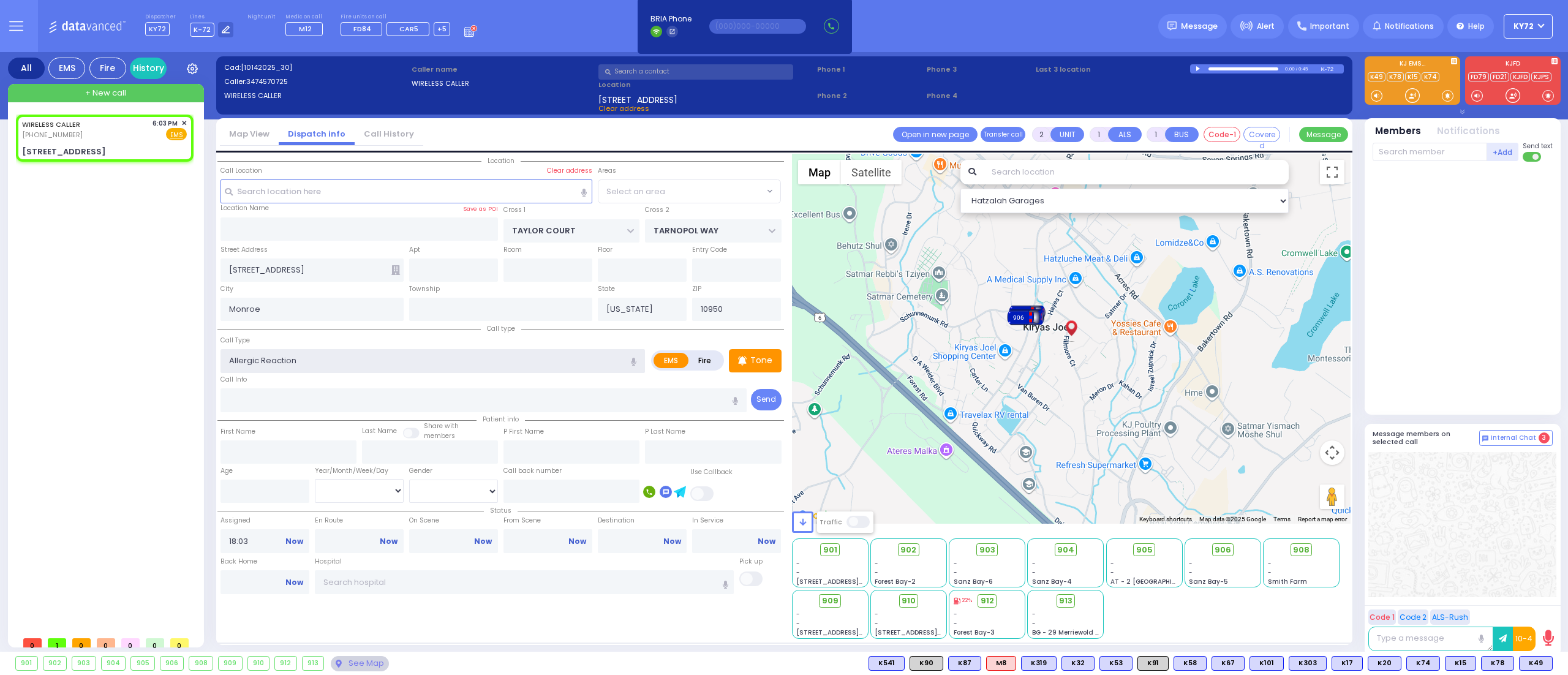
select select "SECTION 2"
select select
radio input "true"
select select
select select "SECTION 2"
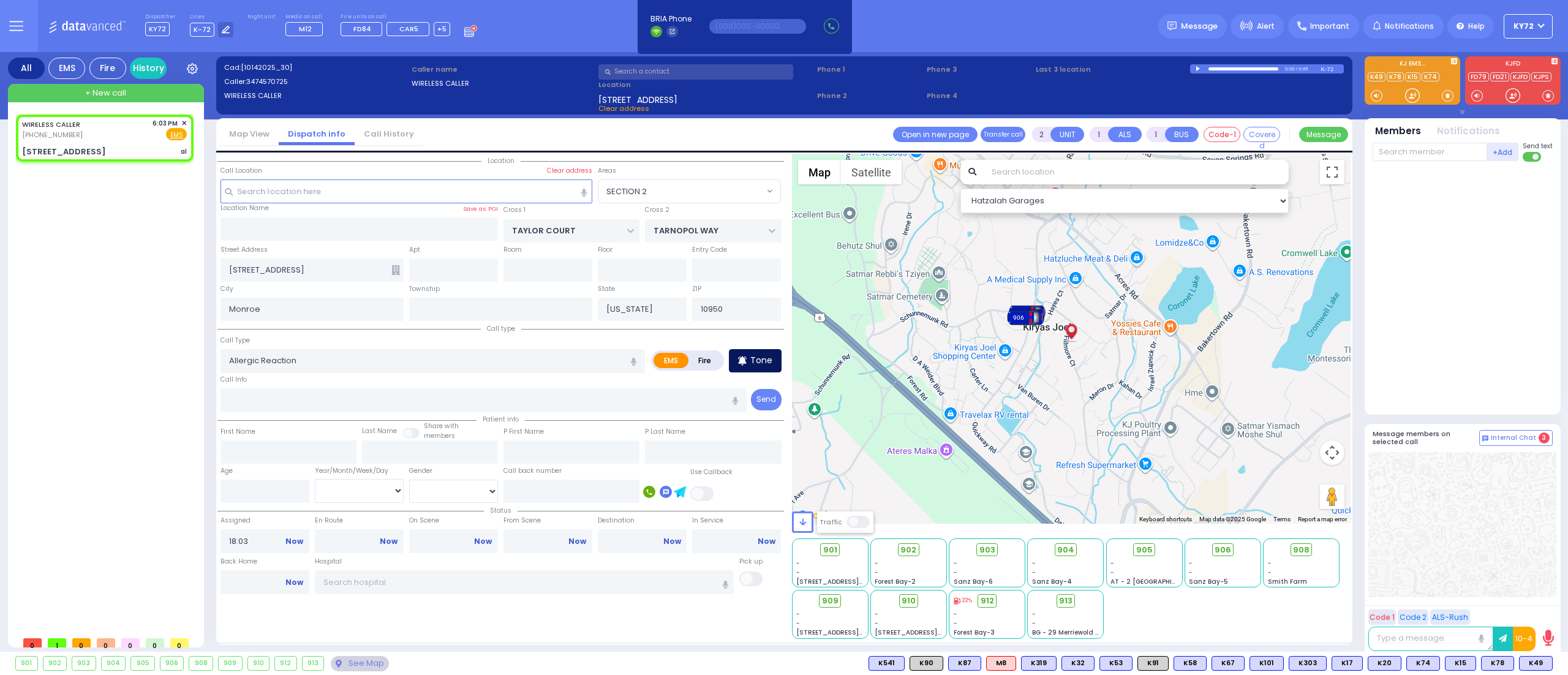
select select "Hatzalah Garages"
click at [767, 356] on p "Tone" at bounding box center [761, 361] width 22 height 13
select select
radio input "true"
select select
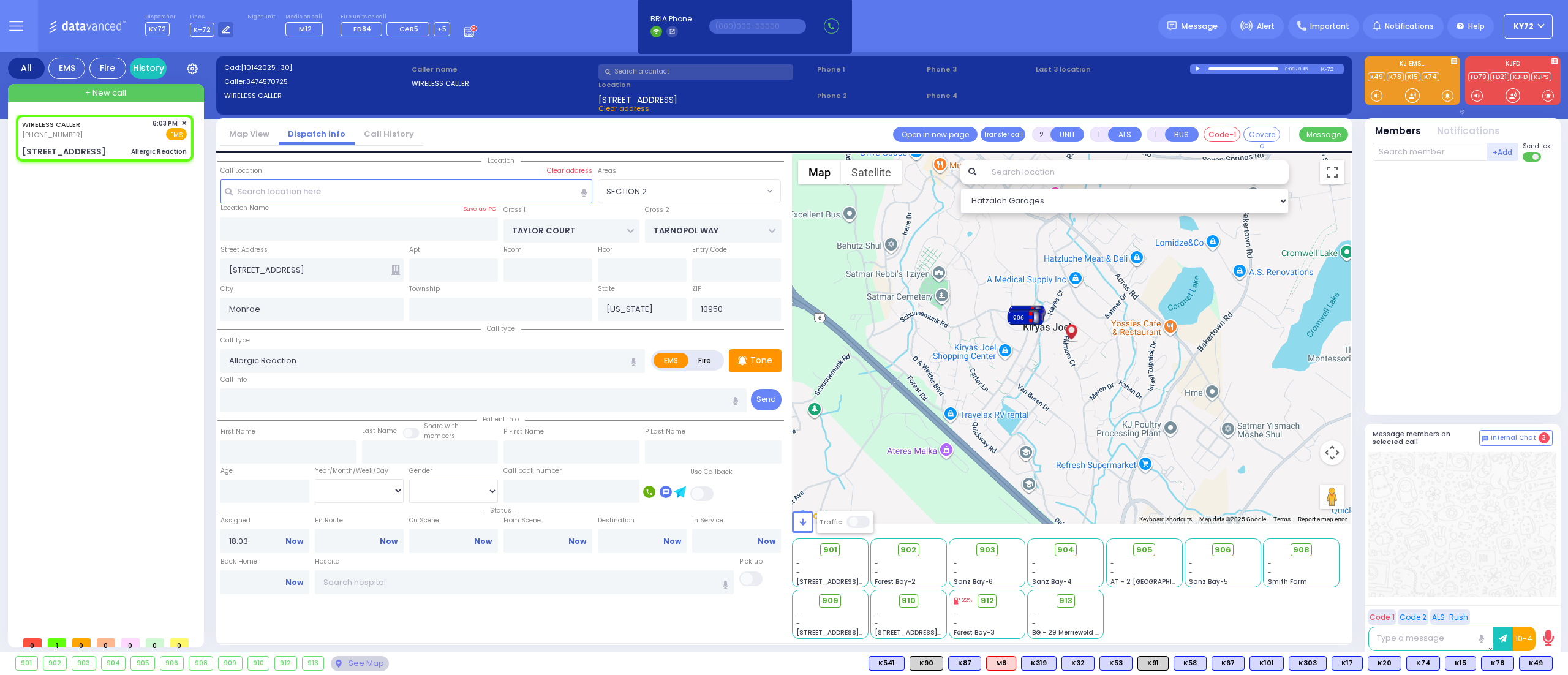
select select "Hatzalah Garages"
select select "SECTION 2"
click at [1413, 97] on div at bounding box center [1413, 95] width 12 height 12
click at [1413, 97] on div at bounding box center [1413, 95] width 12 height 12
click at [1409, 90] on div at bounding box center [1413, 95] width 12 height 12
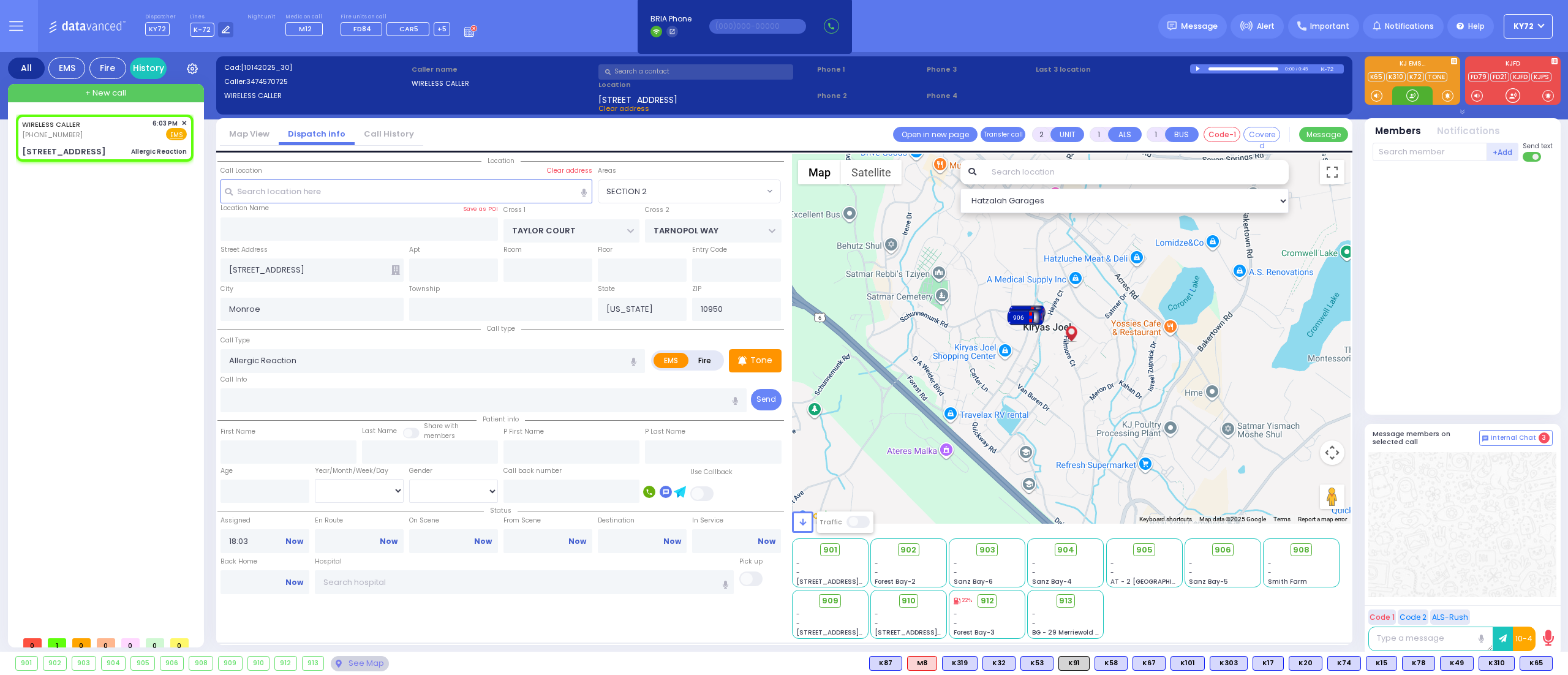
click at [1414, 95] on div at bounding box center [1413, 95] width 12 height 12
click at [1411, 95] on div at bounding box center [1413, 95] width 12 height 12
click at [1422, 146] on input "text" at bounding box center [1430, 152] width 115 height 19
type input "65"
type input "310"
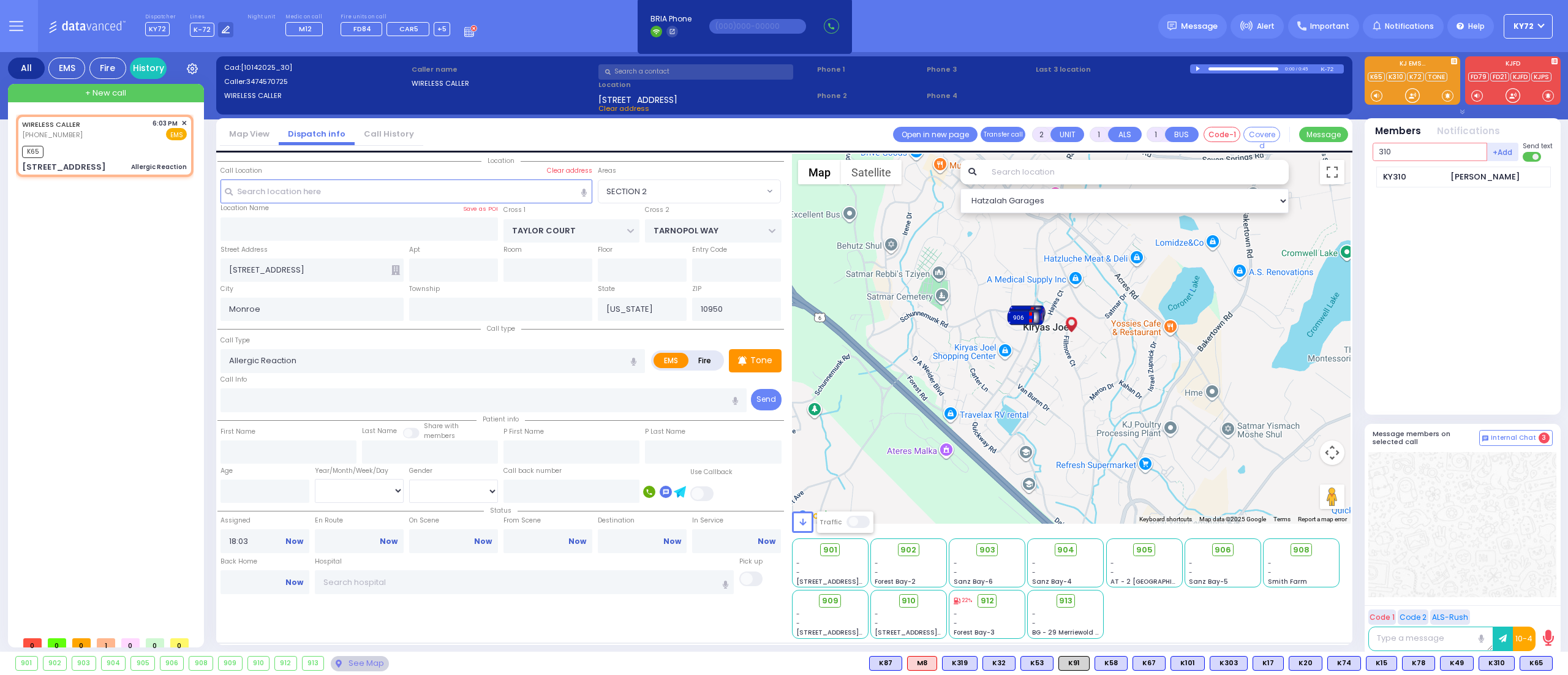
select select
radio input "true"
select select
type input "18:04"
select select "Hatzalah Garages"
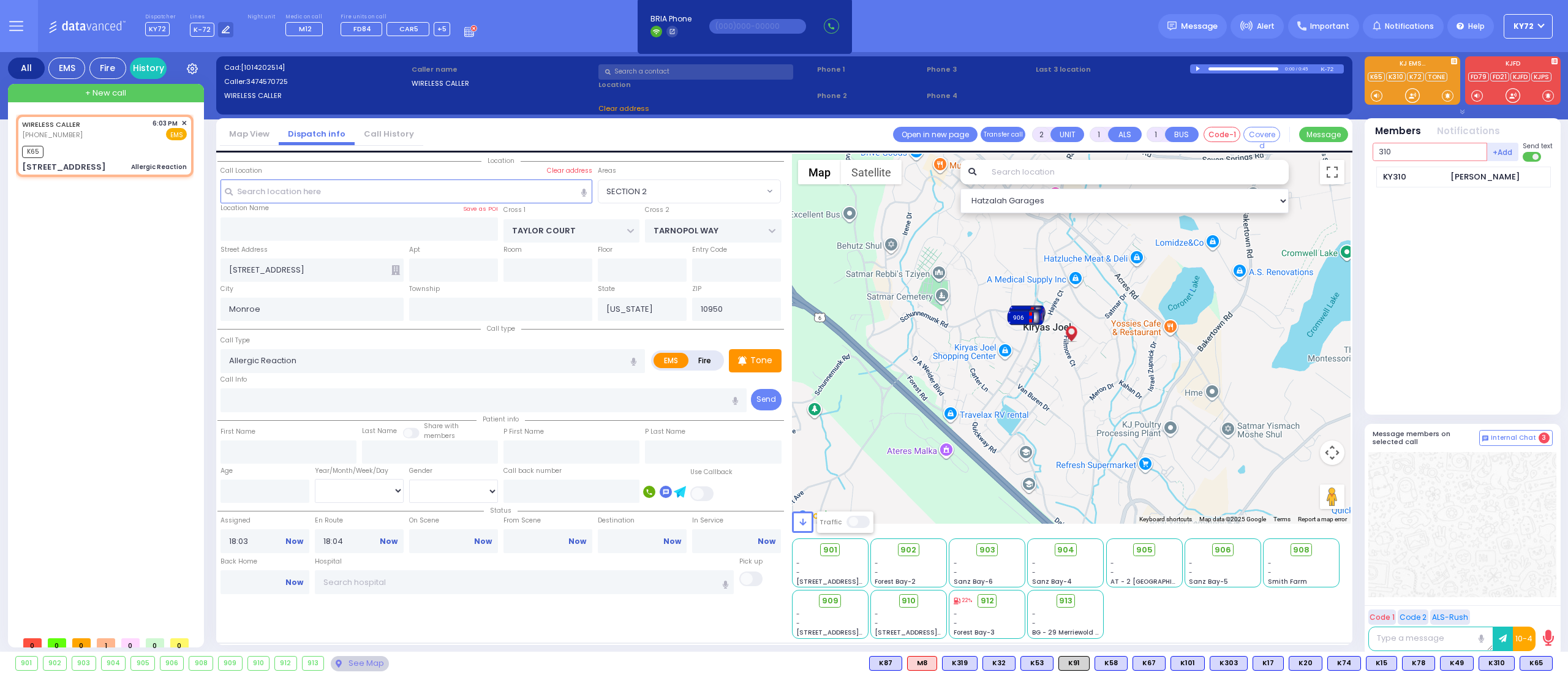
select select "SECTION 2"
type input "310"
select select
radio input "true"
select select
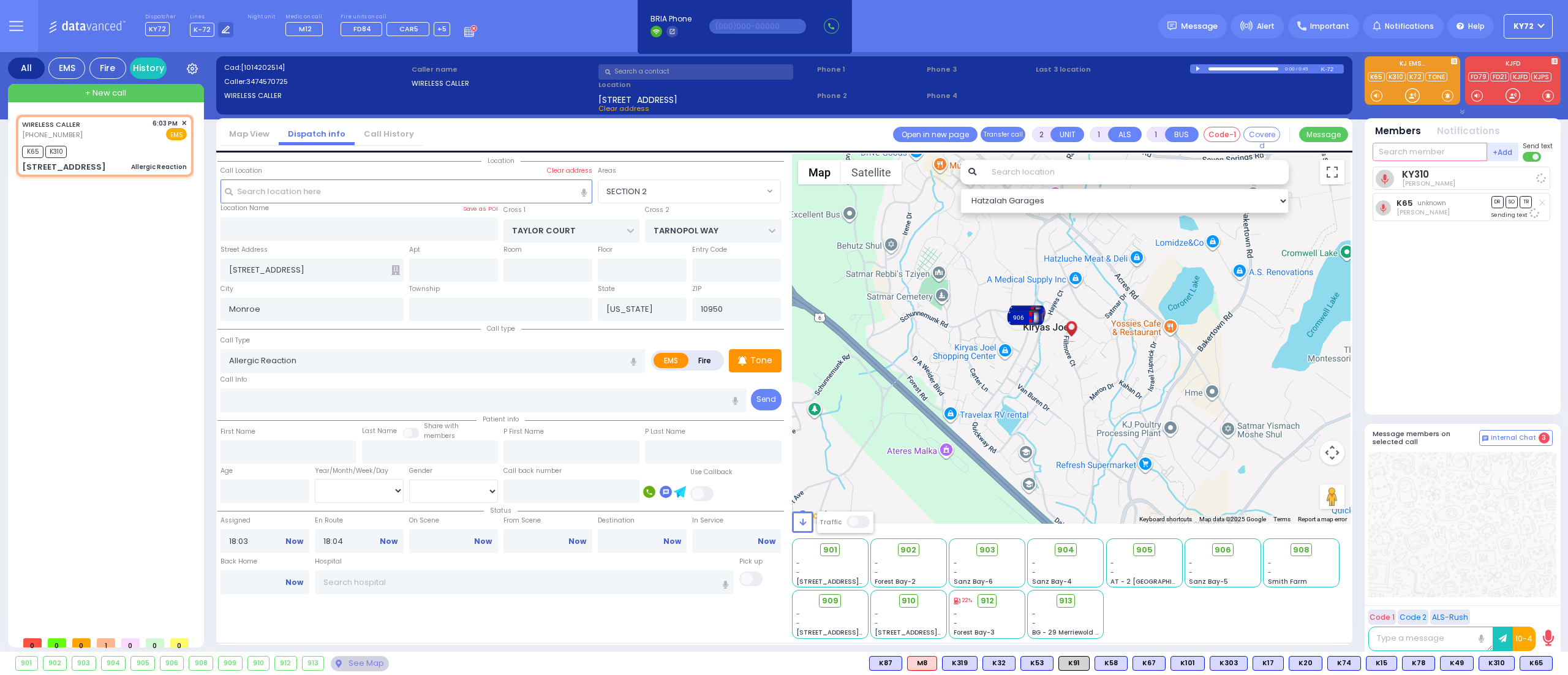
select select "SECTION 2"
select select "Hatzalah Garages"
click at [1411, 99] on div at bounding box center [1413, 95] width 12 height 12
click at [1425, 155] on input "text" at bounding box center [1430, 152] width 115 height 19
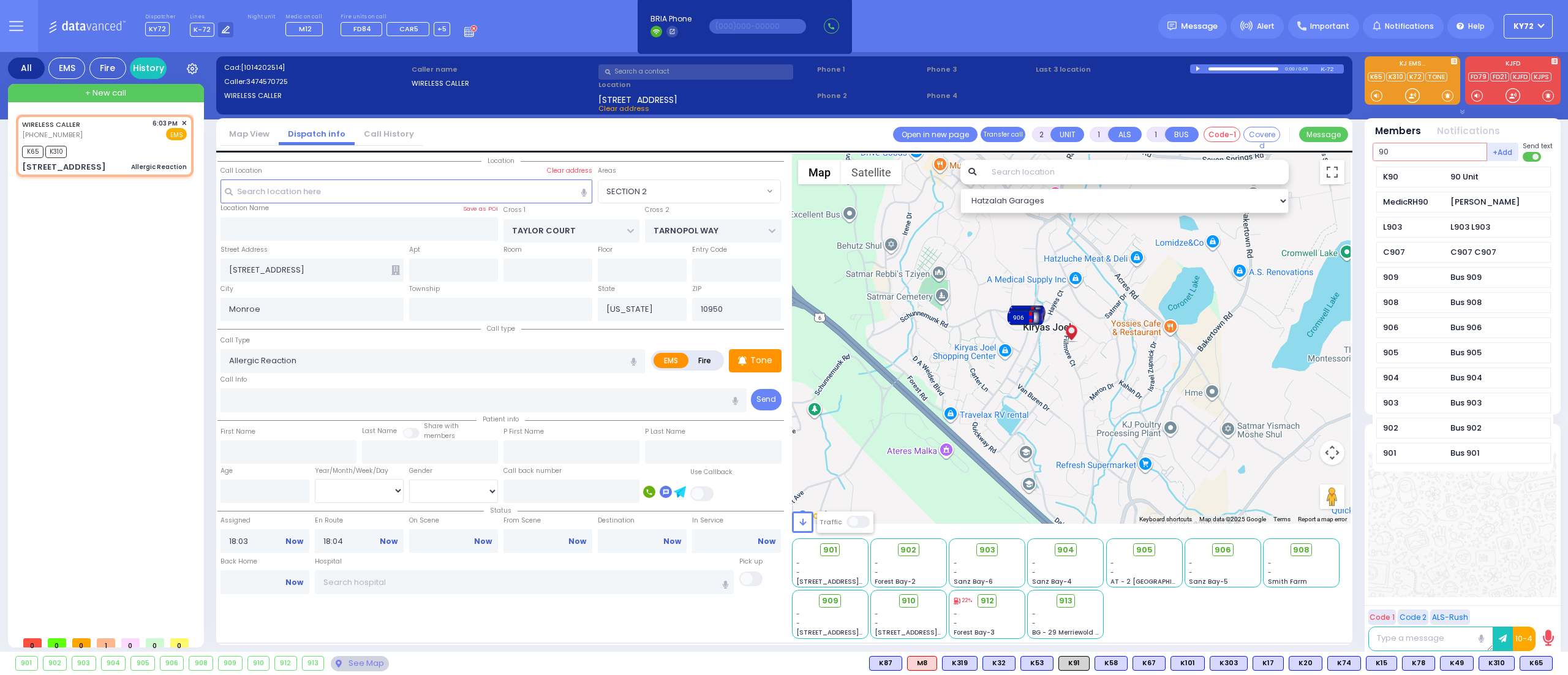
type input "90"
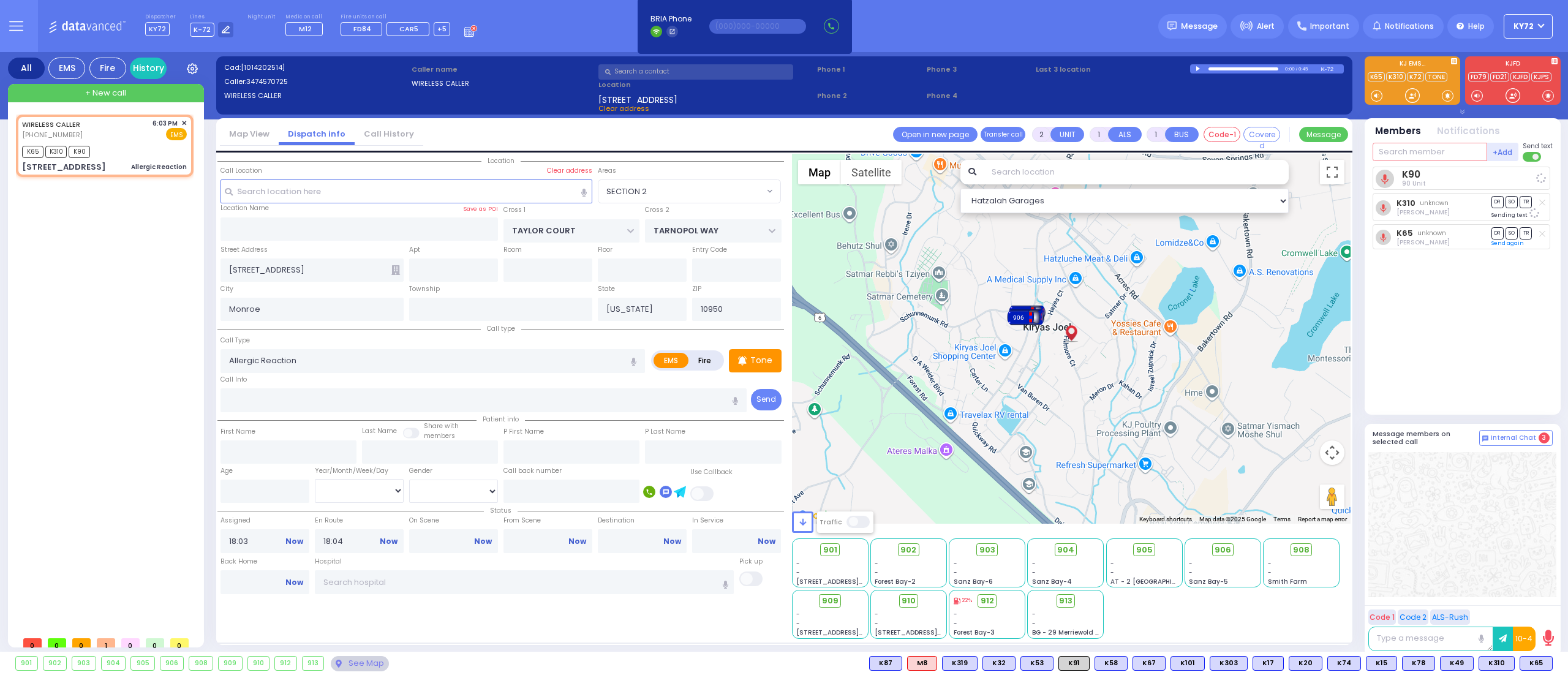
select select
radio input "true"
select select
select select "Hatzalah Garages"
select select "SECTION 2"
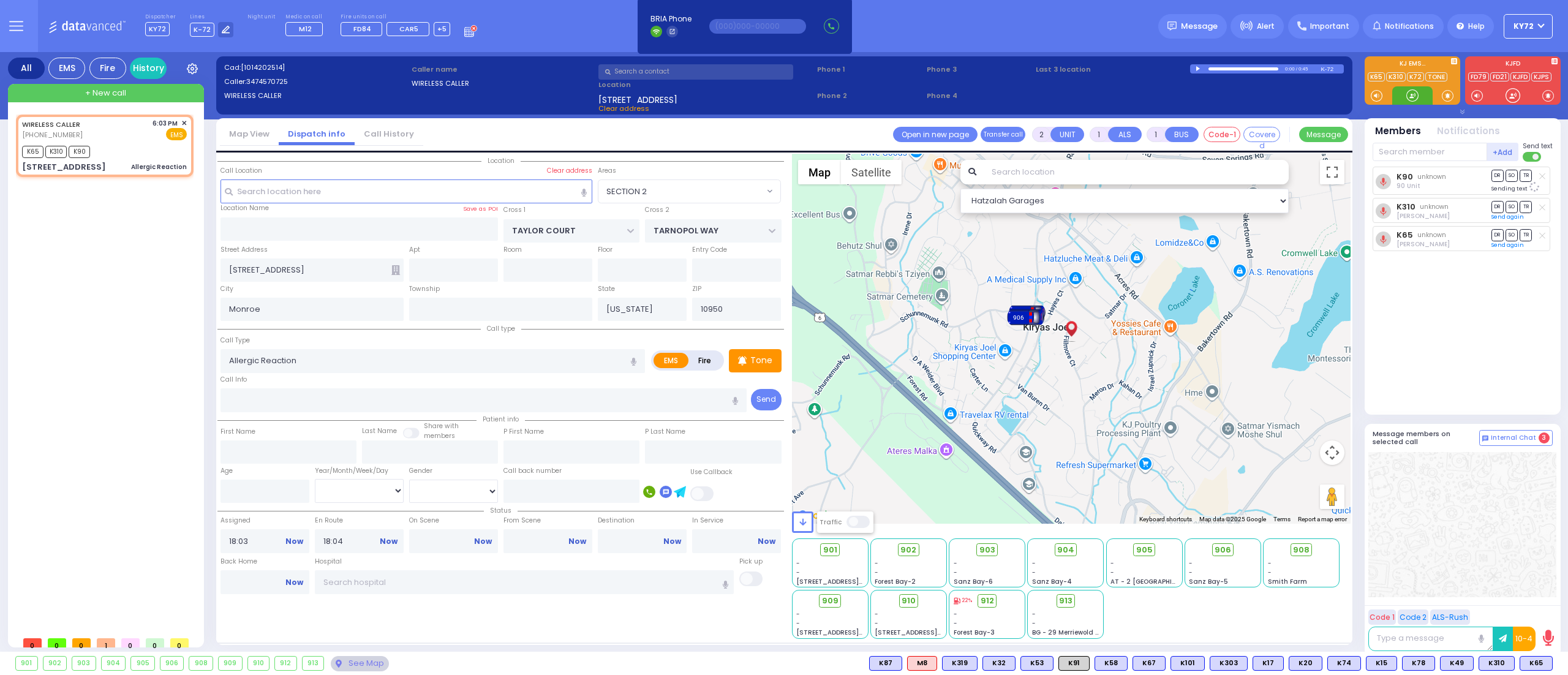
click at [1409, 95] on div at bounding box center [1413, 95] width 12 height 12
click at [1412, 97] on div at bounding box center [1413, 95] width 12 height 12
click at [1409, 95] on div at bounding box center [1413, 95] width 12 height 12
click at [1533, 662] on span "M16" at bounding box center [1536, 664] width 31 height 14
select select
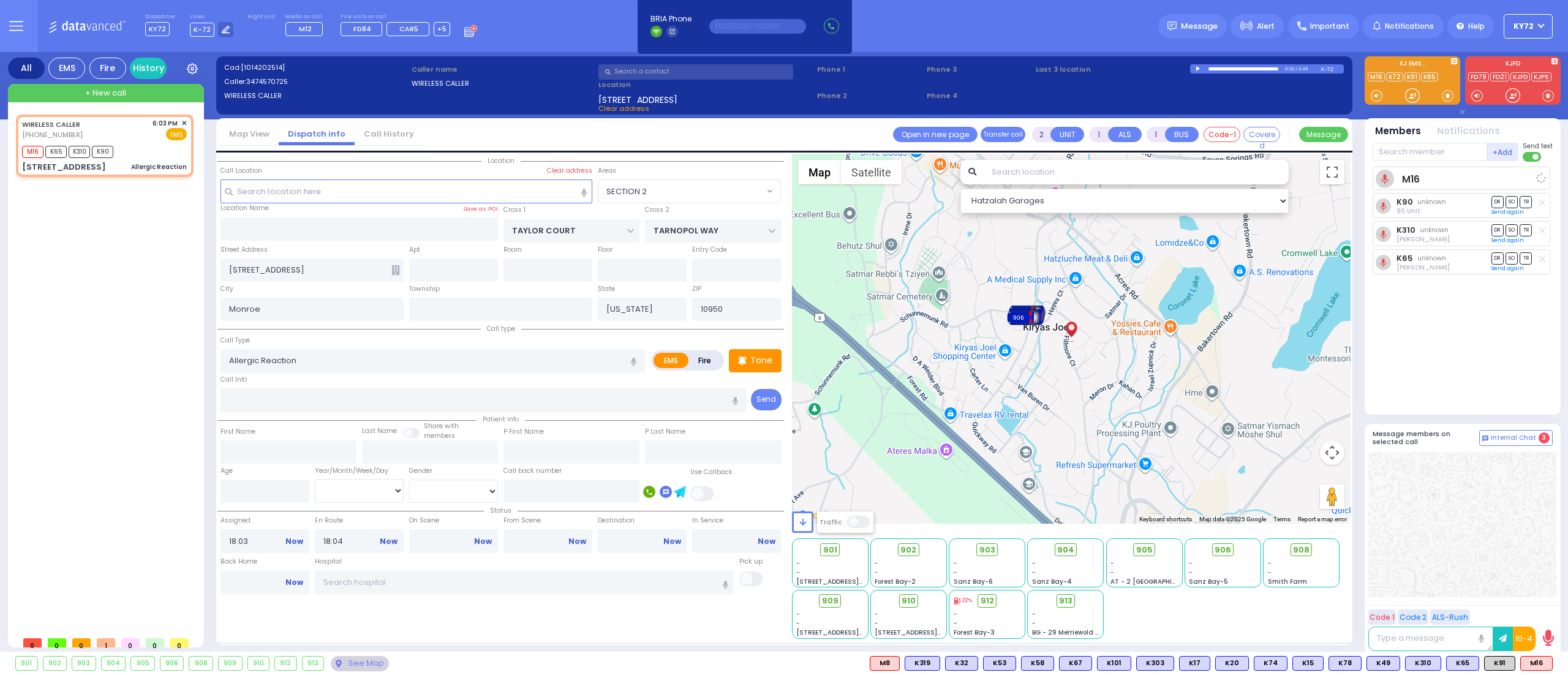
radio input "true"
select select
select select "SECTION 2"
select select "Hatzalah Garages"
type input "6"
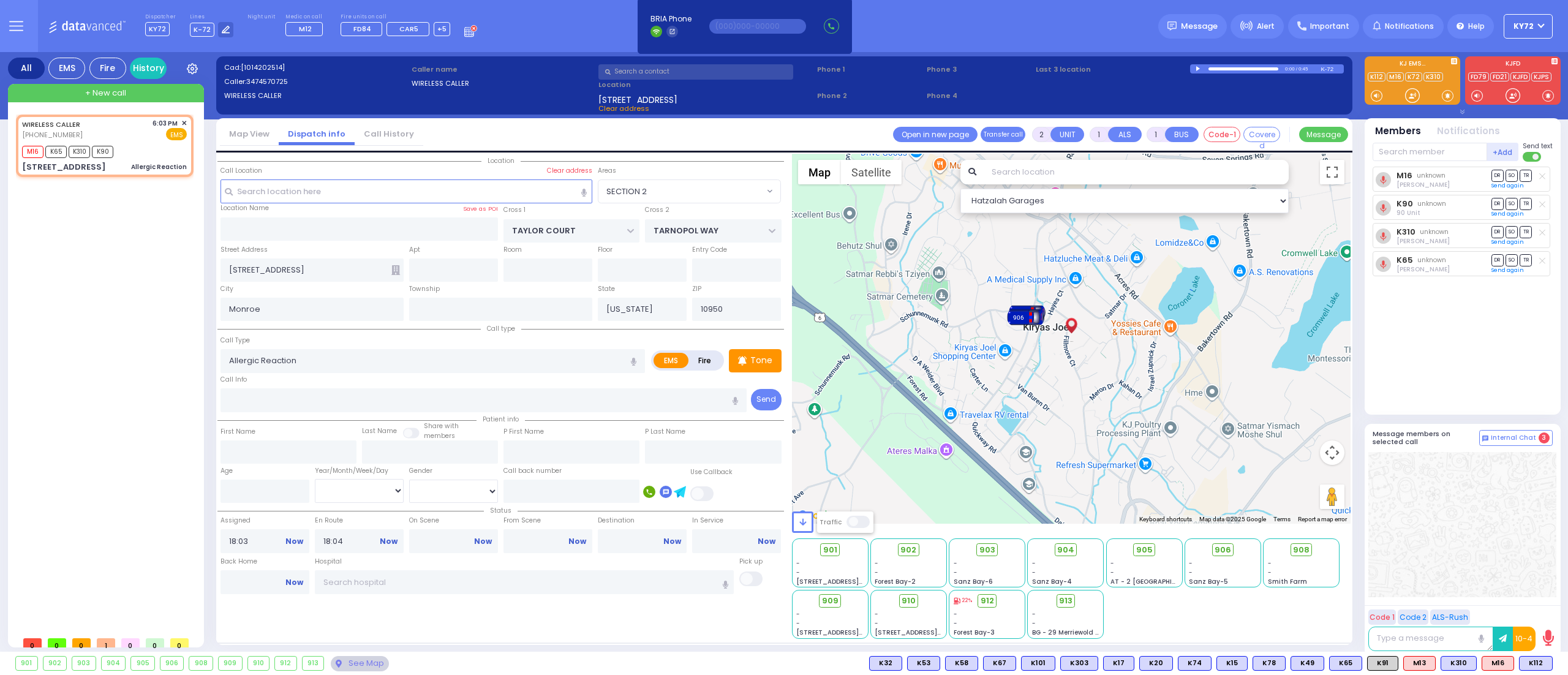
type input "6"
select select
radio input "true"
type input "Unknown"
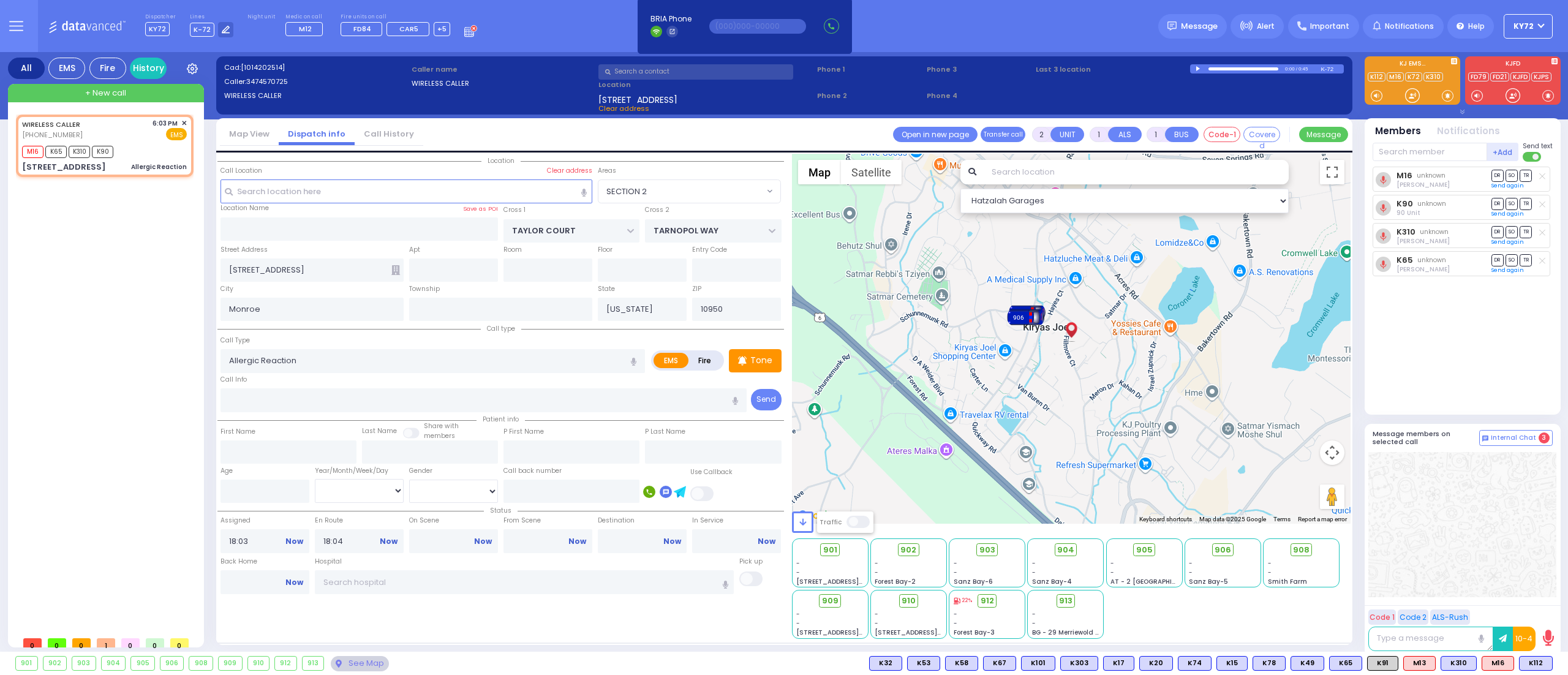
type input "Unknown"
select select "Year"
select select "Hatzalah Garages"
select select "SECTION 2"
select select
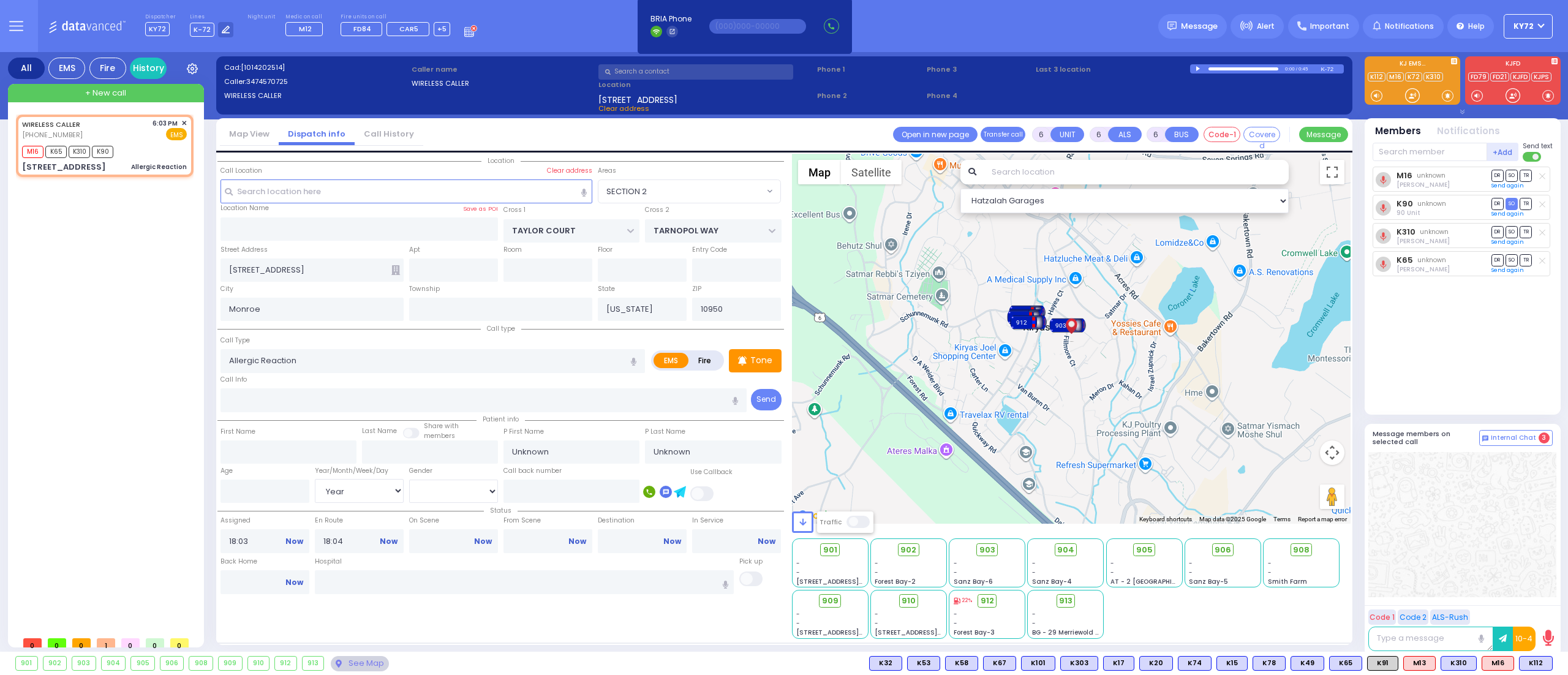
radio input "true"
type input "Samshen"
type input "Kohm"
type input "11"
select select "Year"
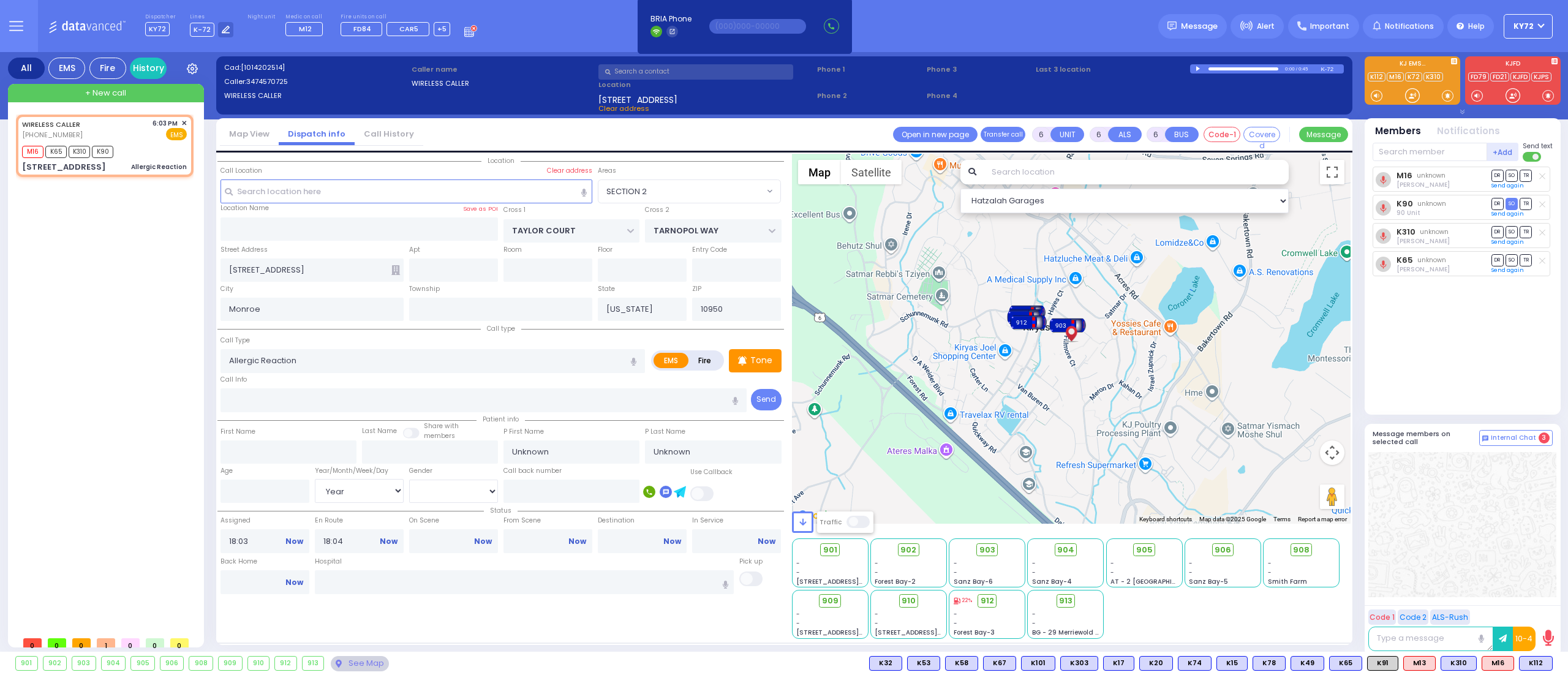
select select "[DEMOGRAPHIC_DATA]"
select select "Hatzalah Garages"
select select "SECTION 2"
select select
radio input "true"
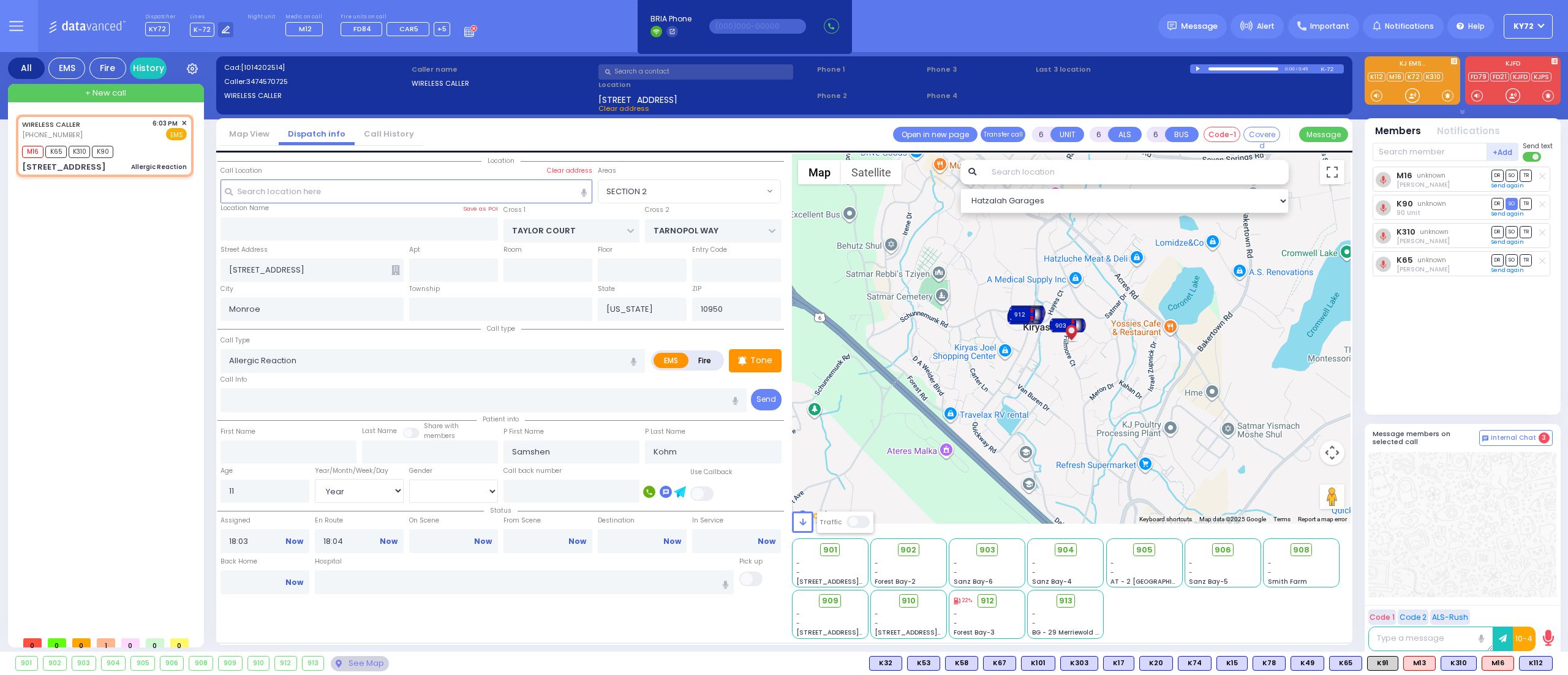
select select "Year"
select select "[DEMOGRAPHIC_DATA]"
select select "Hatzalah Garages"
select select "SECTION 2"
select select
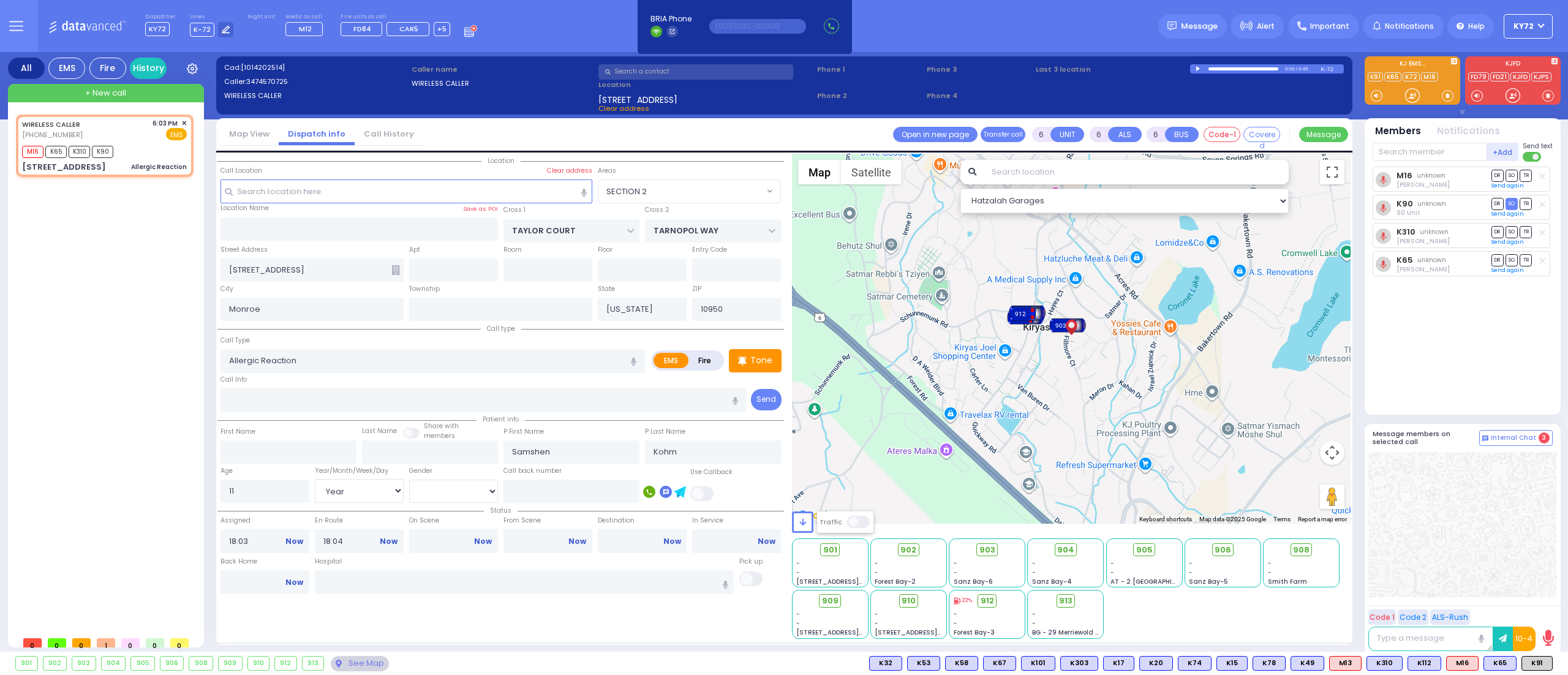
radio input "true"
select select "Year"
select select "[DEMOGRAPHIC_DATA]"
select select "Hatzalah Garages"
select select "SECTION 2"
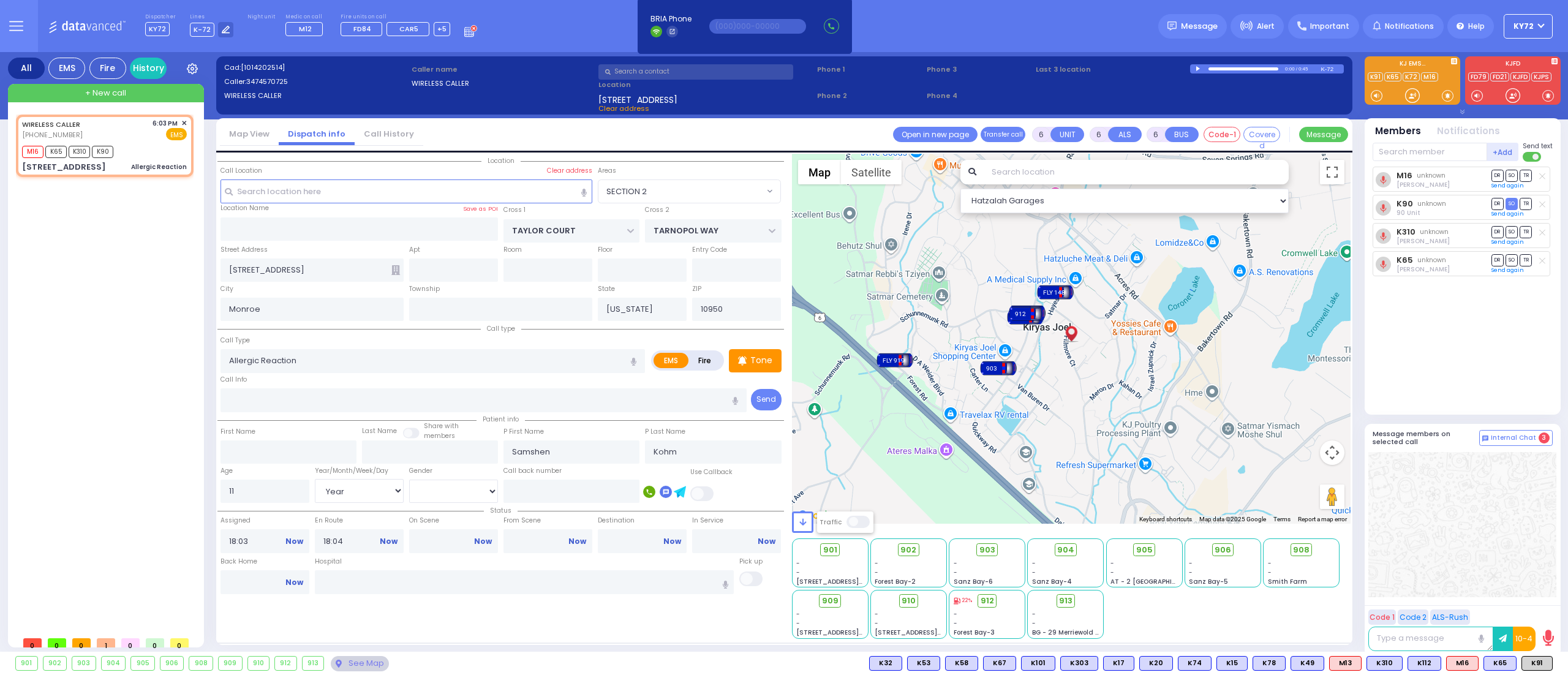
select select
radio input "true"
select select "Year"
select select "[DEMOGRAPHIC_DATA]"
select select "Hatzalah Garages"
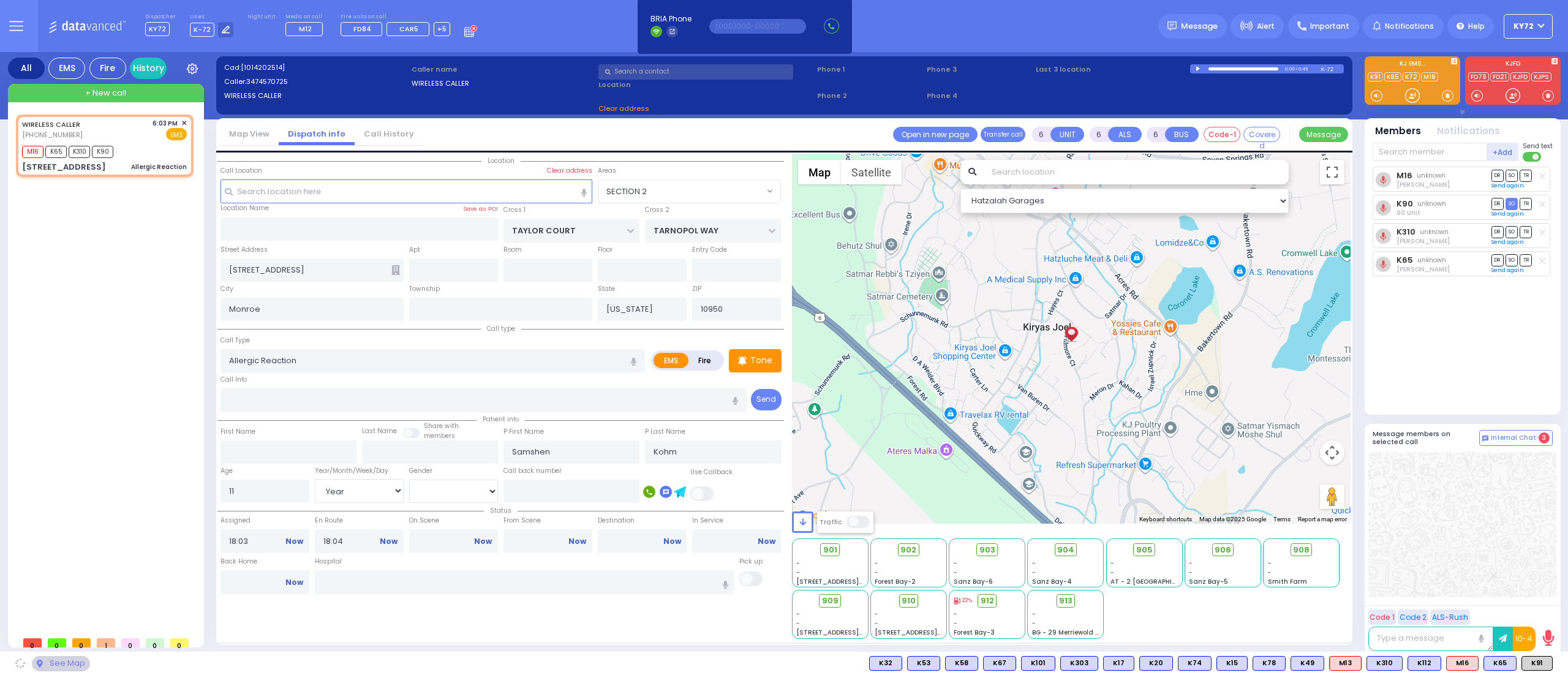
select select "SECTION 2"
select select
radio input "true"
select select "Year"
select select "[DEMOGRAPHIC_DATA]"
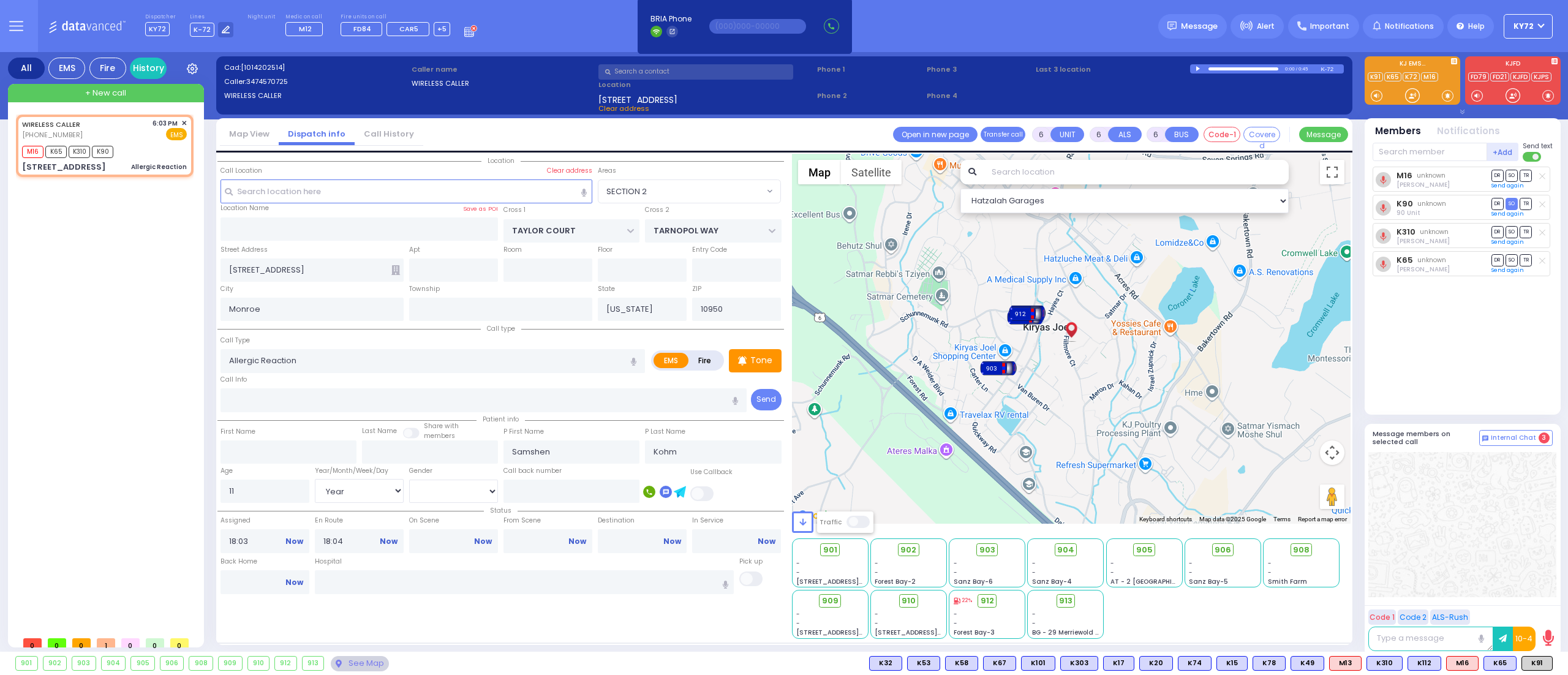
select select "Hatzalah Garages"
select select "SECTION 2"
select select
radio input "true"
select select "Year"
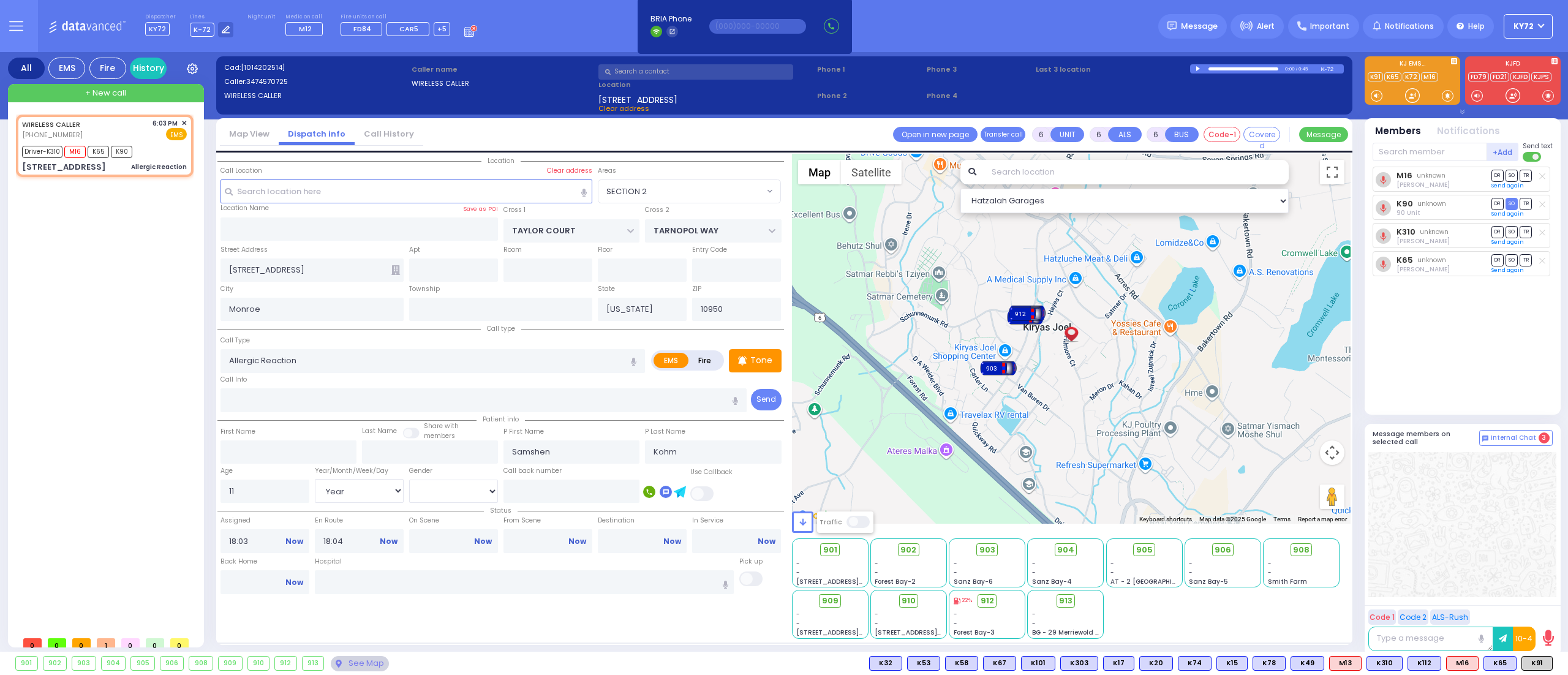
select select "[DEMOGRAPHIC_DATA]"
type input "18:06"
type input "18:20"
select select "Hatzalah Garages"
select select
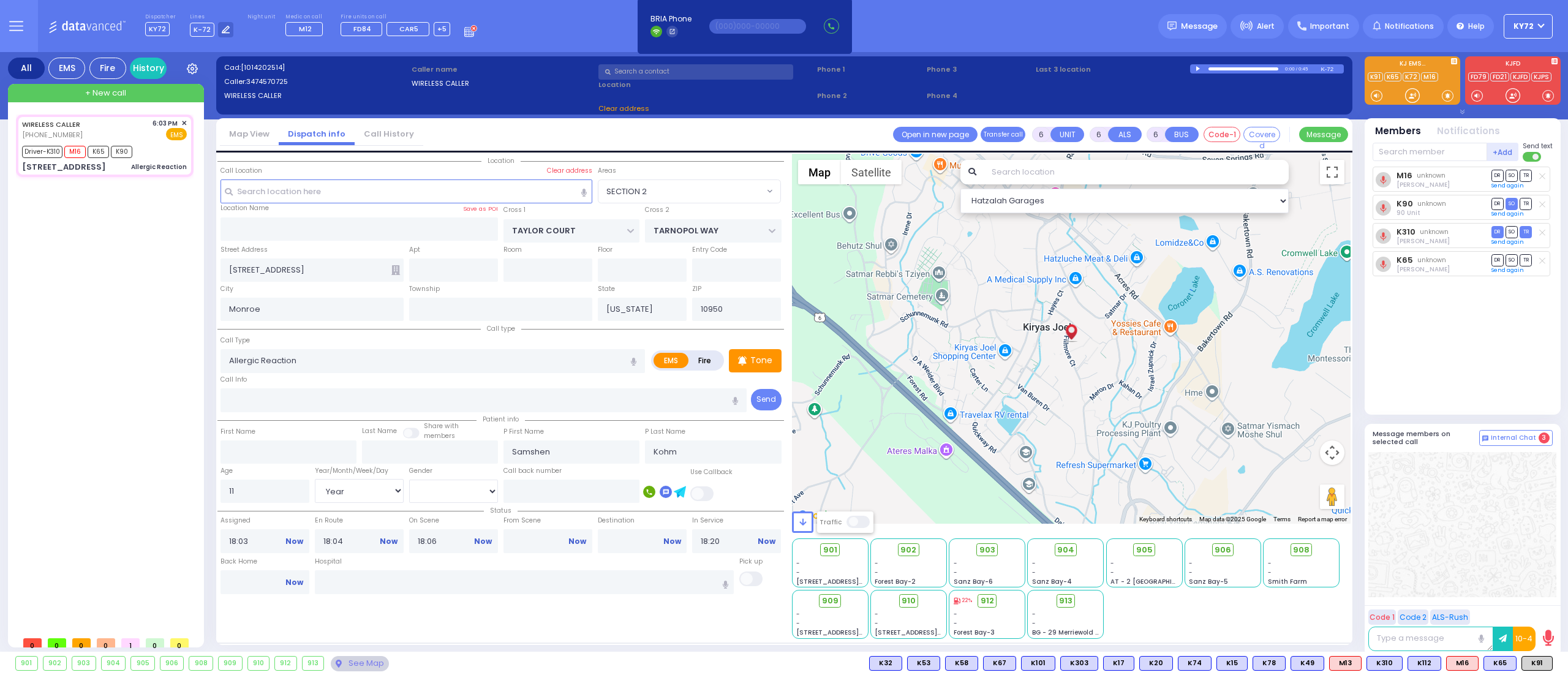
radio input "true"
select select "Year"
select select "[DEMOGRAPHIC_DATA]"
select select "Hatzalah Garages"
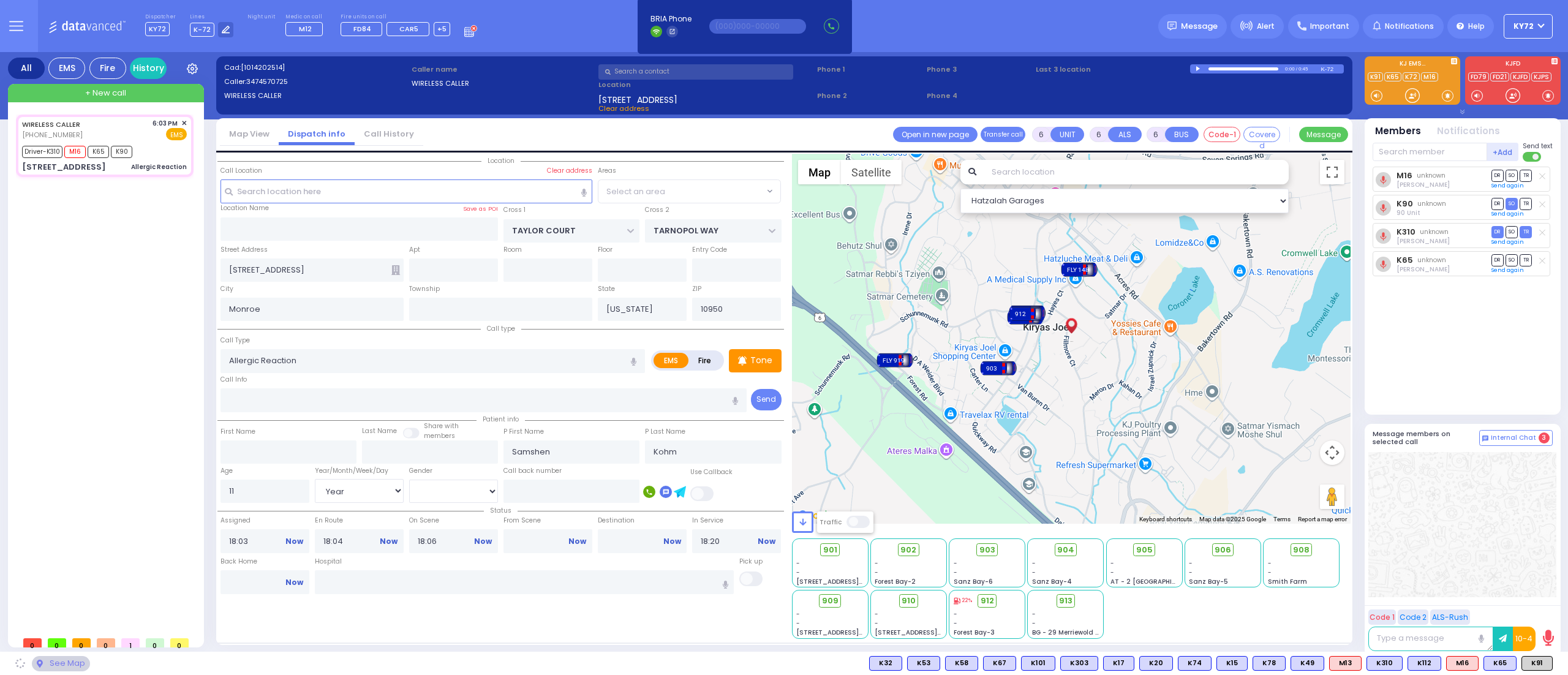
select select "SECTION 2"
select select
radio input "true"
select select "Year"
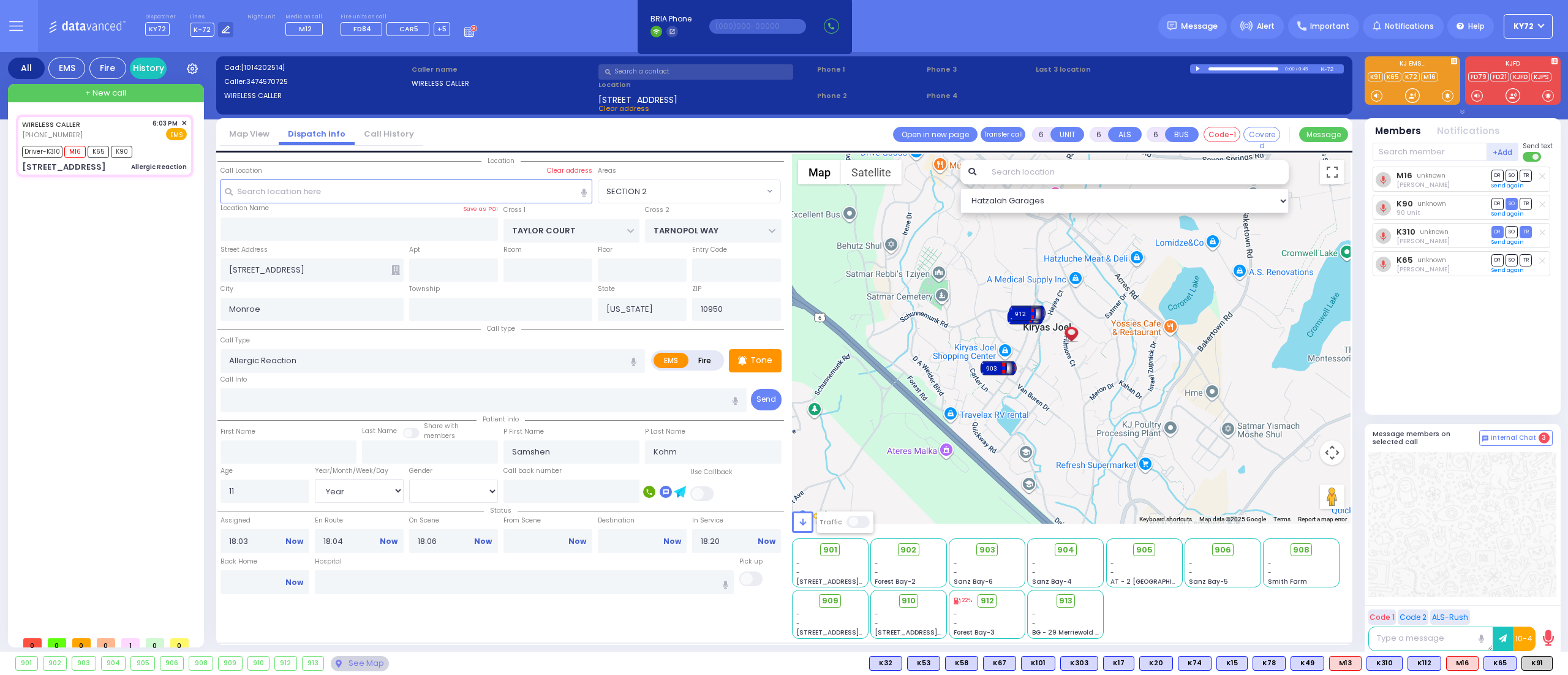
select select "[DEMOGRAPHIC_DATA]"
select select "Hatzalah Garages"
select select "SECTION 2"
select select
radio input "true"
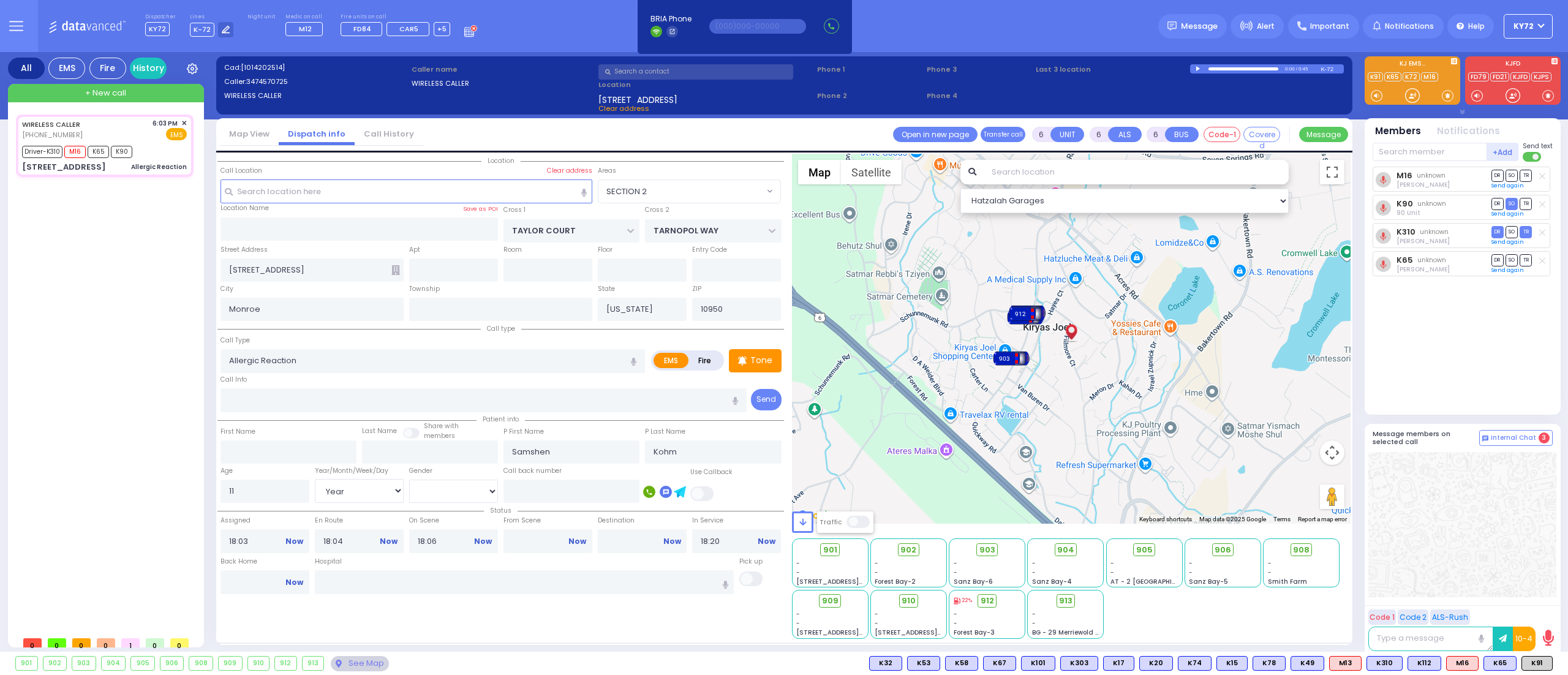
select select "Year"
select select "[DEMOGRAPHIC_DATA]"
select select "Hatzalah Garages"
select select "SECTION 2"
select select
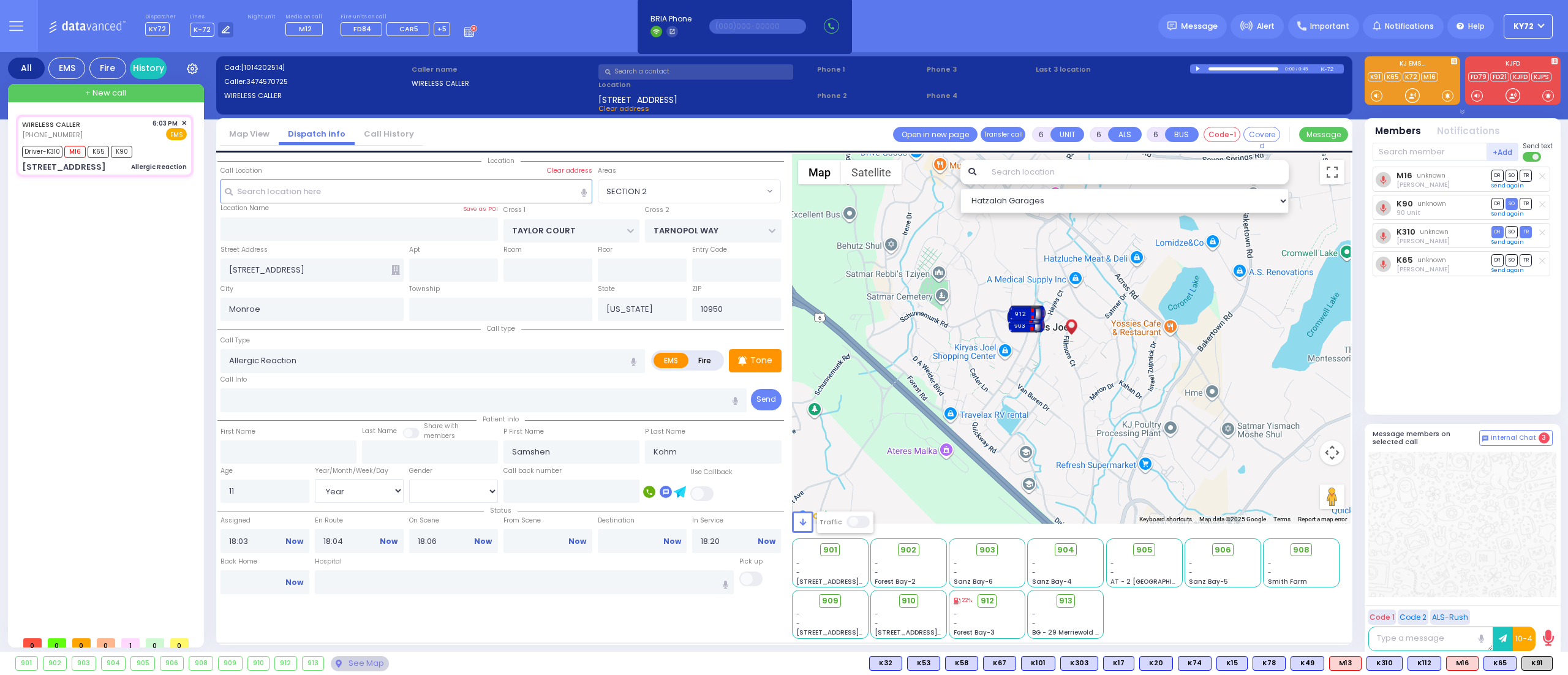
radio input "true"
select select "Year"
select select "[DEMOGRAPHIC_DATA]"
select select "Hatzalah Garages"
select select "SECTION 2"
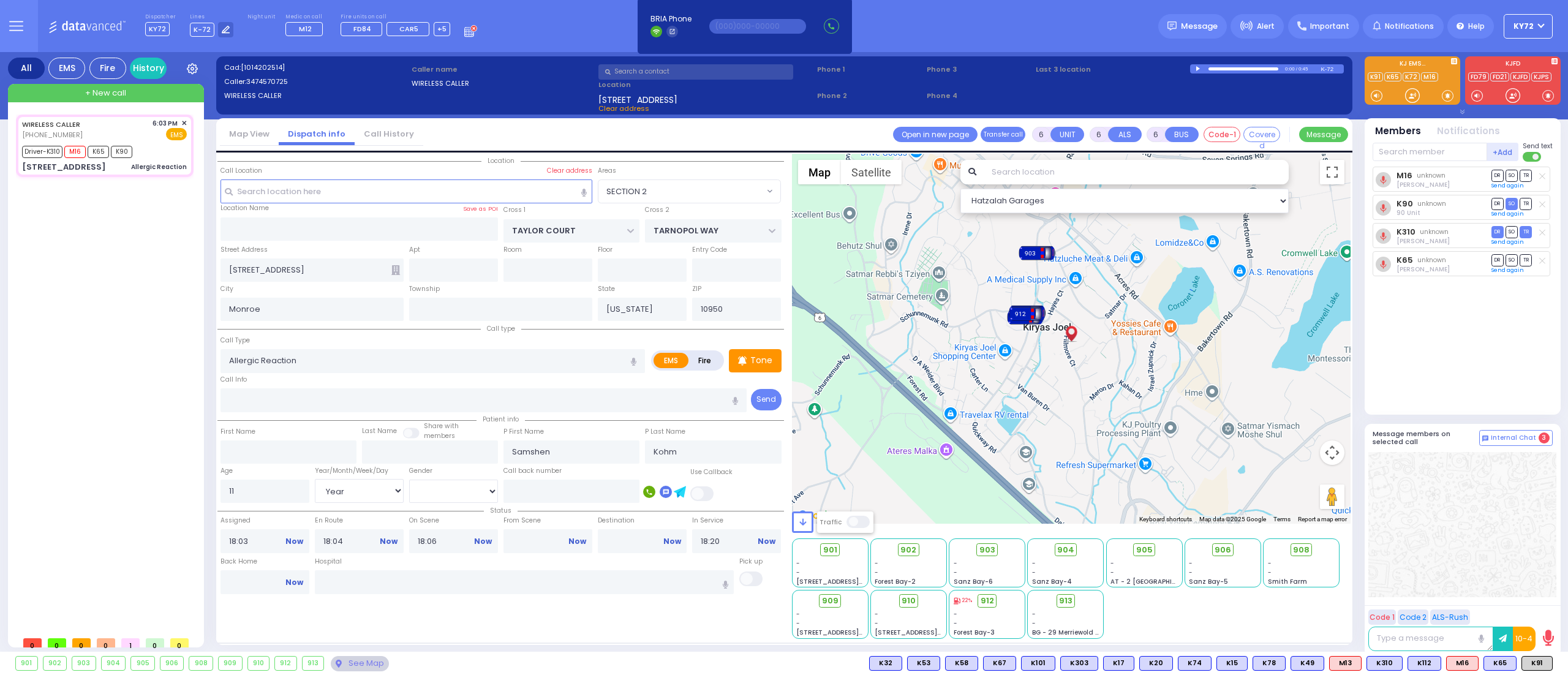
select select
radio input "true"
select select "Year"
select select "[DEMOGRAPHIC_DATA]"
select select "Hatzalah Garages"
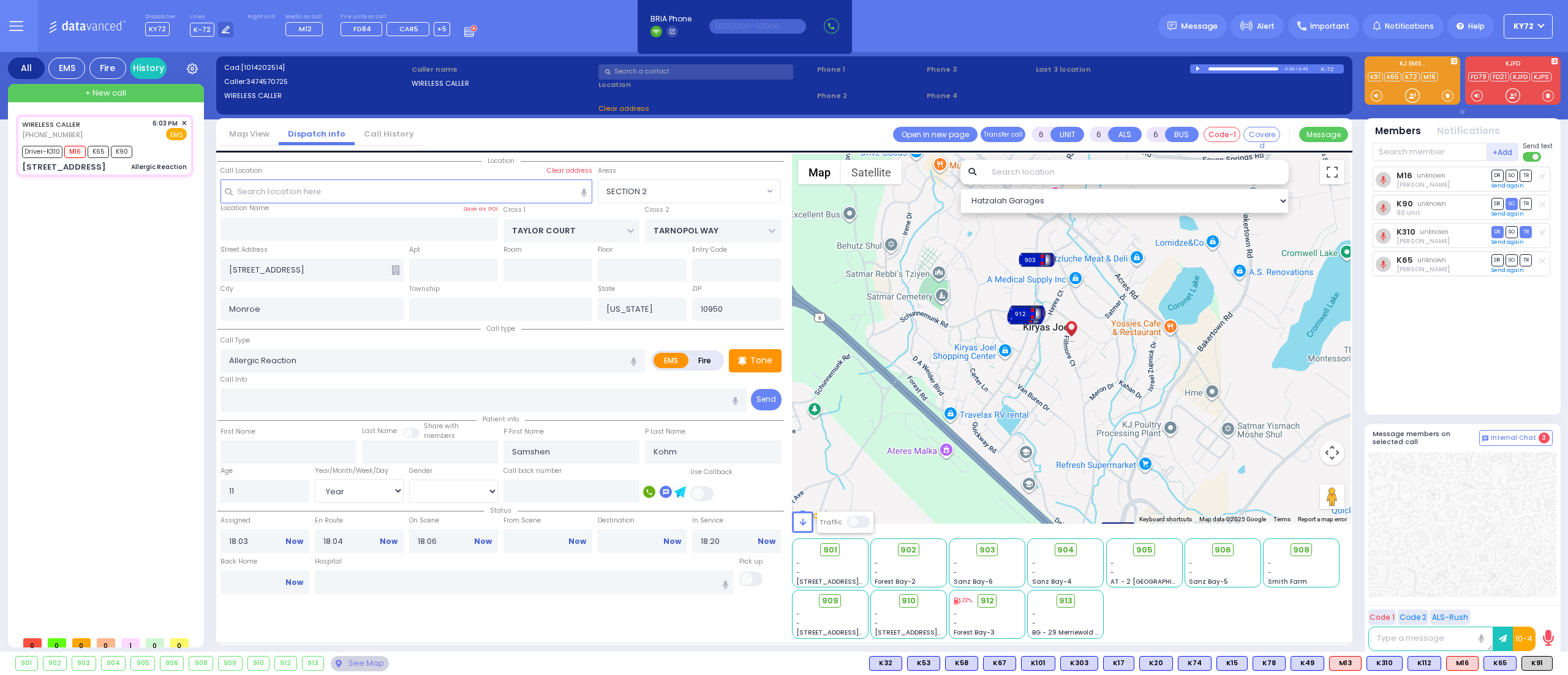
select select "SECTION 2"
select select
radio input "true"
select select "Year"
select select "[DEMOGRAPHIC_DATA]"
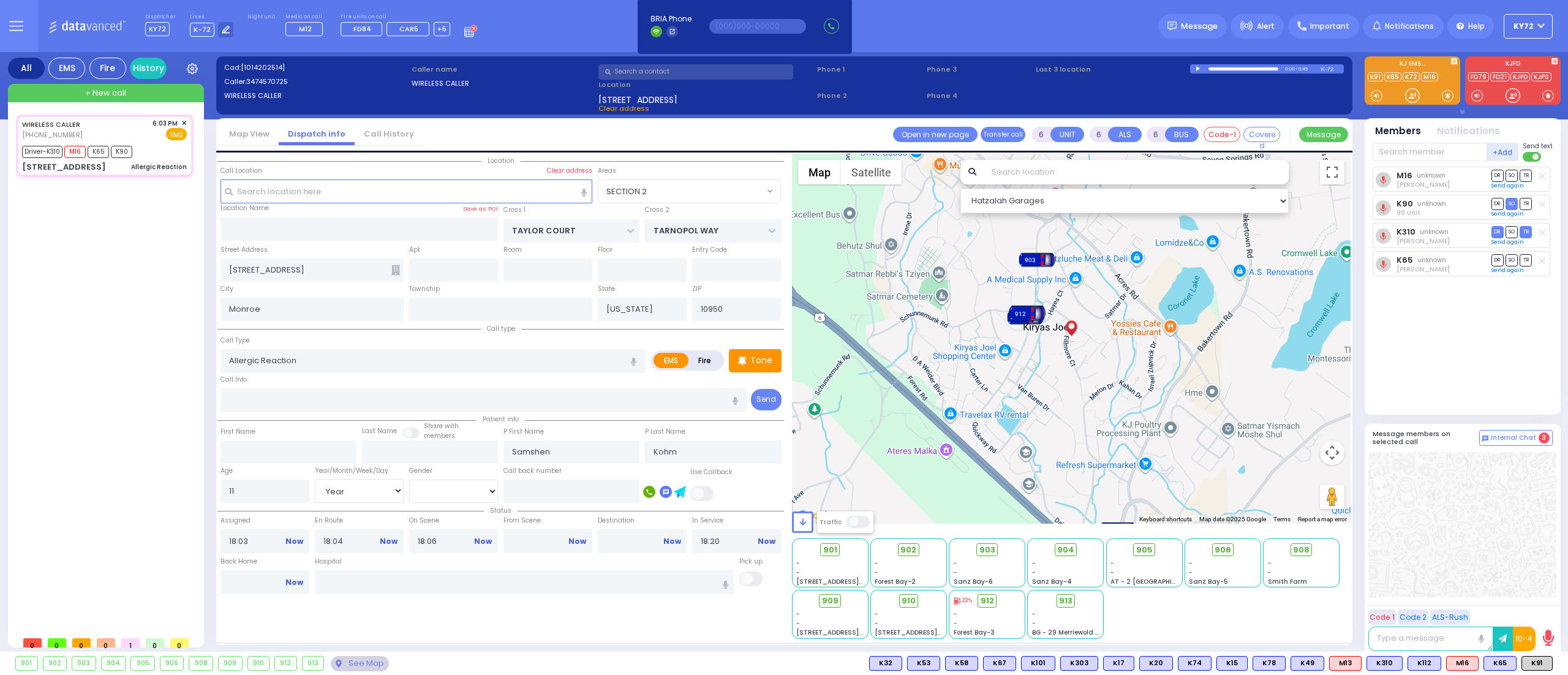
select select "Hatzalah Garages"
radio input "true"
select select "Year"
select select "[DEMOGRAPHIC_DATA]"
select select
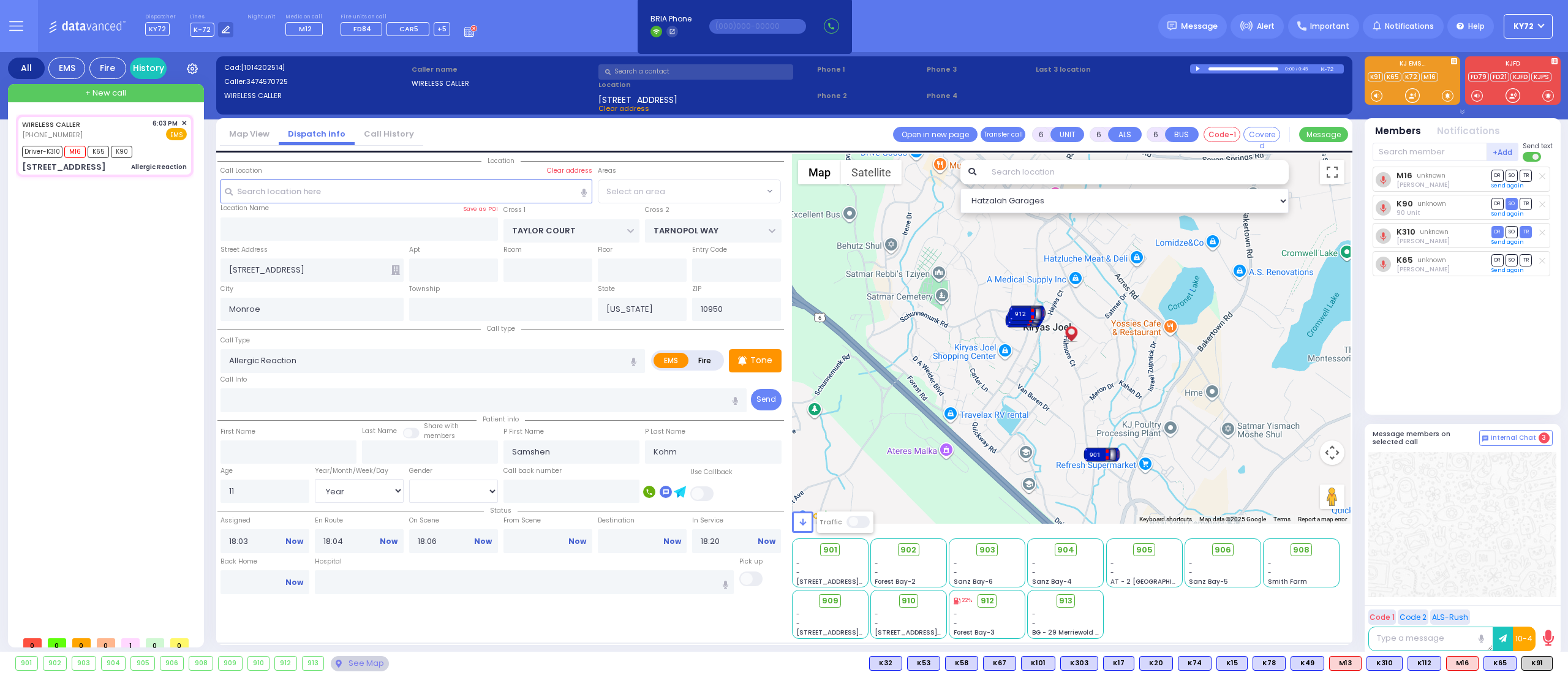
select select "Hatzalah Garages"
select select "SECTION 2"
click at [185, 122] on span "✕" at bounding box center [184, 123] width 6 height 10
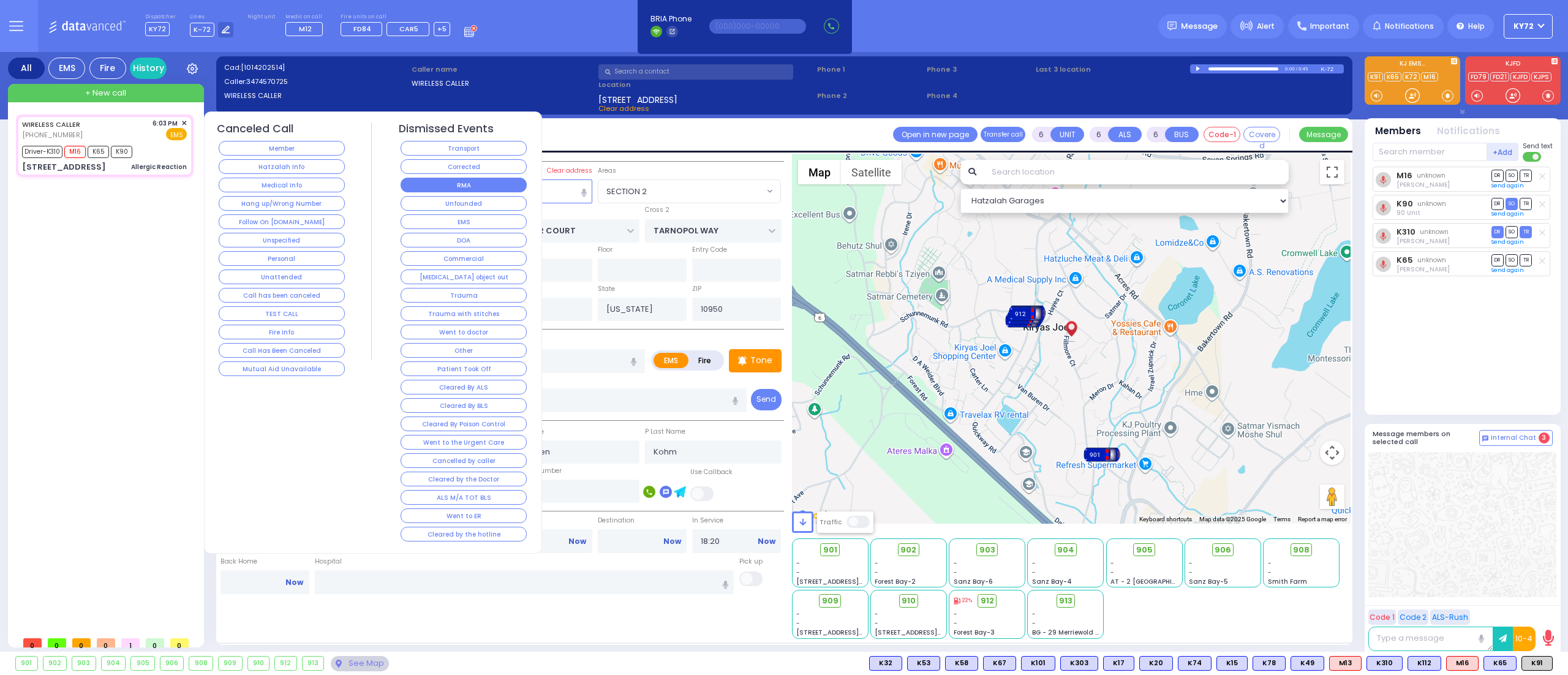
click at [488, 183] on button "RMA" at bounding box center [463, 184] width 126 height 15
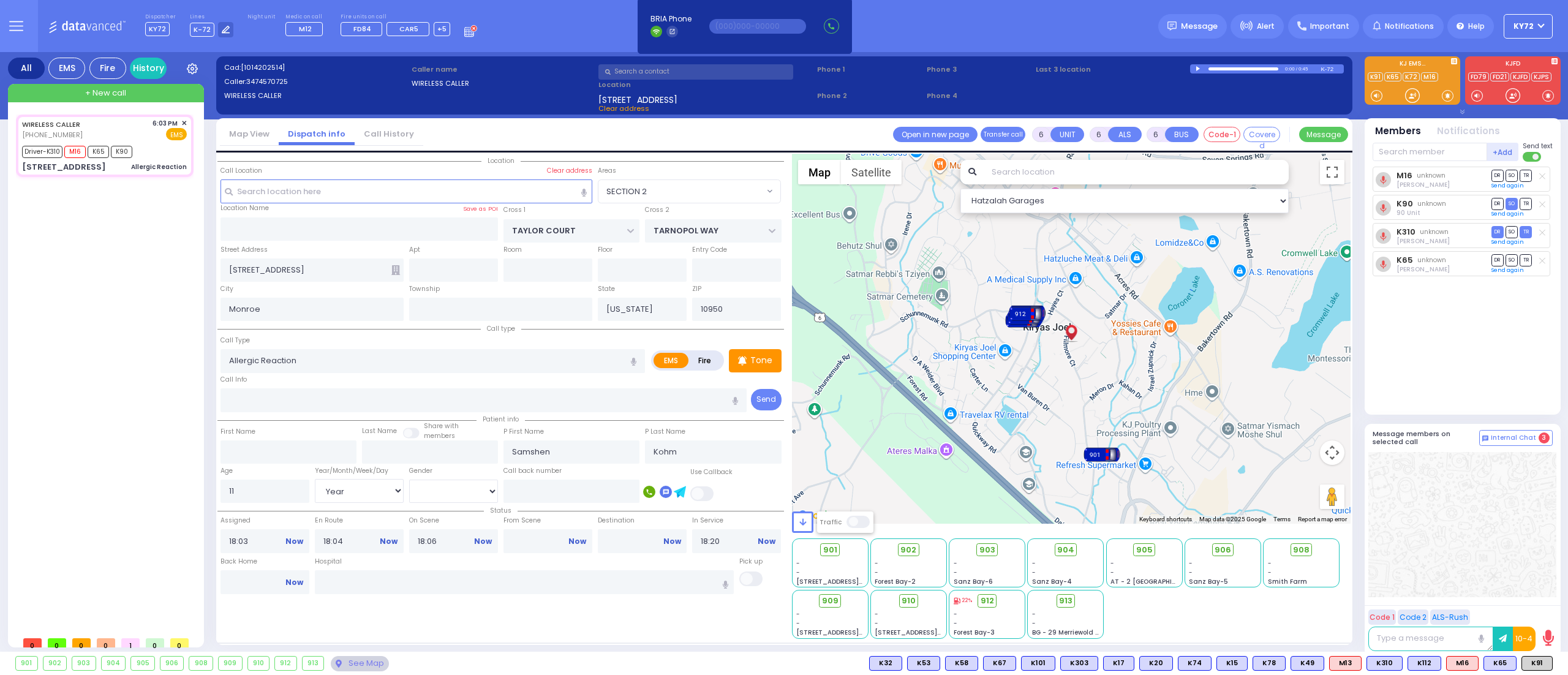
select select
radio input "true"
select select
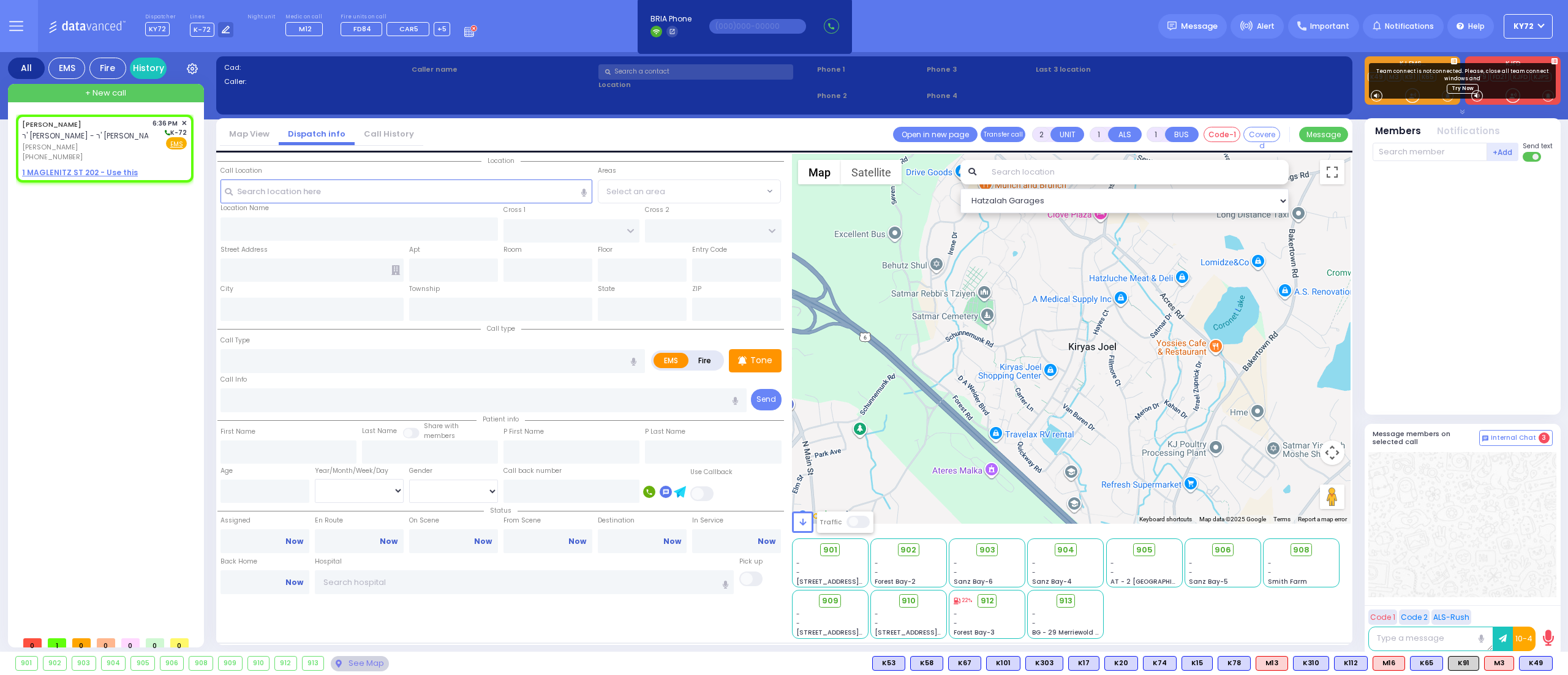
select select
radio input "true"
type input "[PERSON_NAME]"
select select
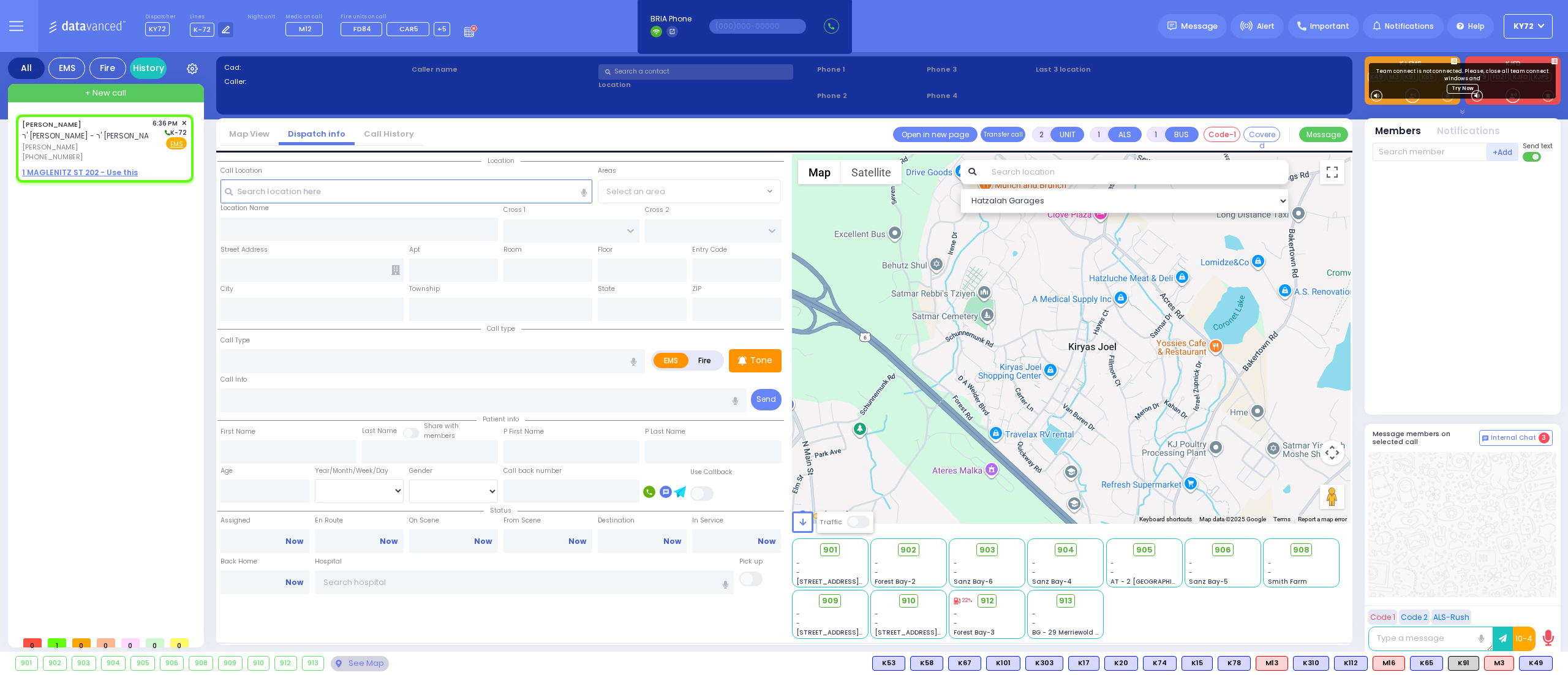
type input "18:36"
select select "Hatzalah Garages"
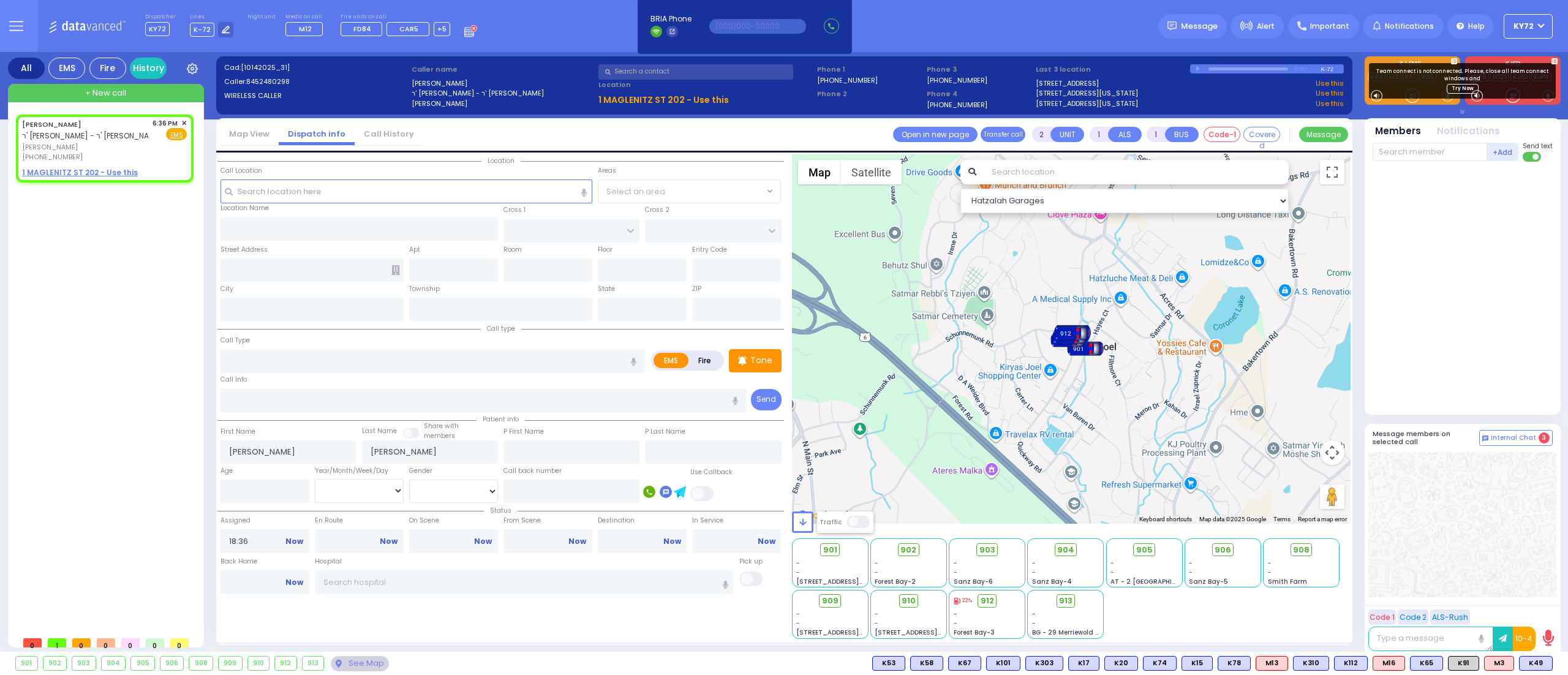
select select
radio input "true"
select select
select select "Hatzalah Garages"
select select
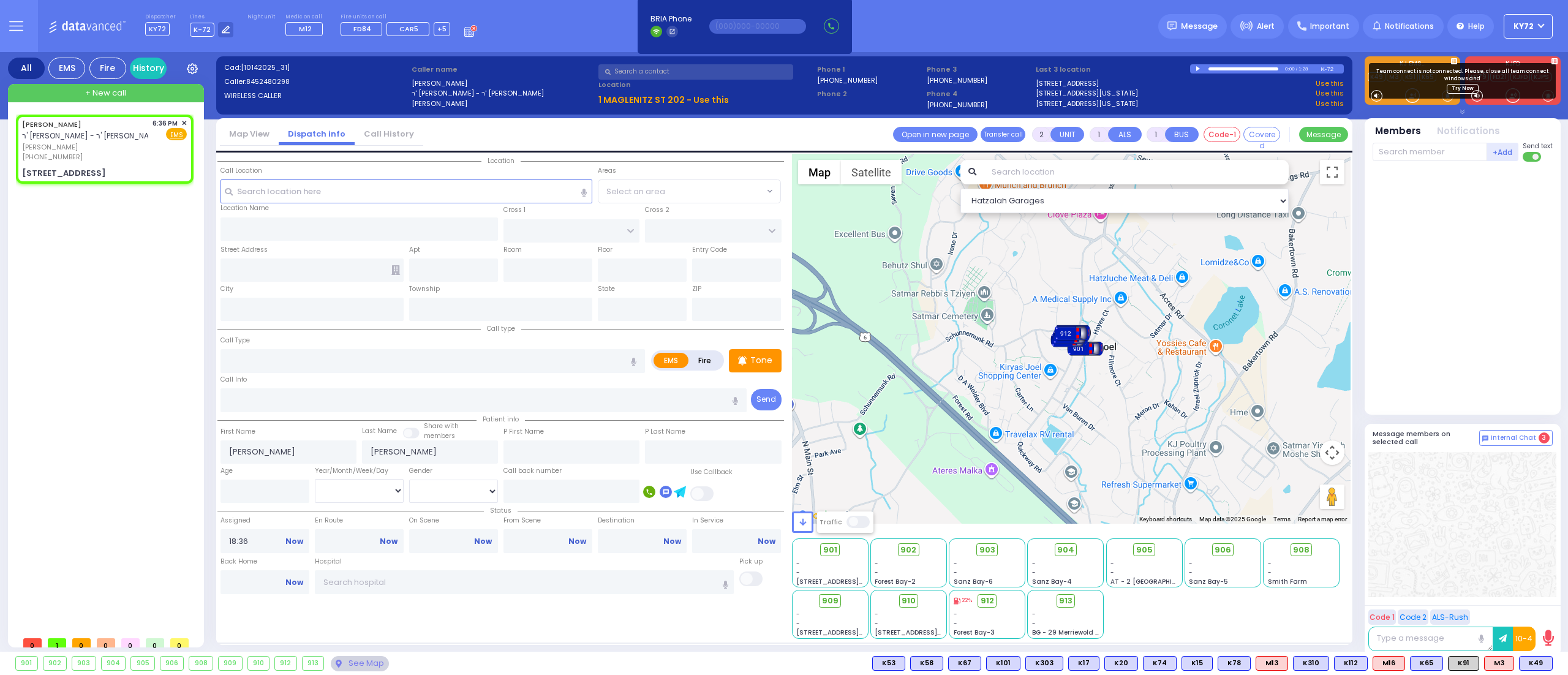
radio input "true"
select select
select select "Hatzalah Garages"
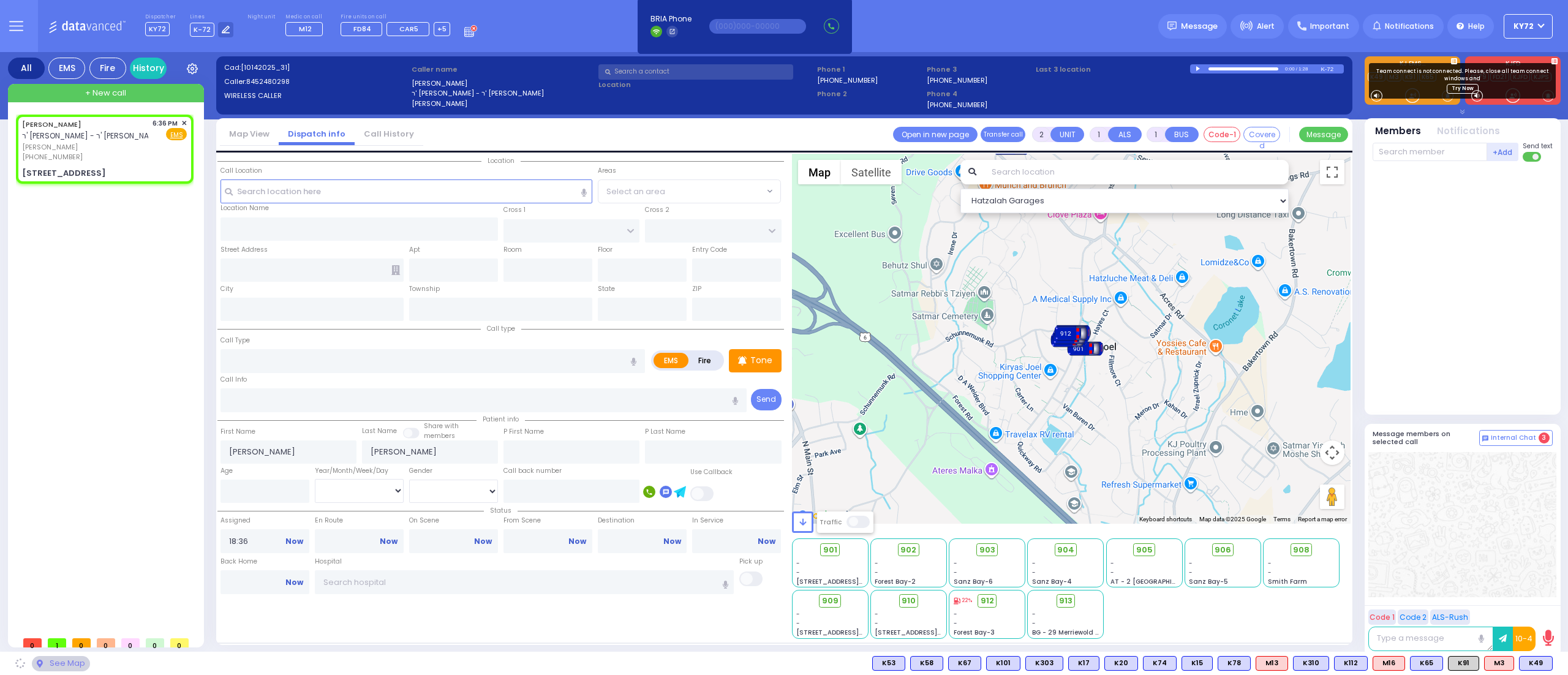
type input "[PERSON_NAME][GEOGRAPHIC_DATA]"
type input "PILNUA RD"
type input "1 MAGLENITZ ST"
type input "202"
type input "Monroe"
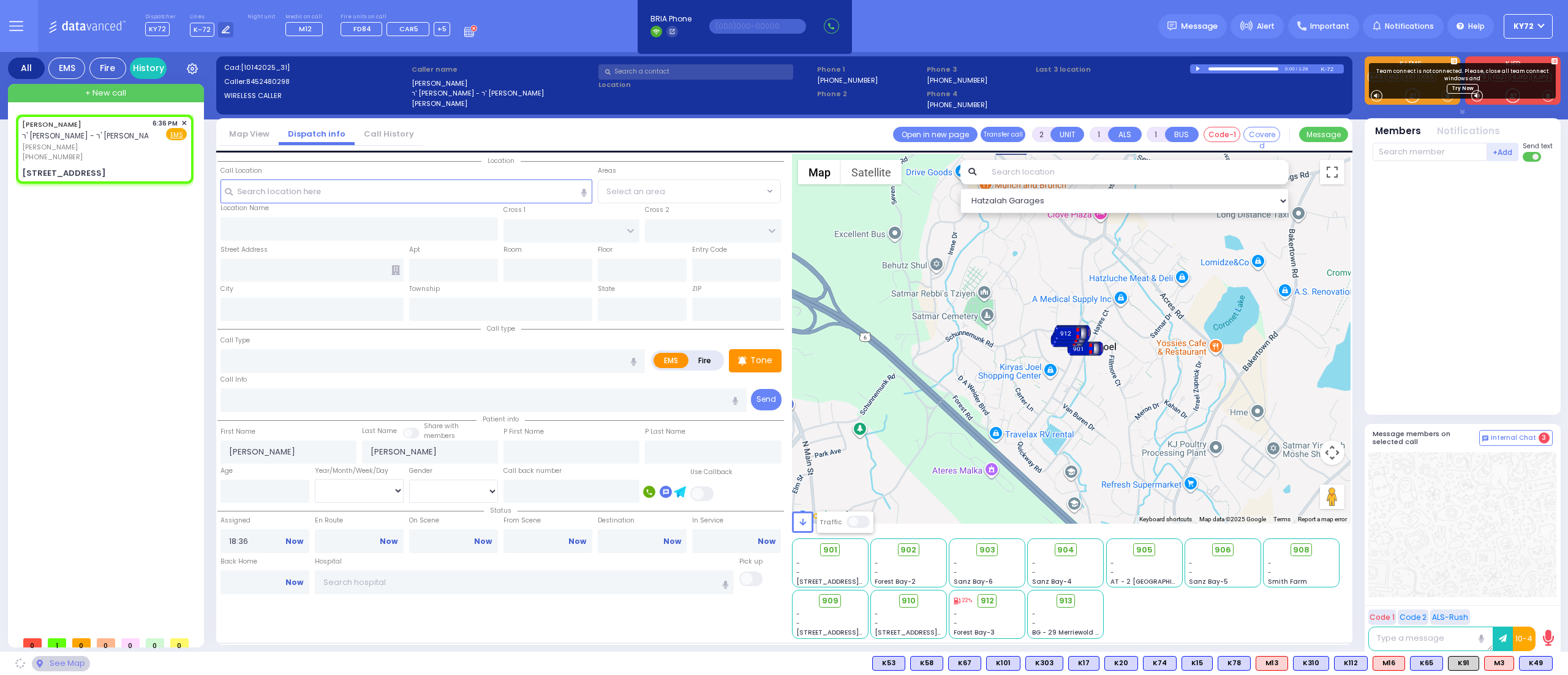
type input "[US_STATE]"
type input "10950"
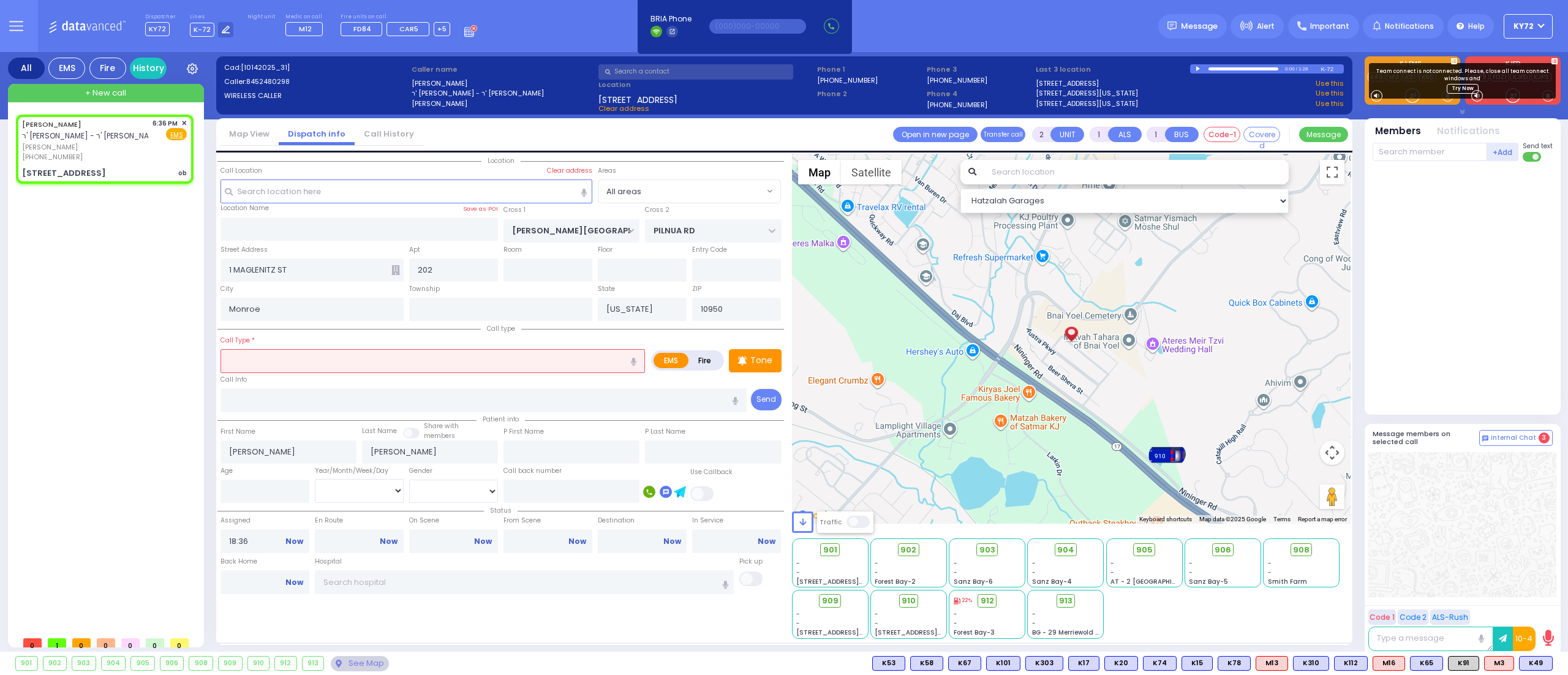
select select
type input "ob"
radio input "true"
select select
select select "Hatzalah Garages"
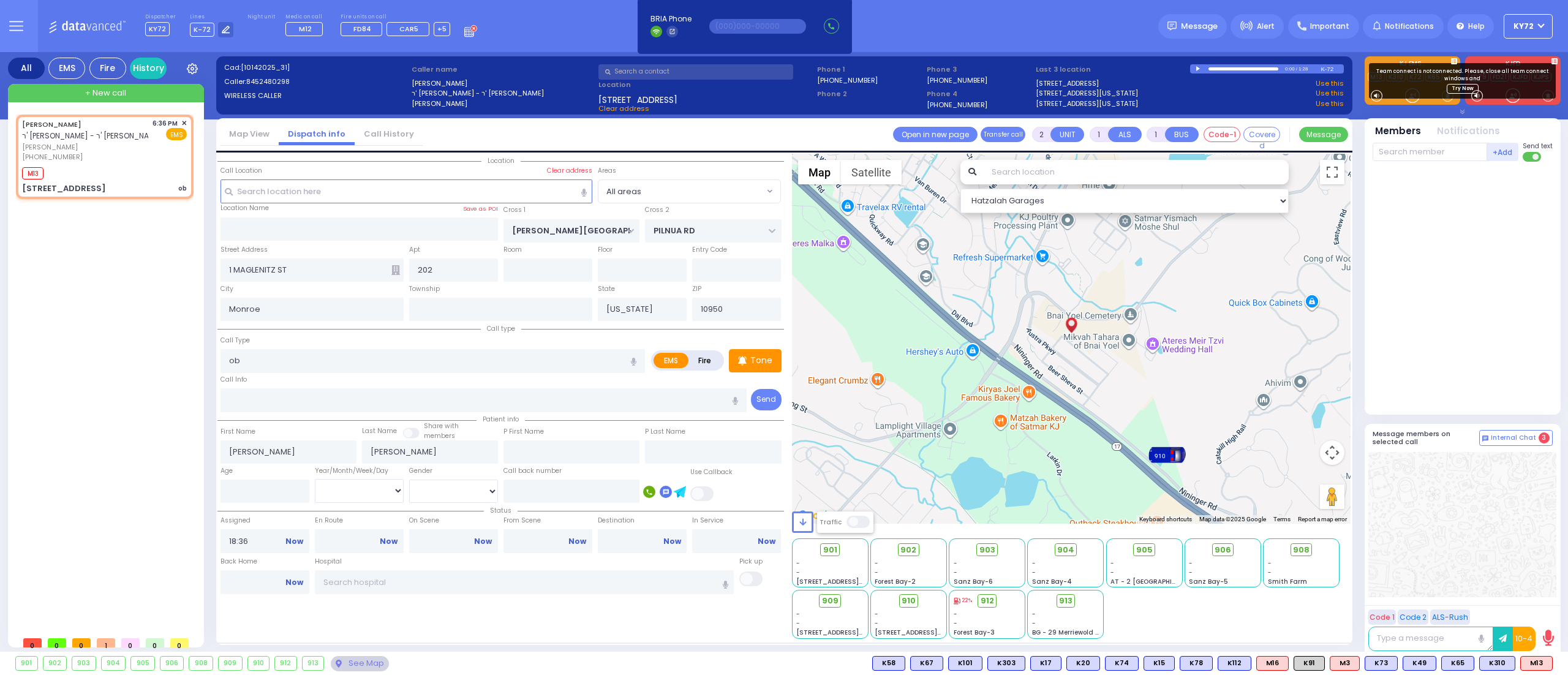
select select
radio input "true"
select select
type input "18:39"
select select "Hatzalah Garages"
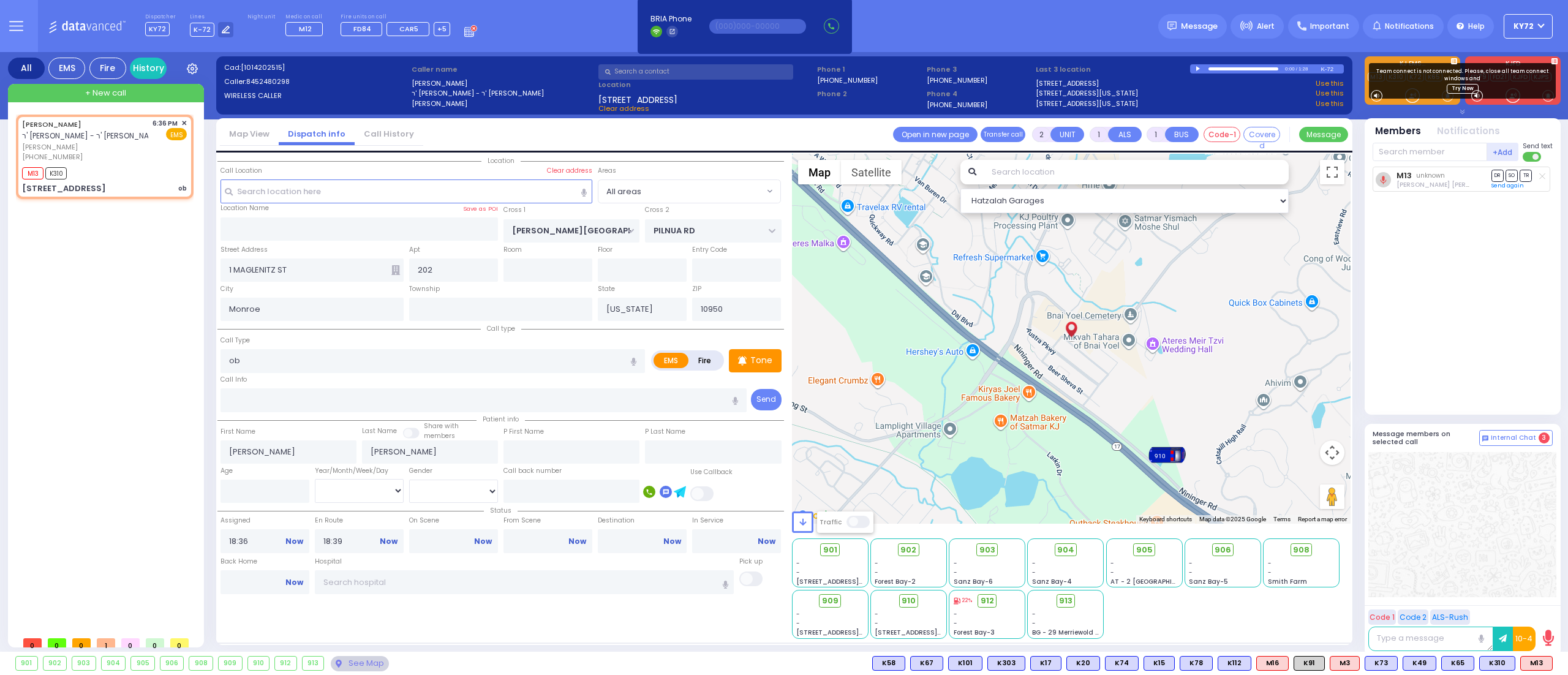
select select
radio input "true"
select select
select select "Hatzalah Garages"
select select
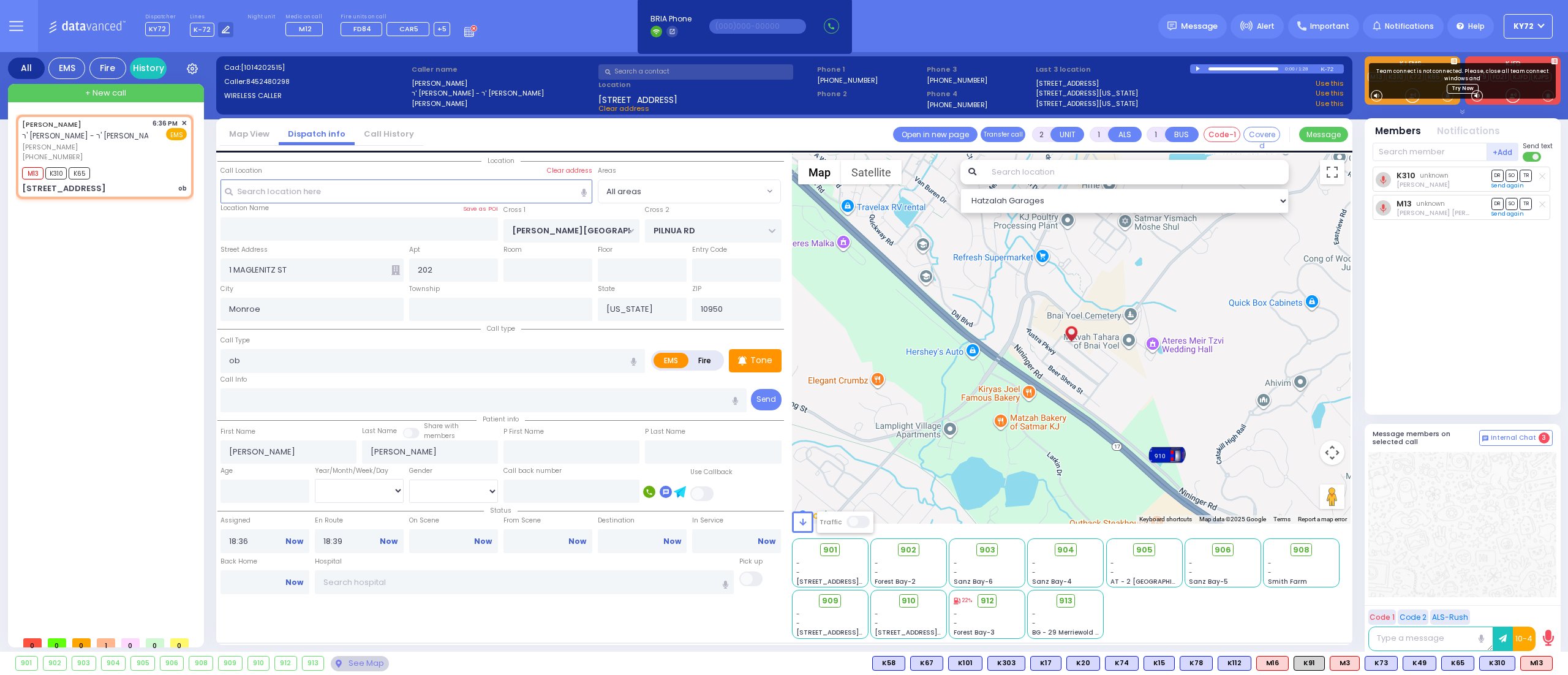
radio input "true"
select select
select select "Hatzalah Garages"
select select
radio input "true"
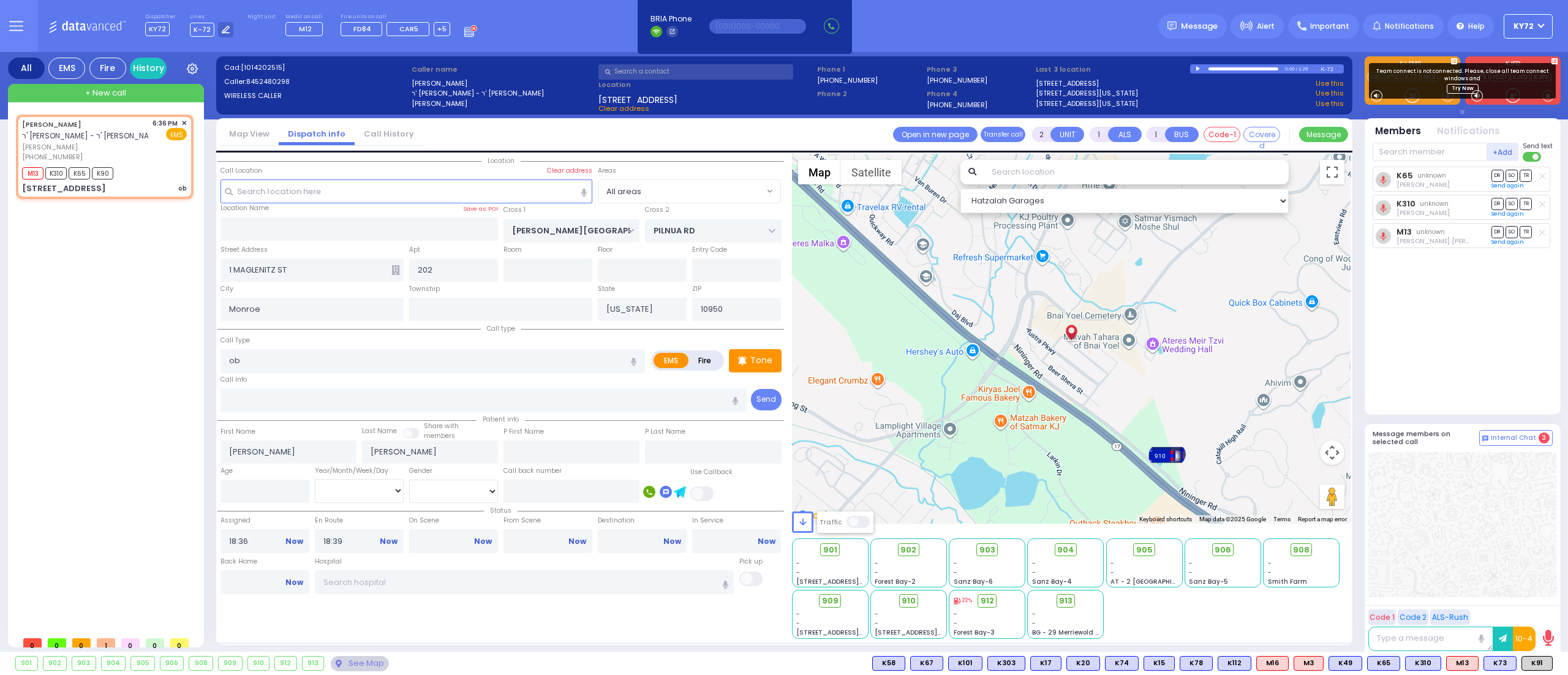
select select
select select "Hatzalah Garages"
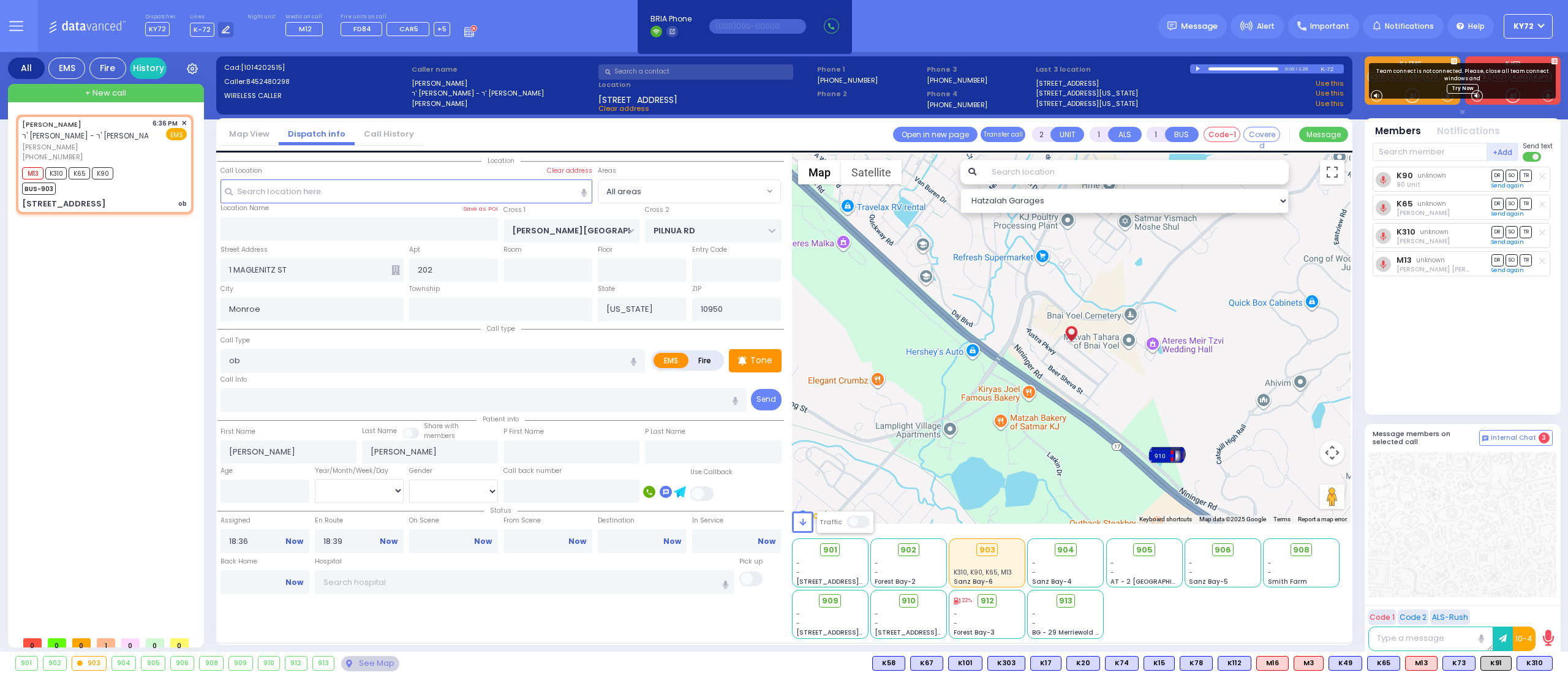
select select
radio input "true"
select select
select select "Hatzalah Garages"
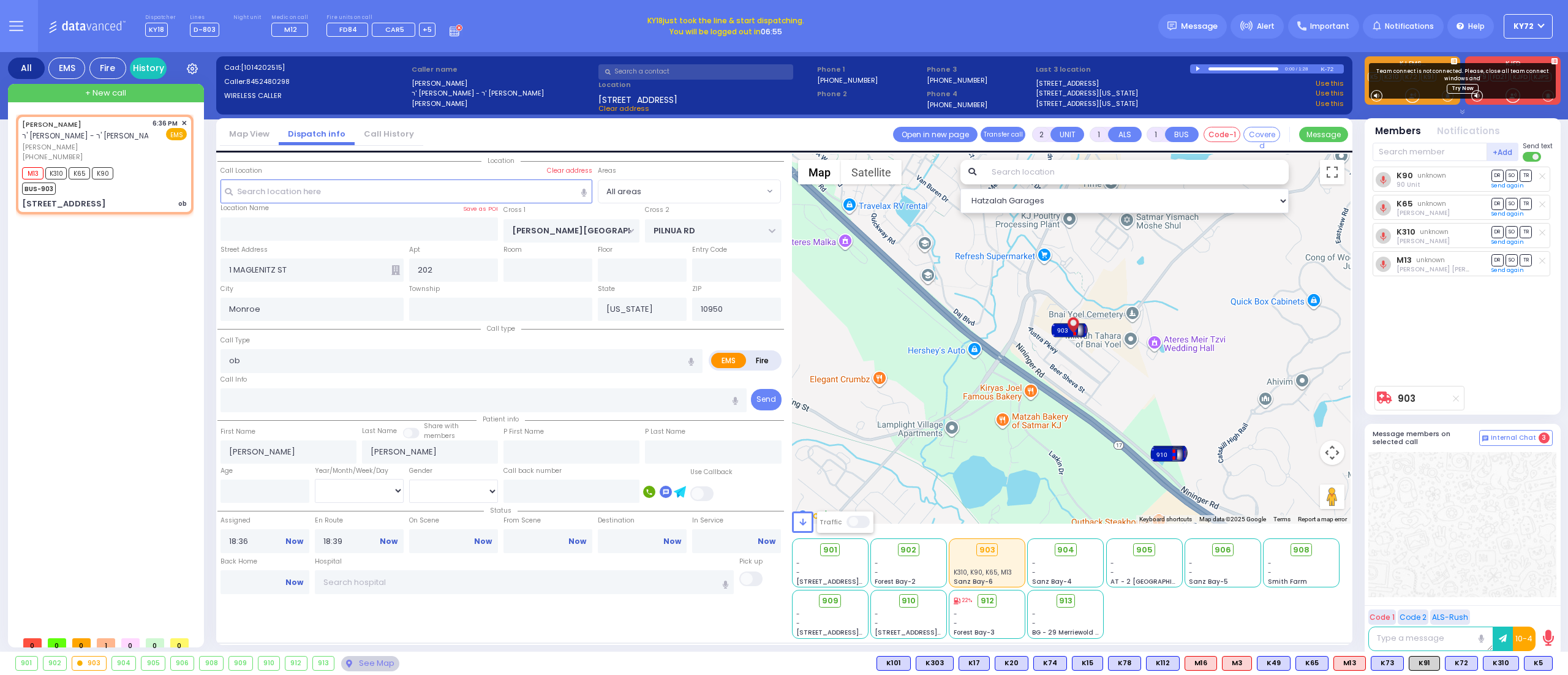
type input "6"
select select
radio input "true"
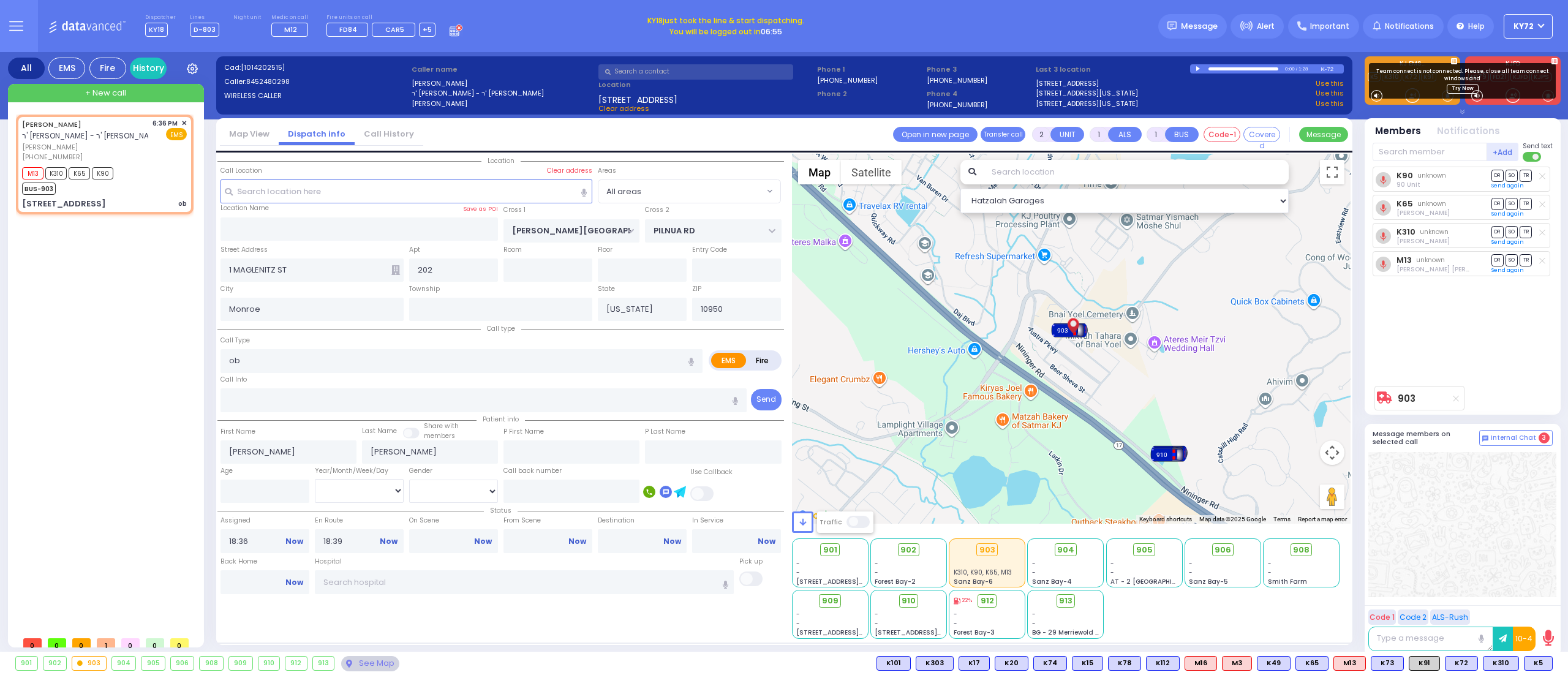
type input "Unknown"
select select "Year"
select select "Hatzalah Garages"
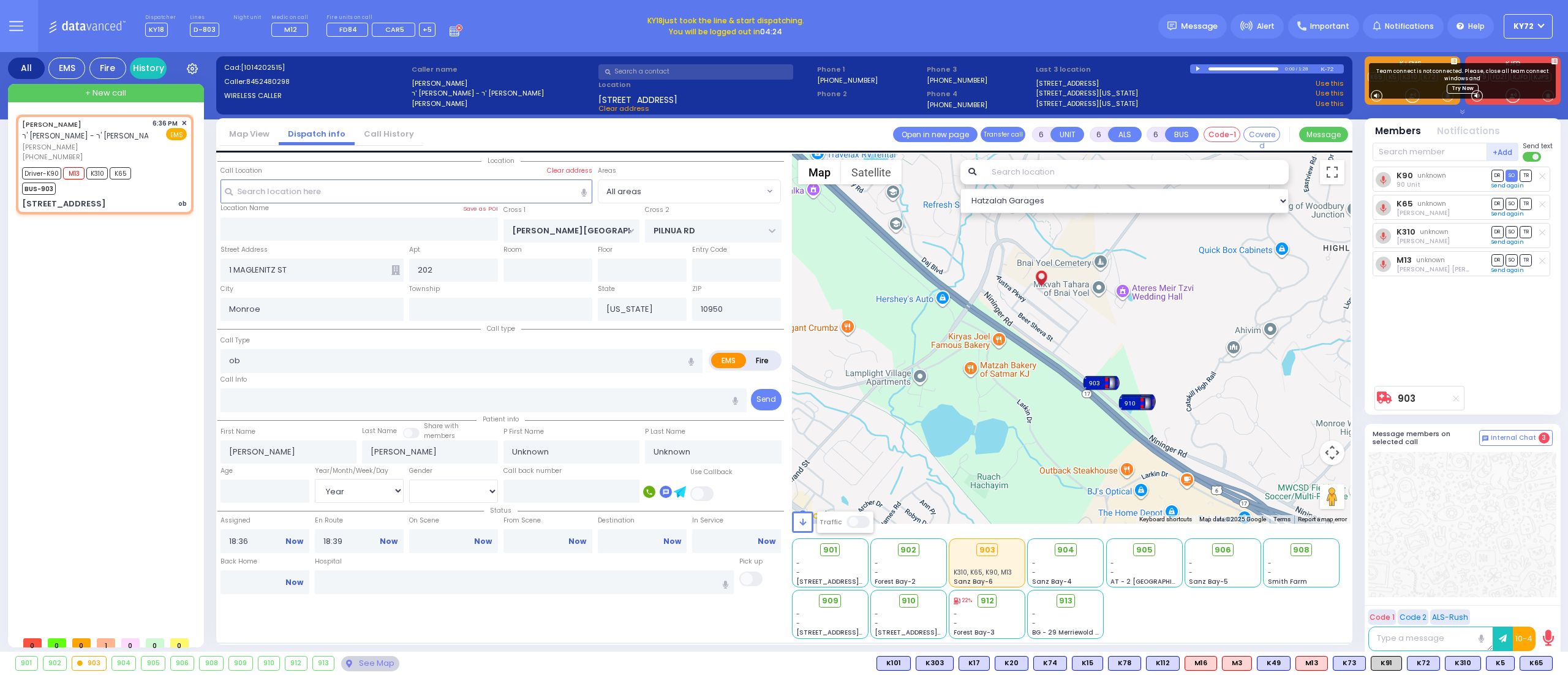
select select
radio input "true"
select select "Year"
type input "18:42"
type input "18:53"
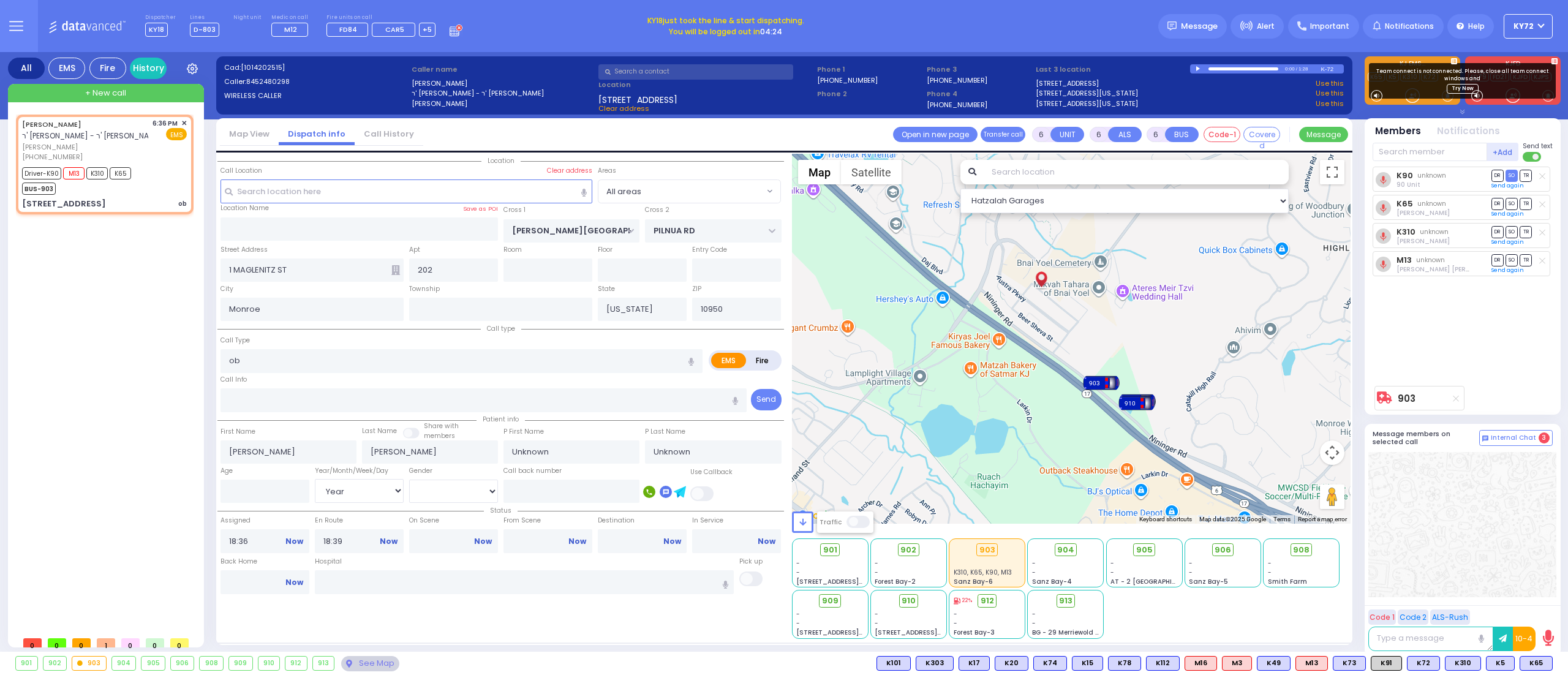
select select "Hatzalah Garages"
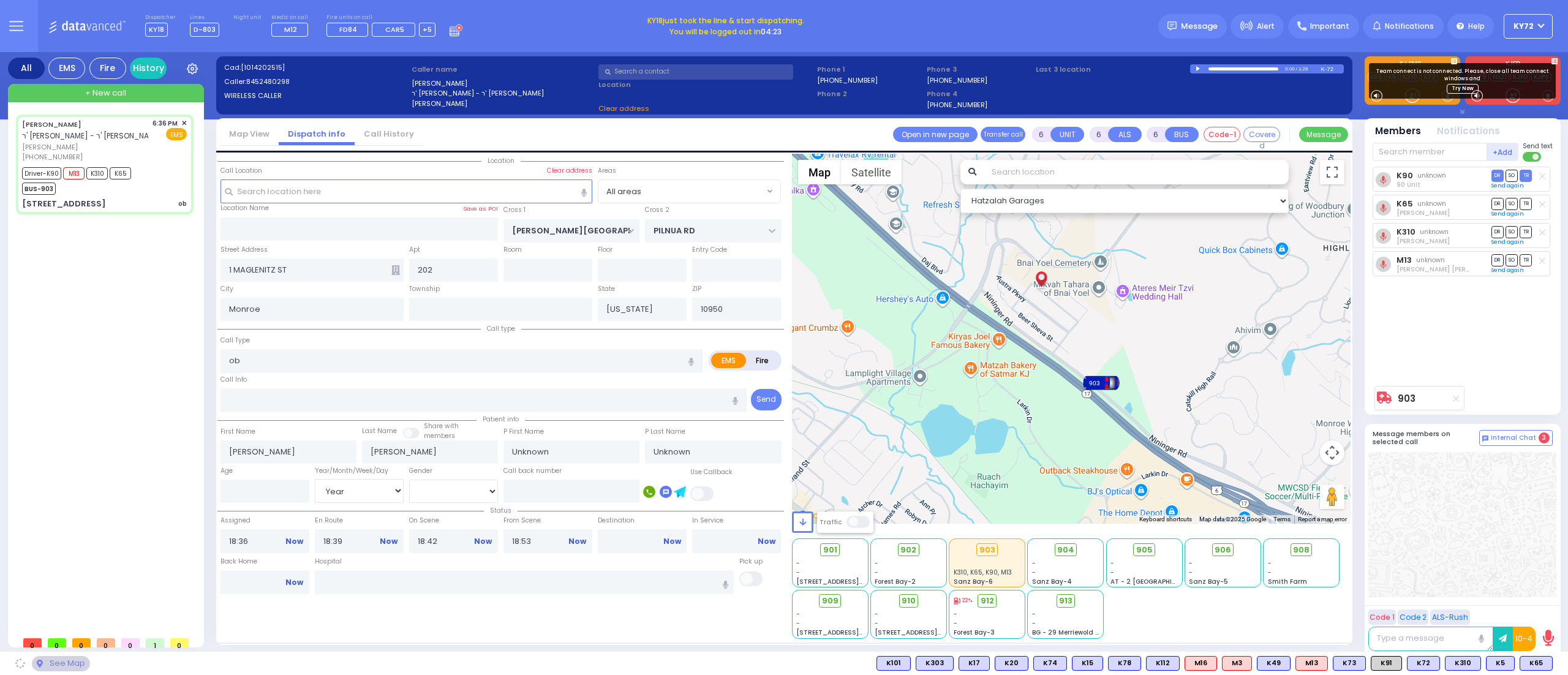
select select
radio input "true"
select select "Year"
select select "Hatzalah Garages"
